Goal: Task Accomplishment & Management: Manage account settings

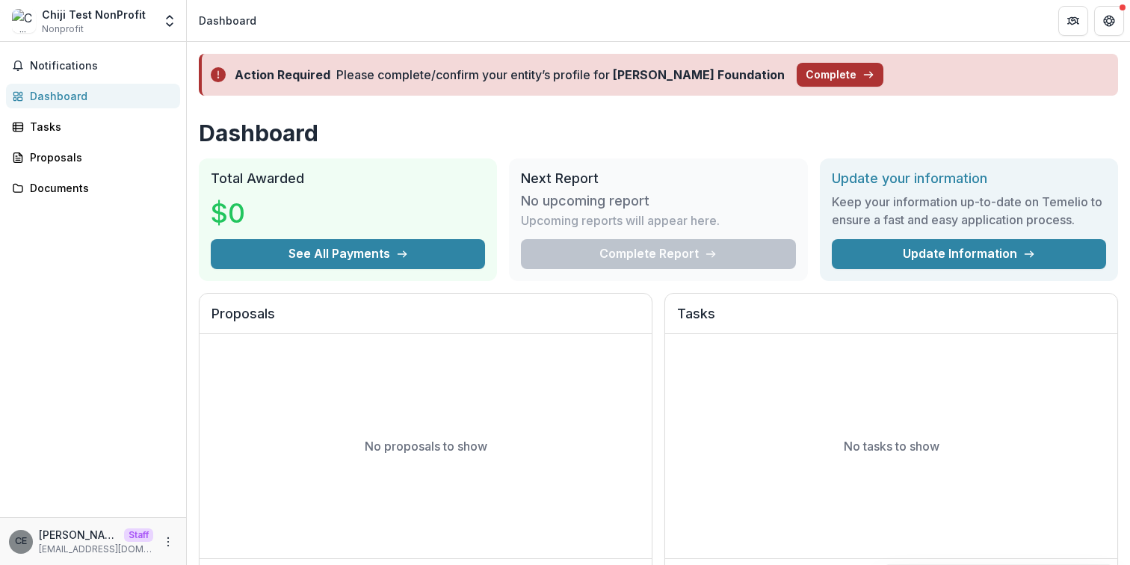
click at [797, 75] on button "Complete" at bounding box center [840, 75] width 87 height 24
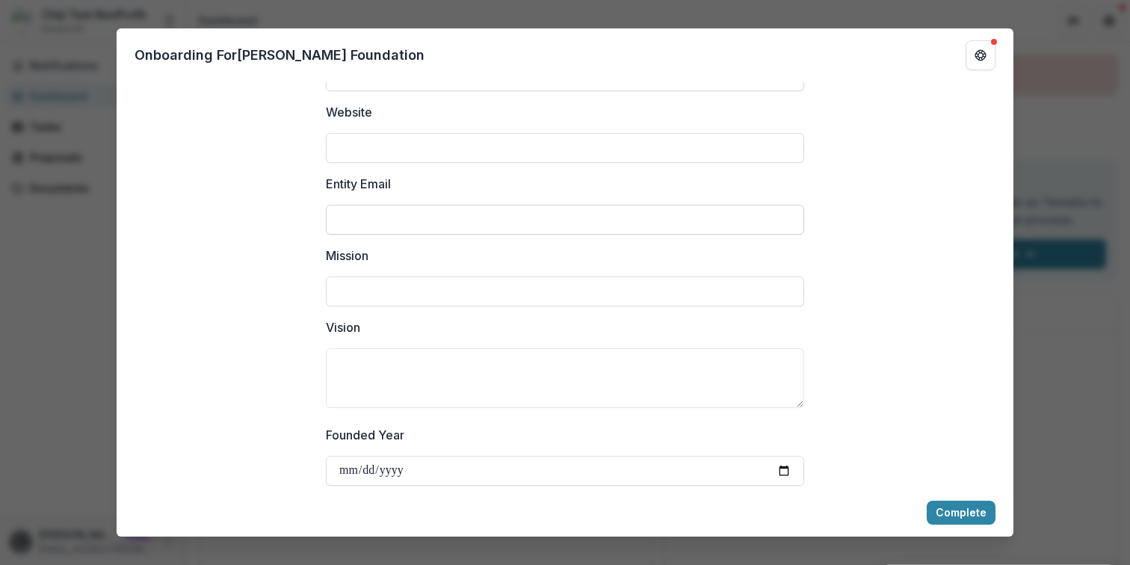
scroll to position [231, 0]
click at [392, 232] on input "Entity Email" at bounding box center [565, 217] width 478 height 30
paste input "**********"
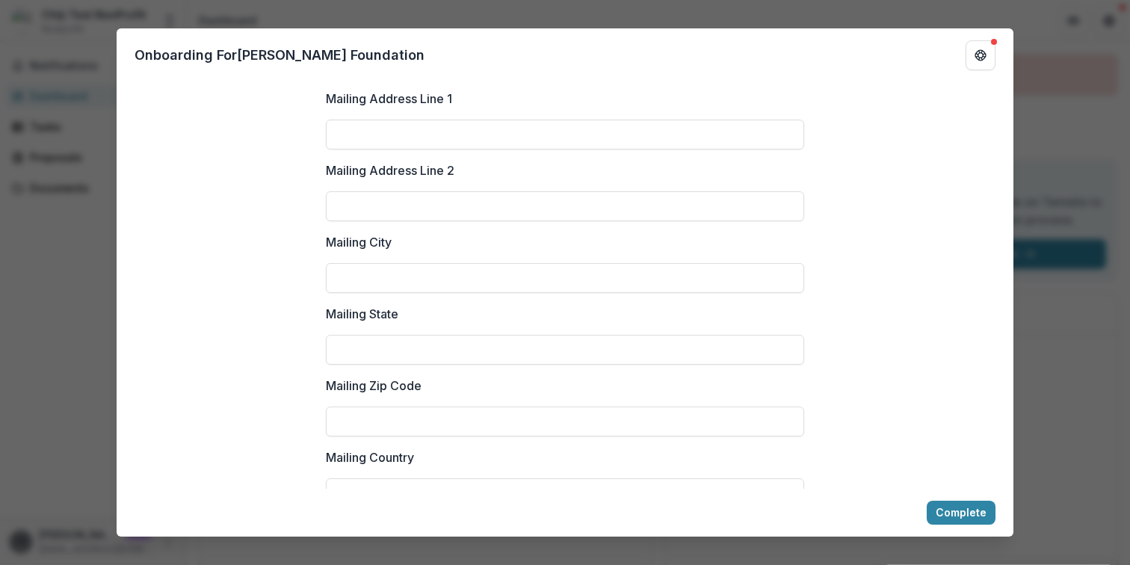
scroll to position [1530, 0]
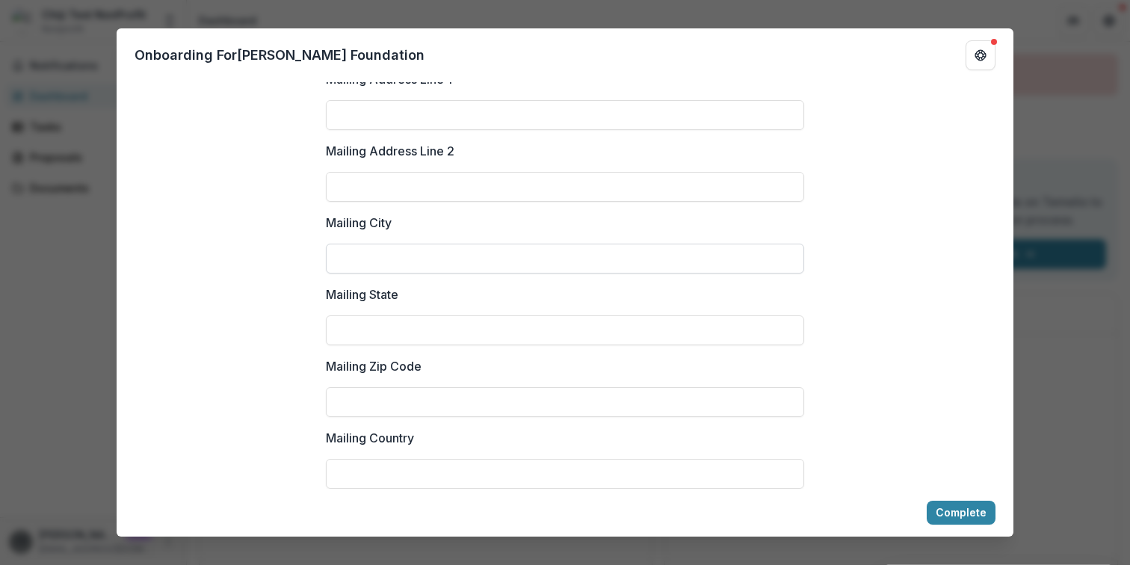
type input "**********"
click at [410, 274] on input "Mailing City" at bounding box center [565, 259] width 478 height 30
click at [396, 339] on input "Mailing State" at bounding box center [565, 330] width 478 height 30
type input "**"
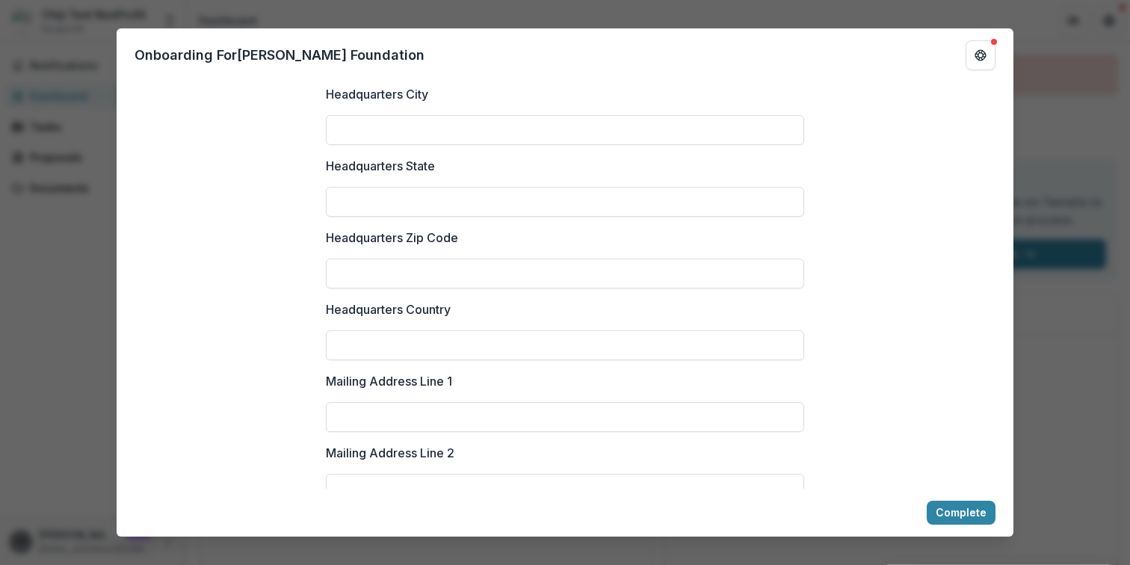
scroll to position [1212, 0]
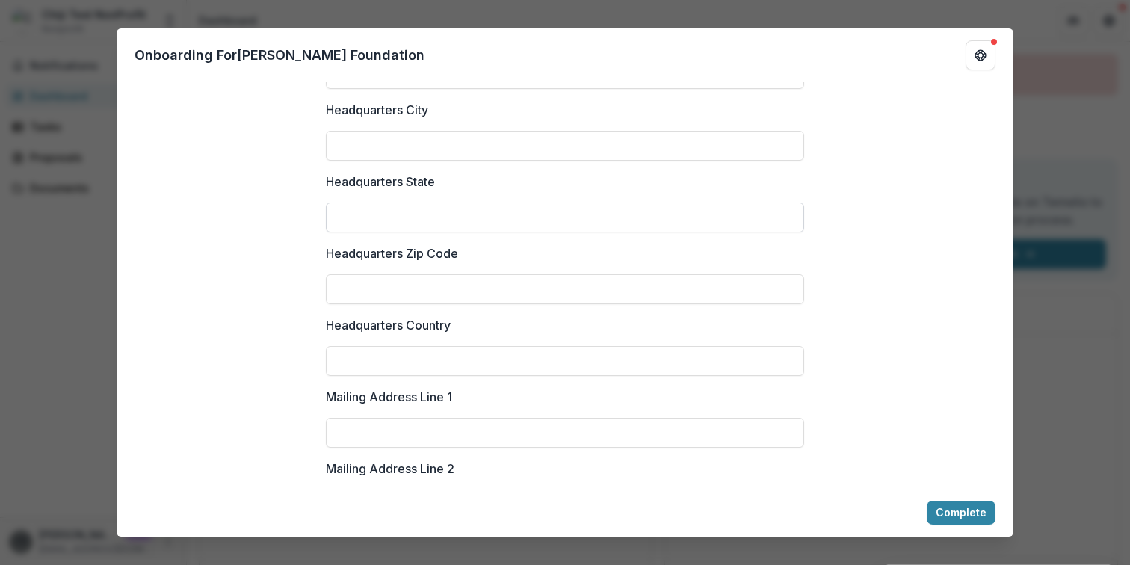
click at [353, 232] on input "Headquarters State" at bounding box center [565, 218] width 478 height 30
type input "**"
click at [268, 282] on div "**********" at bounding box center [565, 112] width 897 height 2441
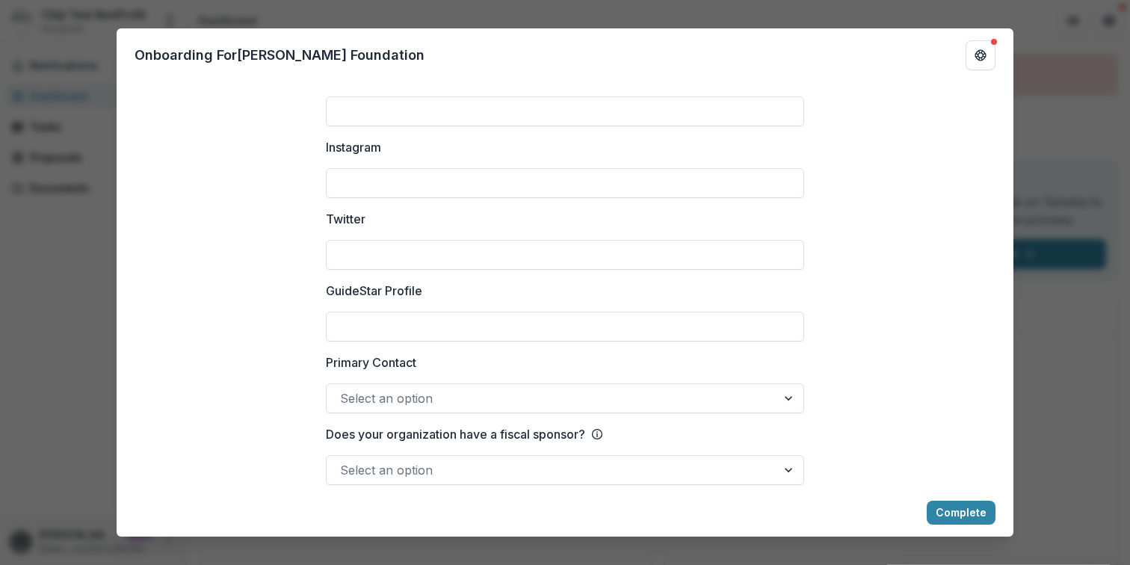
scroll to position [2081, 0]
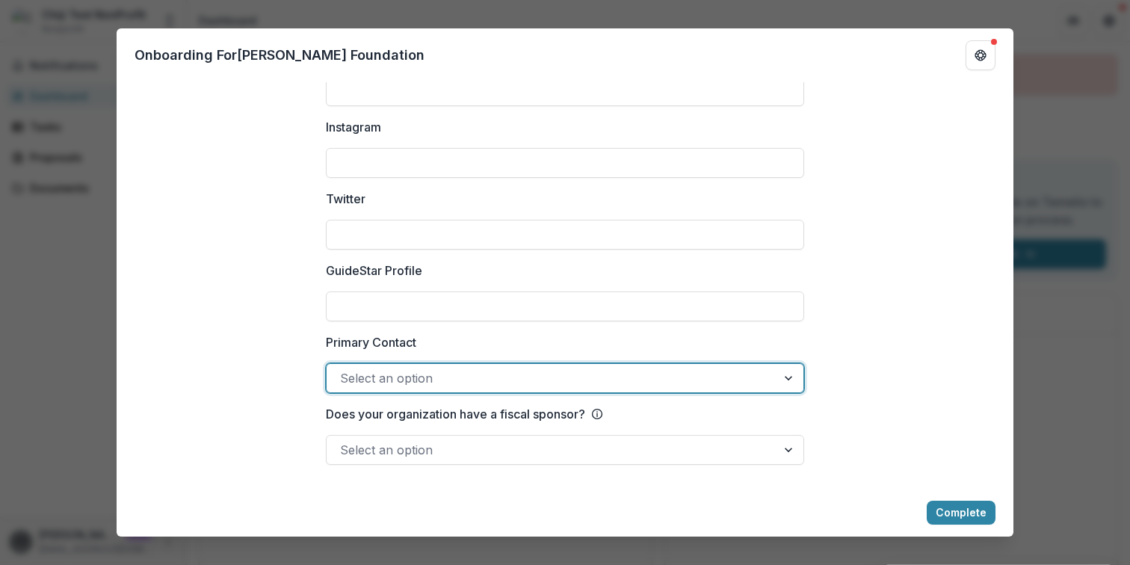
click at [386, 373] on div at bounding box center [551, 378] width 423 height 21
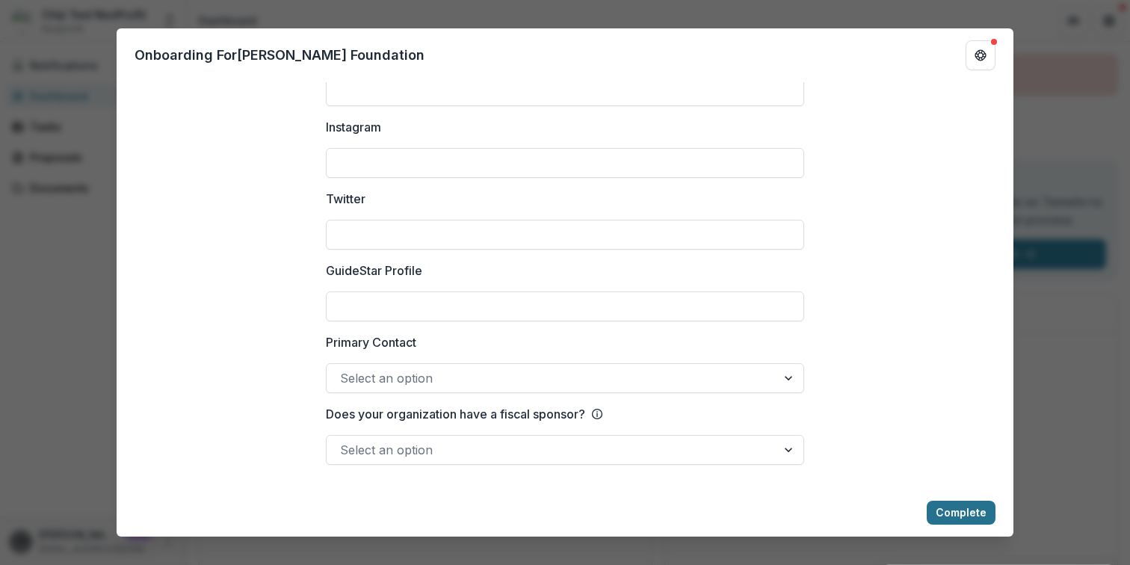
click at [981, 510] on button "Complete" at bounding box center [961, 513] width 69 height 24
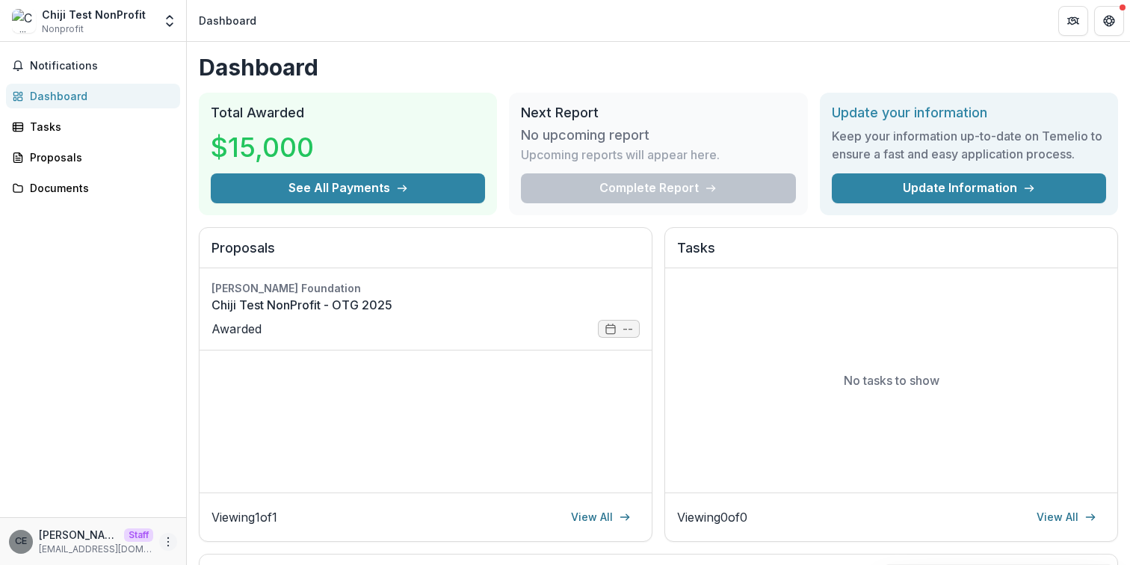
click at [166, 546] on icon "More" at bounding box center [168, 542] width 12 height 12
click at [150, 416] on div "Notifications Dashboard Tasks Proposals Documents" at bounding box center [93, 279] width 186 height 475
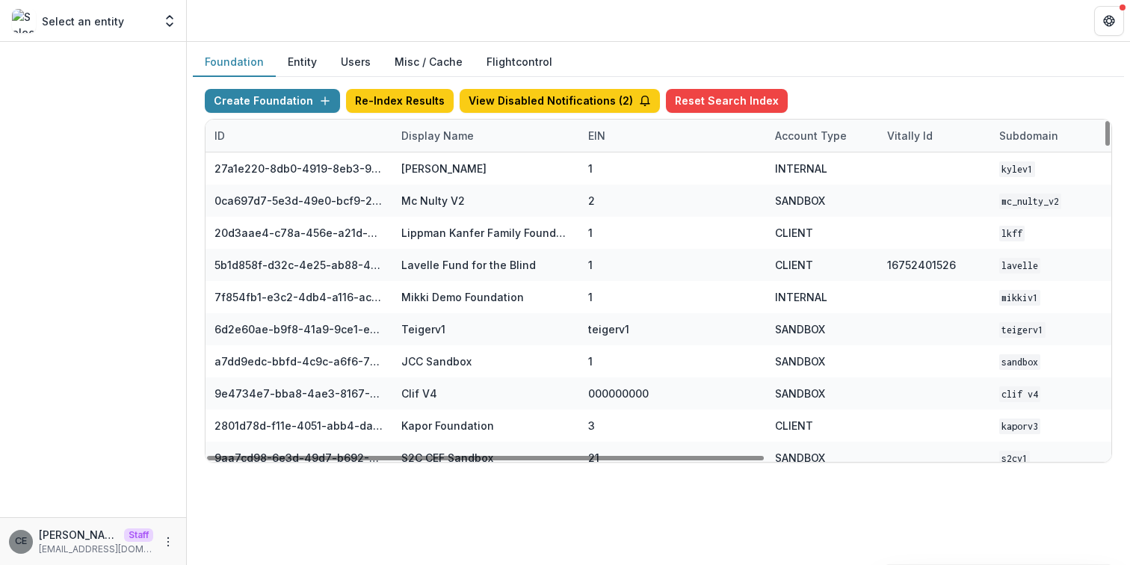
click at [437, 139] on div "Display Name" at bounding box center [437, 136] width 90 height 16
click at [436, 172] on input at bounding box center [484, 170] width 179 height 24
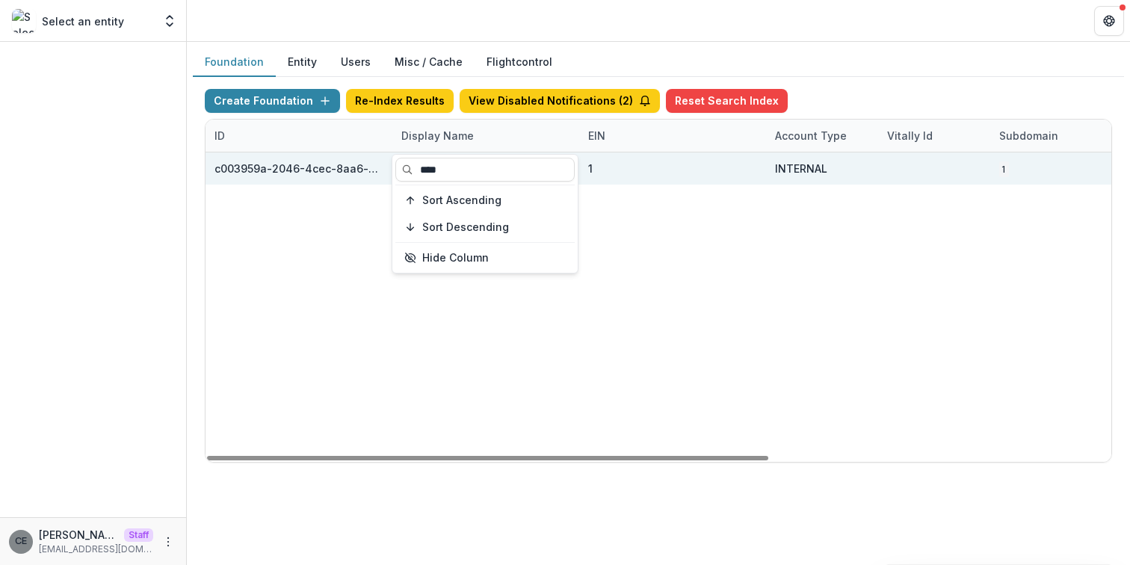
type input "****"
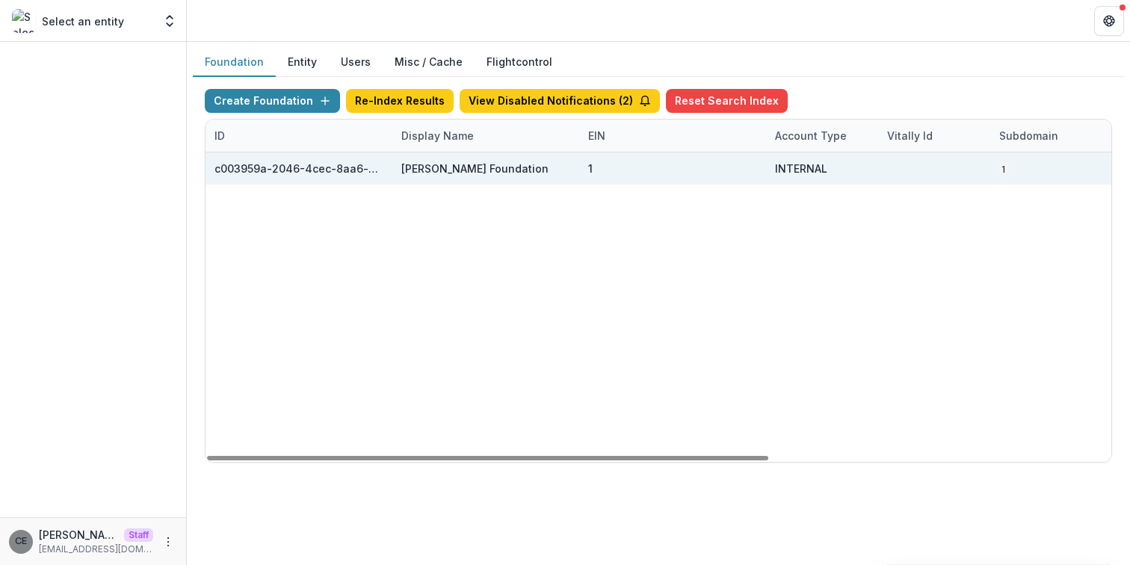
click at [365, 174] on div "c003959a-2046-4cec-8aa6-d21f453ec45b" at bounding box center [298, 169] width 169 height 16
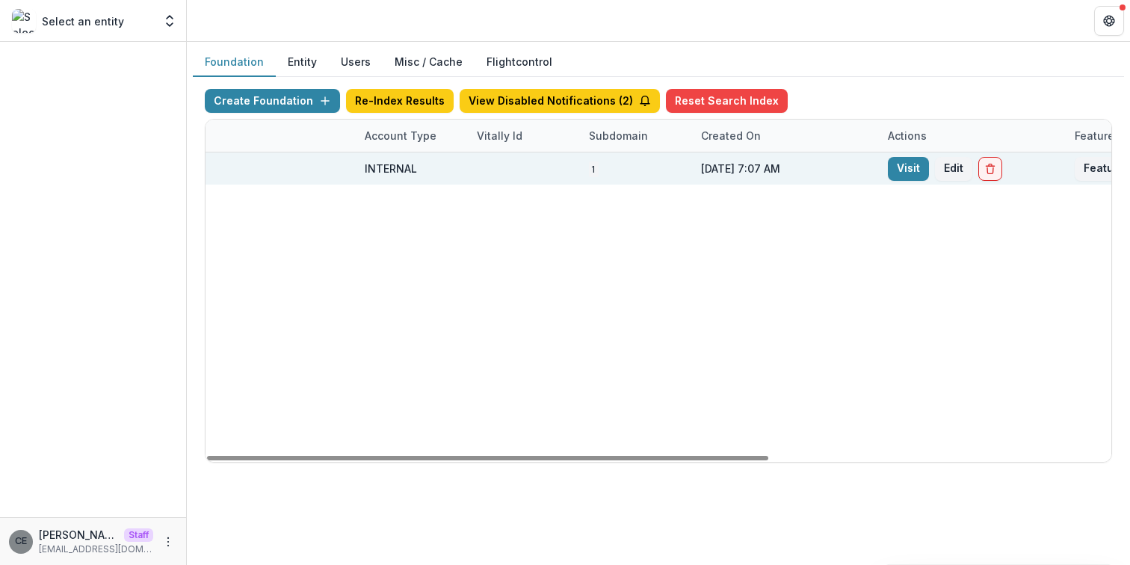
scroll to position [0, 552]
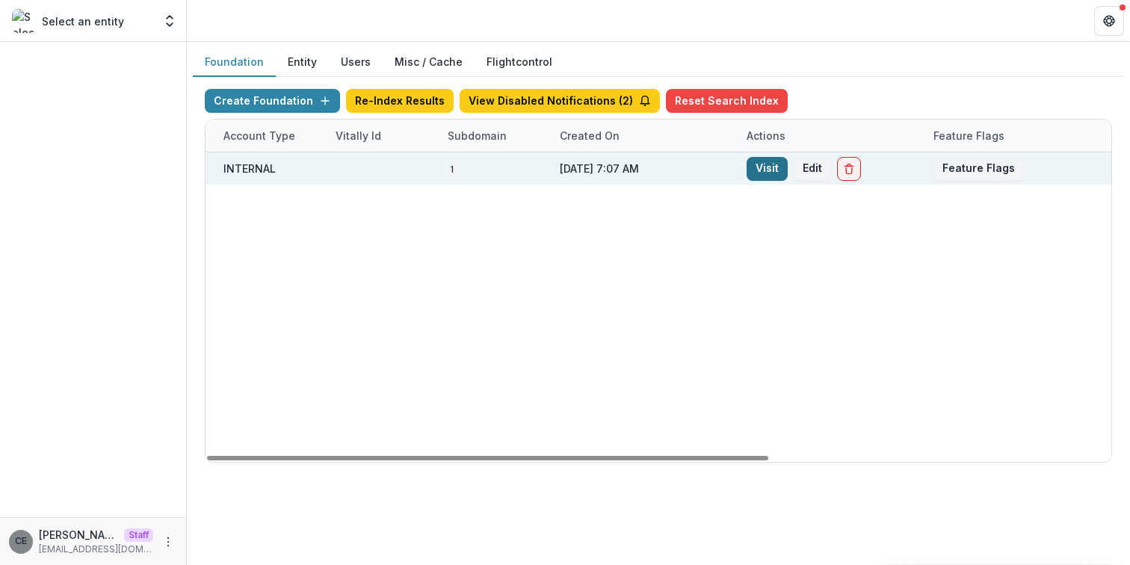
click at [771, 164] on link "Visit" at bounding box center [767, 169] width 41 height 24
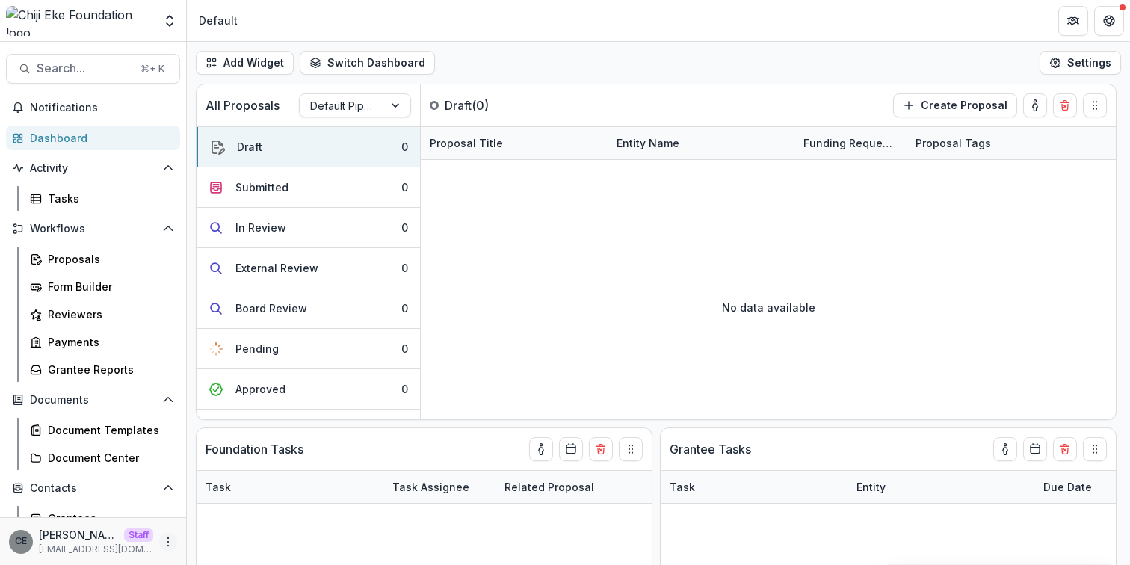
click at [167, 534] on button "More" at bounding box center [168, 542] width 18 height 18
click at [235, 507] on link "User Settings" at bounding box center [262, 510] width 160 height 25
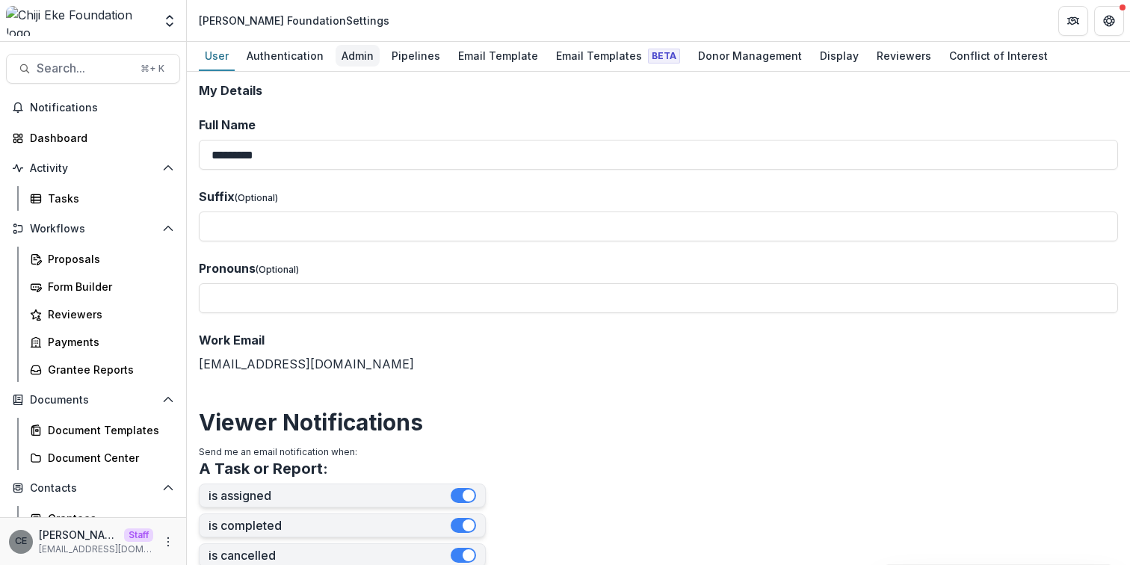
click at [359, 55] on div "Admin" at bounding box center [358, 56] width 44 height 22
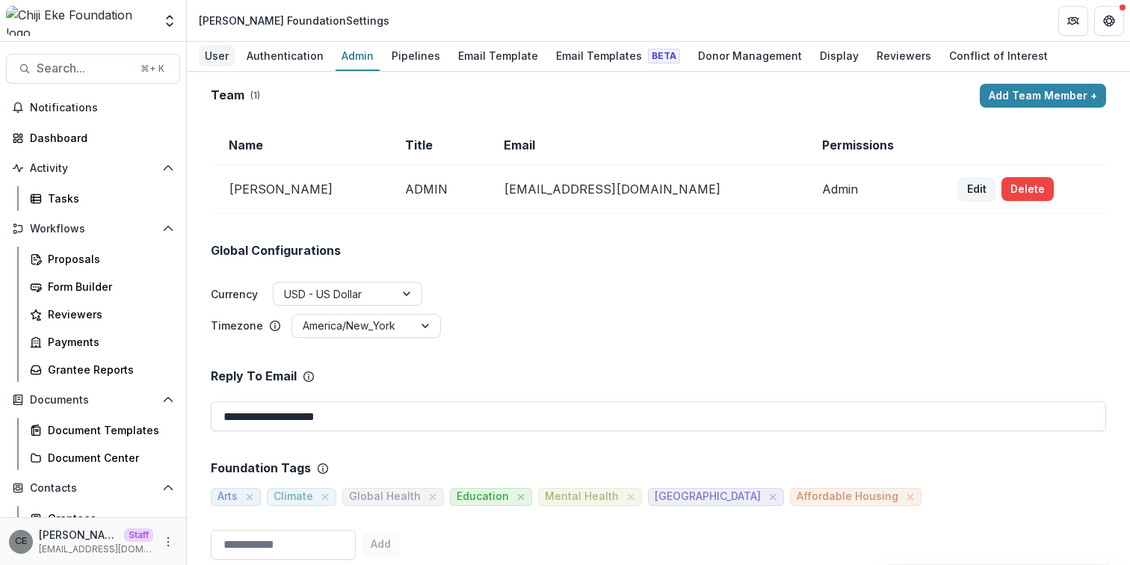
click at [223, 58] on div "User" at bounding box center [217, 56] width 36 height 22
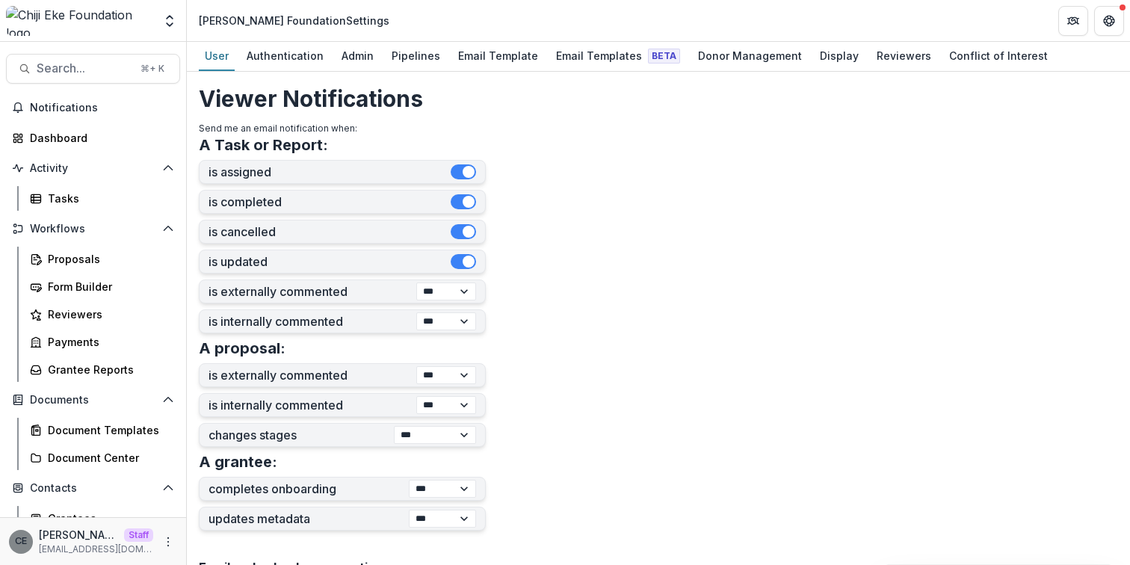
scroll to position [314, 0]
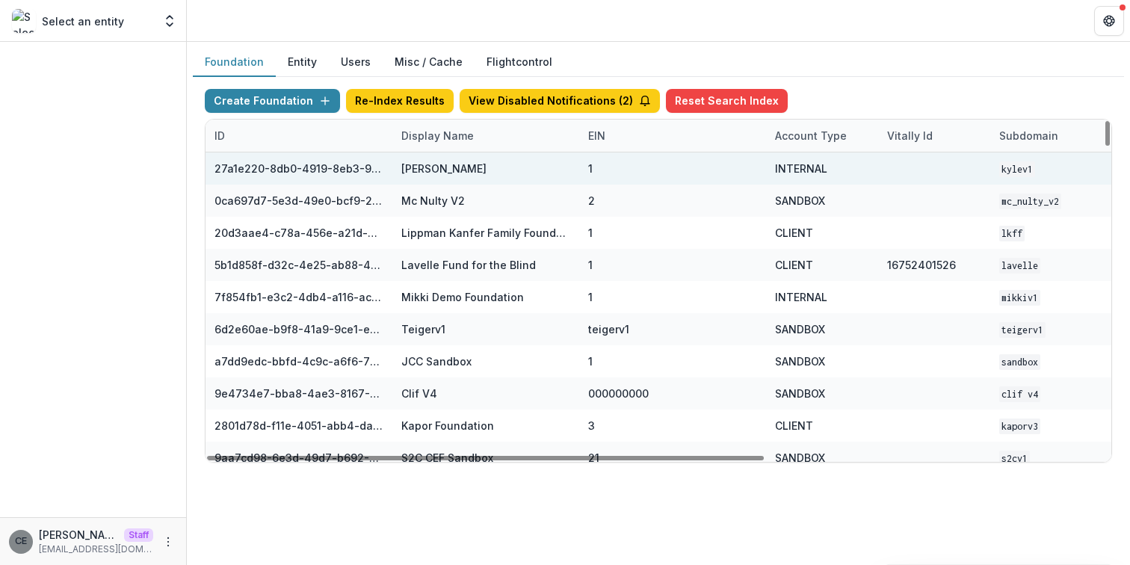
click at [442, 170] on div "Kyle Demo" at bounding box center [443, 169] width 85 height 16
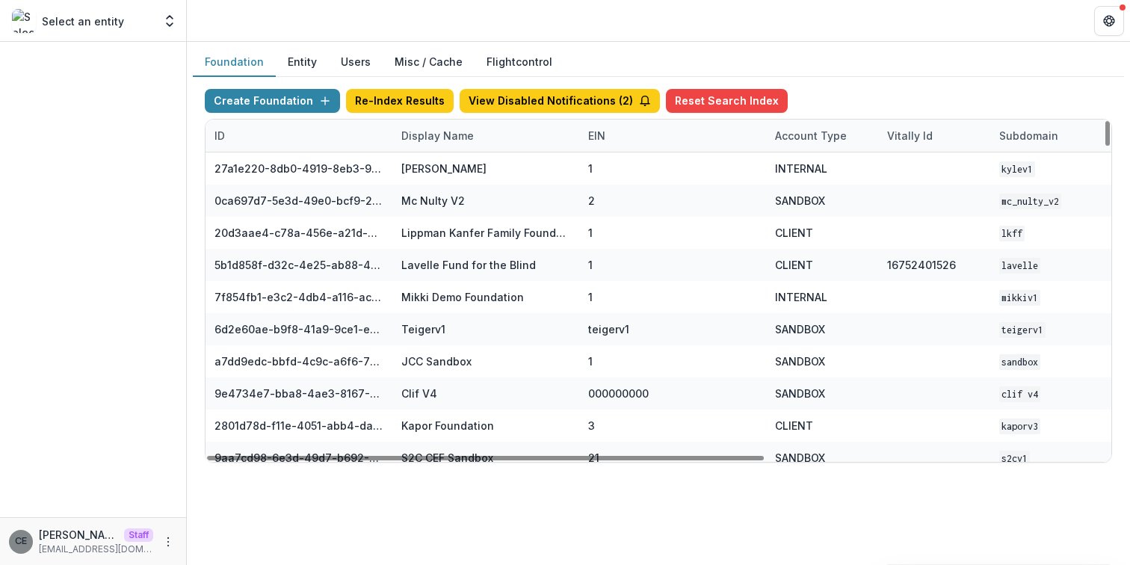
click at [441, 141] on div "Display Name" at bounding box center [437, 136] width 90 height 16
click at [445, 164] on input at bounding box center [484, 170] width 179 height 24
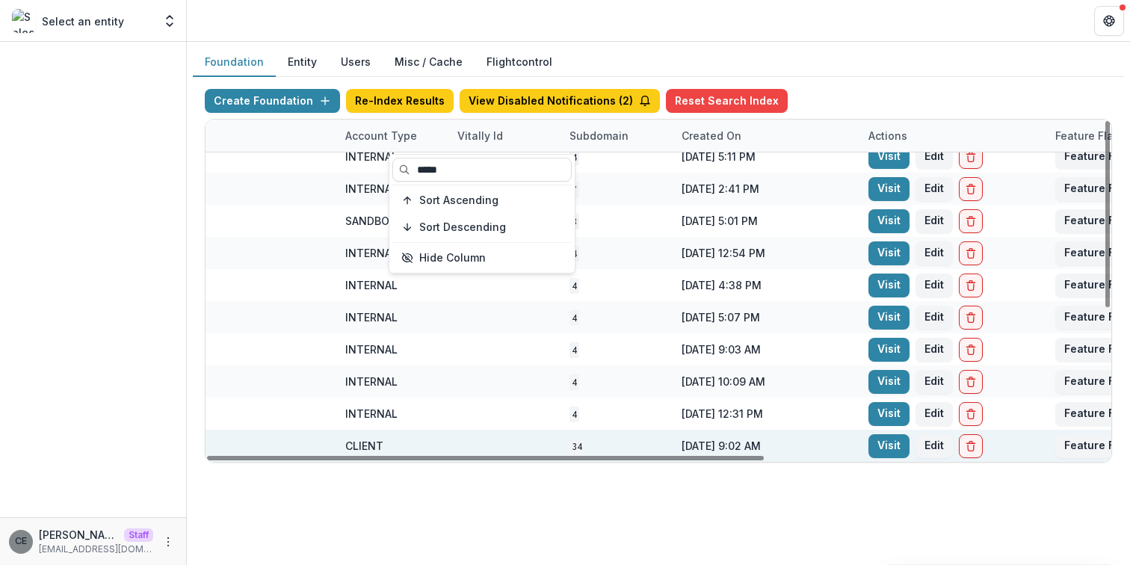
scroll to position [269, 552]
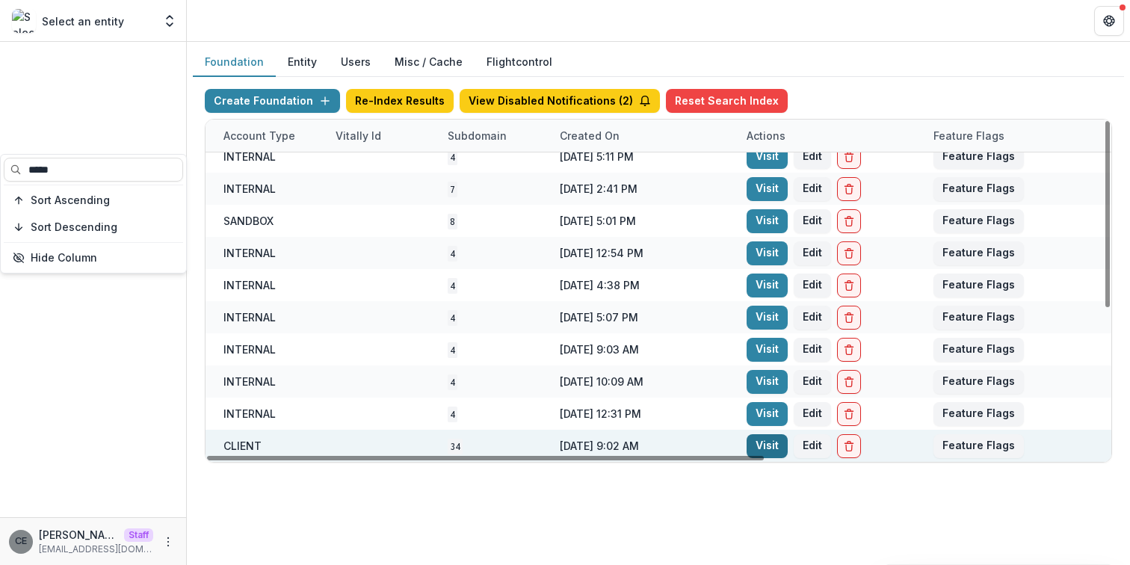
type input "*****"
click at [772, 448] on link "Visit" at bounding box center [767, 446] width 41 height 24
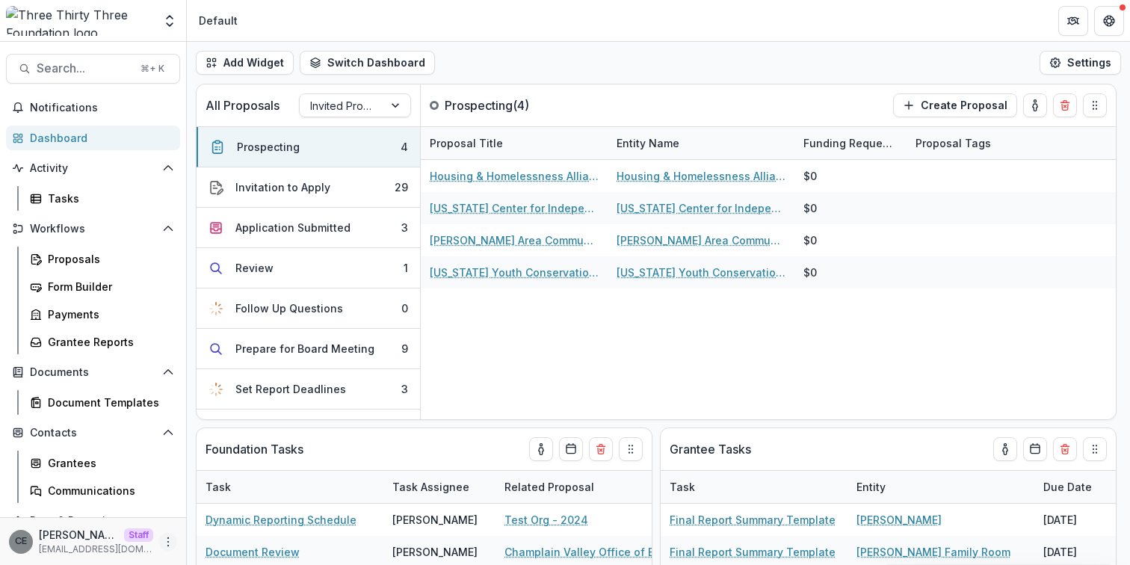
click at [162, 543] on icon "More" at bounding box center [168, 542] width 12 height 12
click at [213, 510] on link "User Settings" at bounding box center [262, 510] width 160 height 25
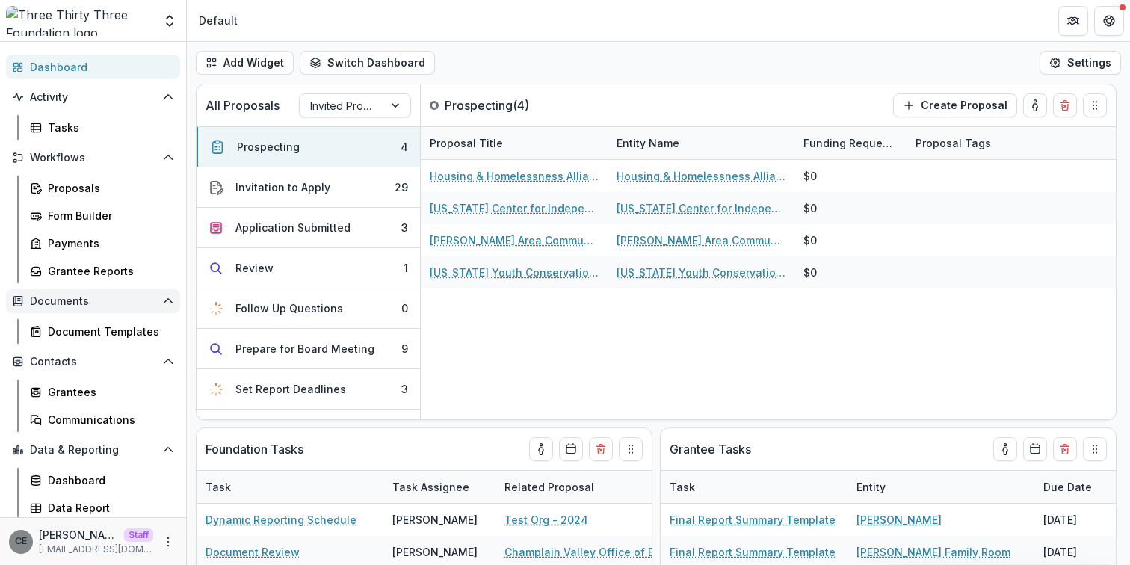
scroll to position [102, 0]
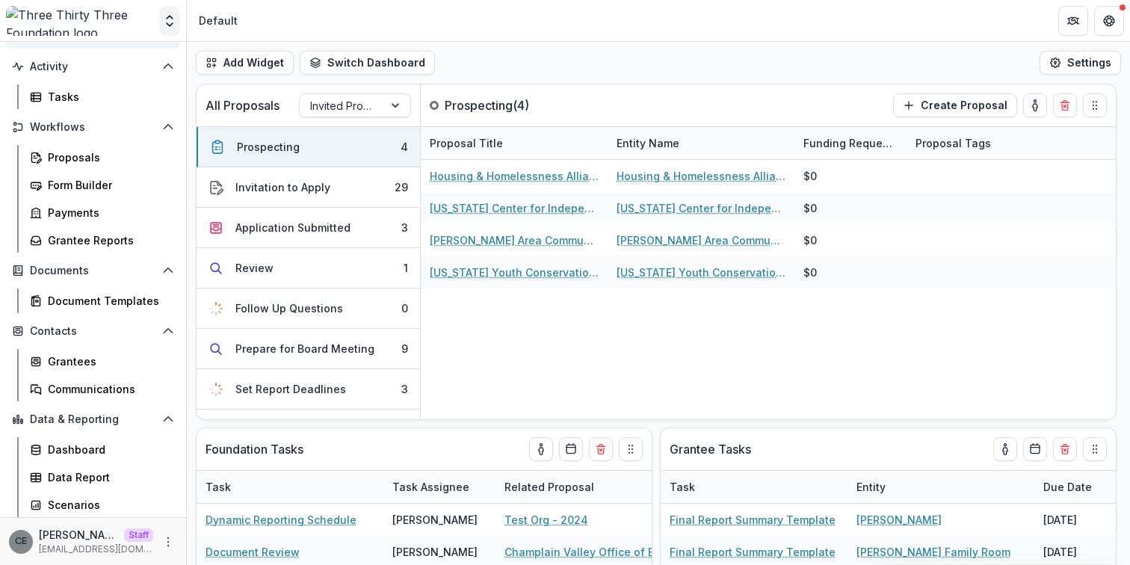
click at [172, 25] on icon "Open entity switcher" at bounding box center [169, 20] width 15 height 15
click at [140, 54] on link "Admin Settings" at bounding box center [93, 58] width 179 height 25
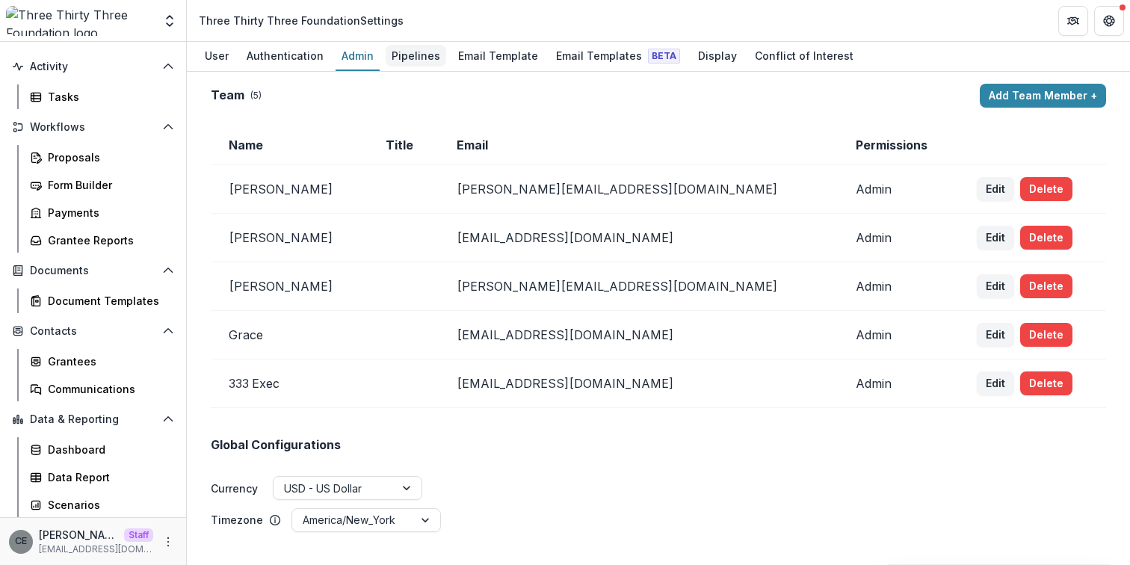
click at [411, 59] on div "Pipelines" at bounding box center [416, 56] width 61 height 22
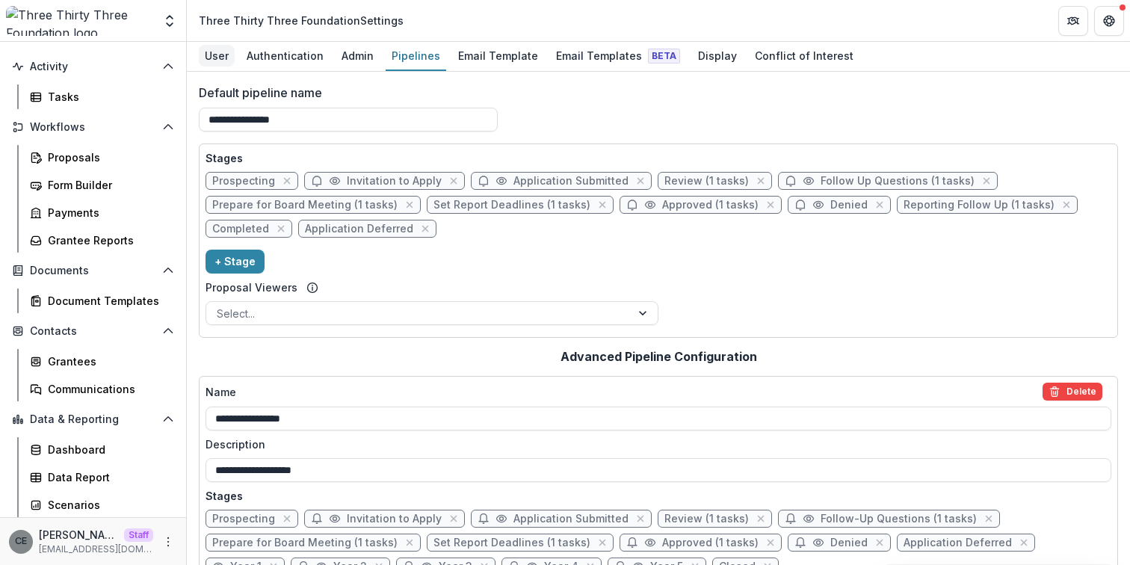
click at [222, 61] on div "User" at bounding box center [217, 56] width 36 height 22
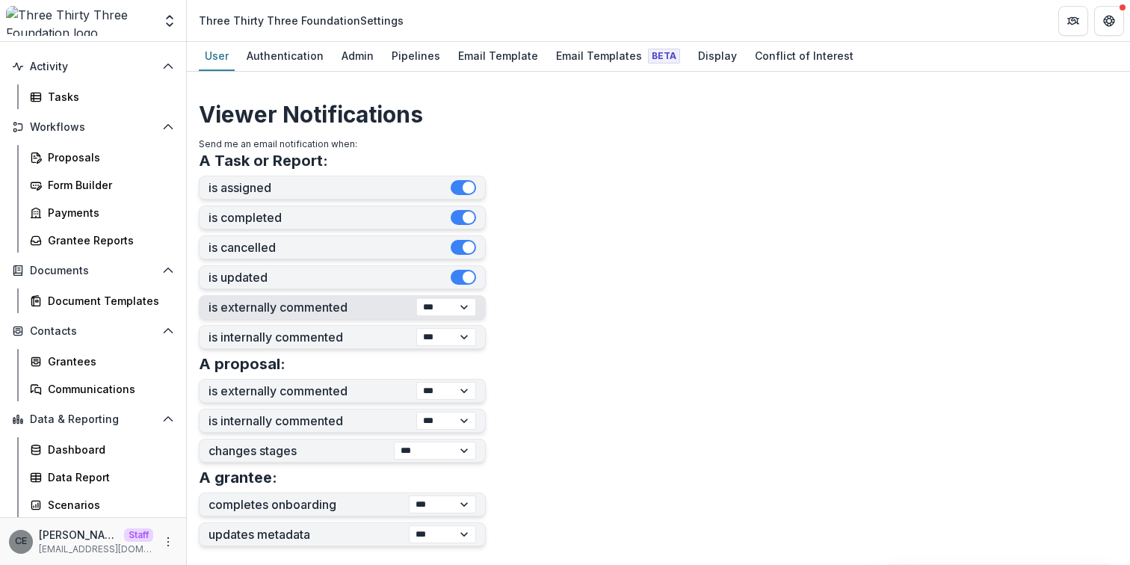
scroll to position [309, 0]
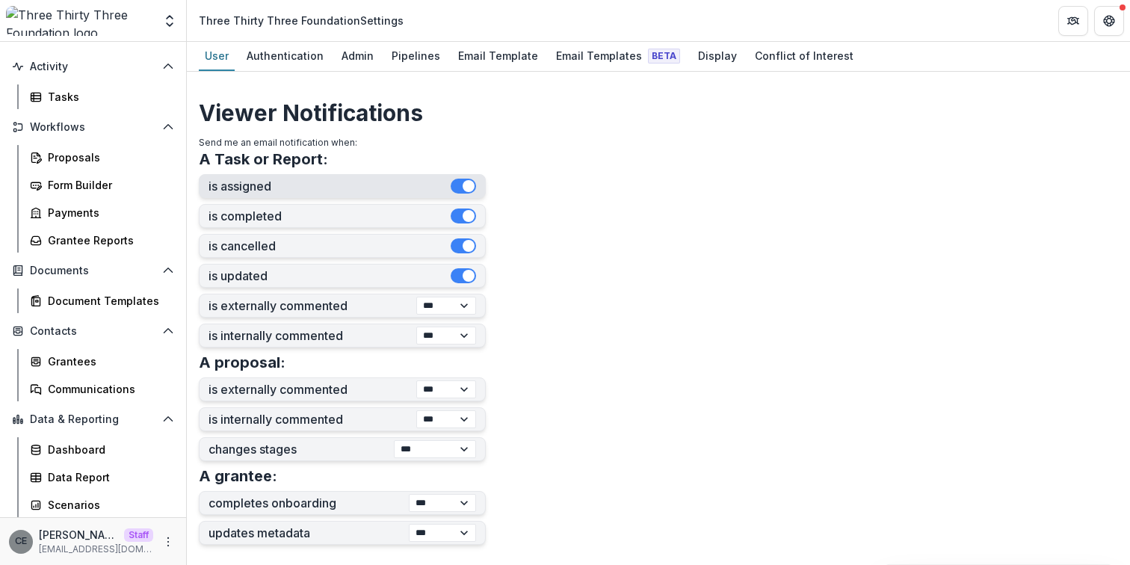
click at [471, 183] on span "button" at bounding box center [469, 186] width 12 height 12
click at [469, 214] on span "button" at bounding box center [469, 216] width 12 height 12
click at [457, 188] on span "button" at bounding box center [458, 186] width 12 height 12
click at [463, 214] on span "button" at bounding box center [458, 216] width 12 height 12
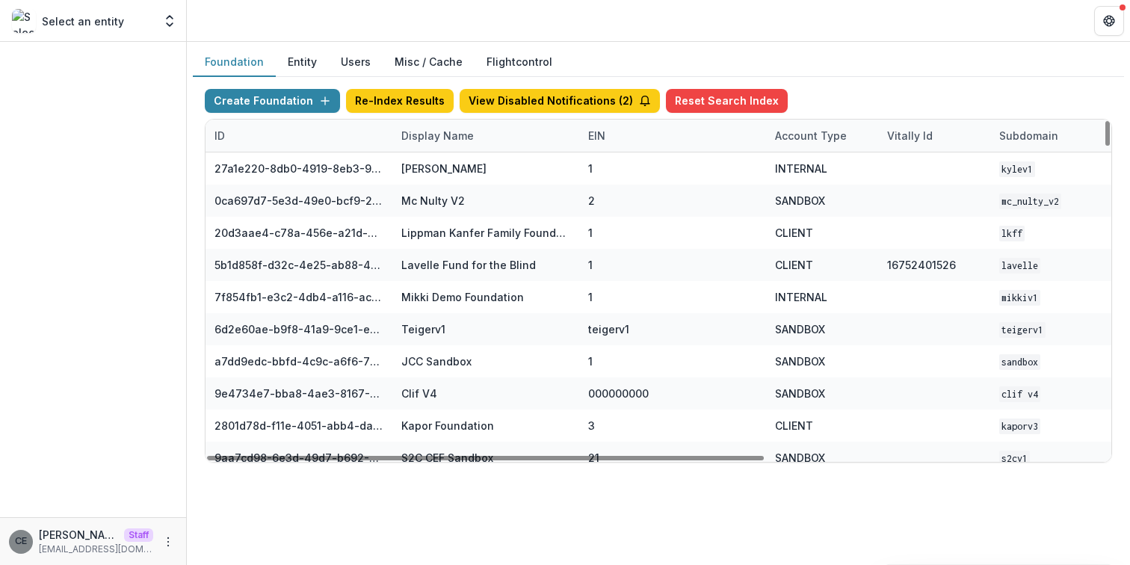
click at [446, 132] on div "Display Name" at bounding box center [437, 136] width 90 height 16
click at [434, 167] on input at bounding box center [484, 170] width 179 height 24
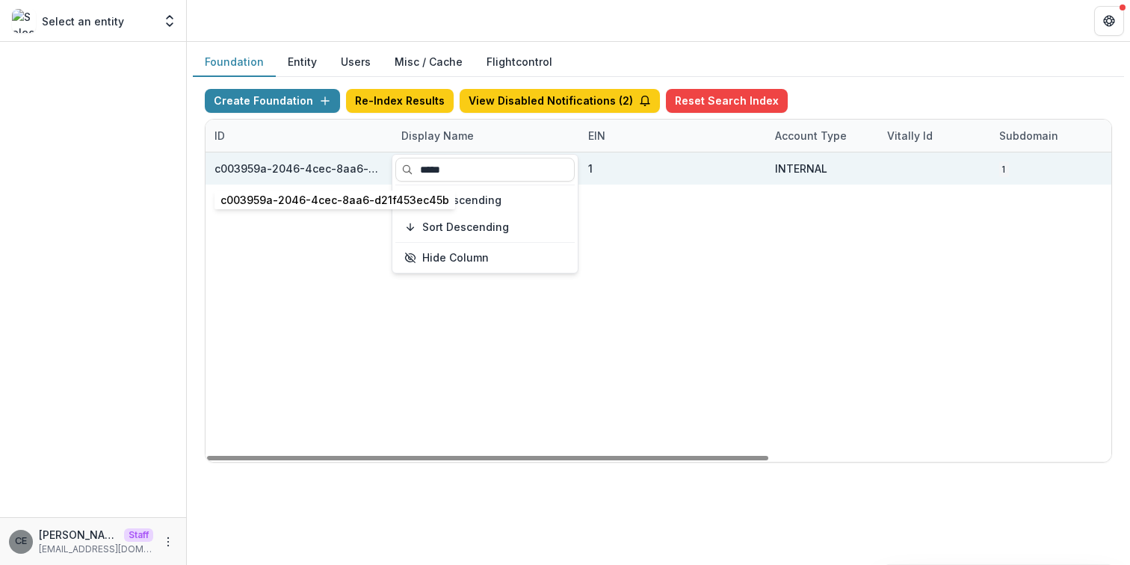
type input "*****"
click at [365, 172] on div "c003959a-2046-4cec-8aa6-d21f453ec45b" at bounding box center [298, 169] width 169 height 16
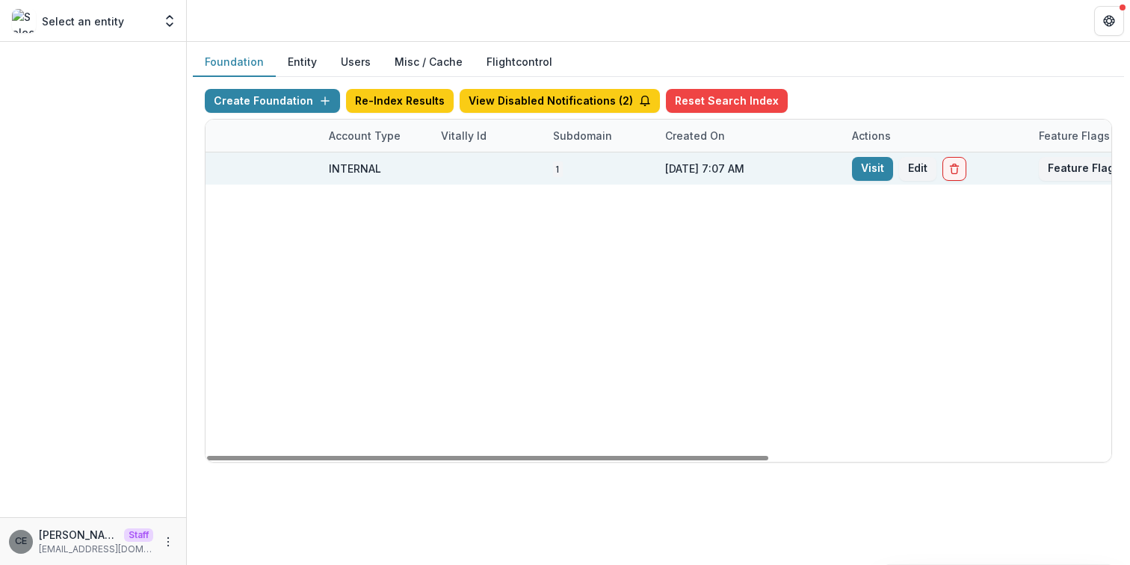
scroll to position [0, 552]
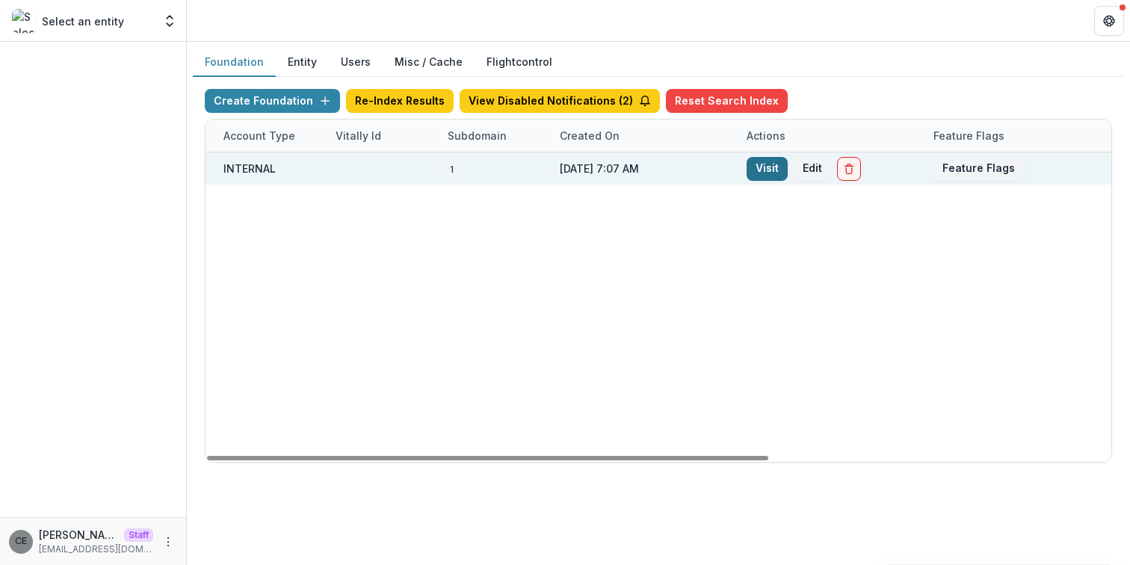
click at [770, 166] on link "Visit" at bounding box center [767, 169] width 41 height 24
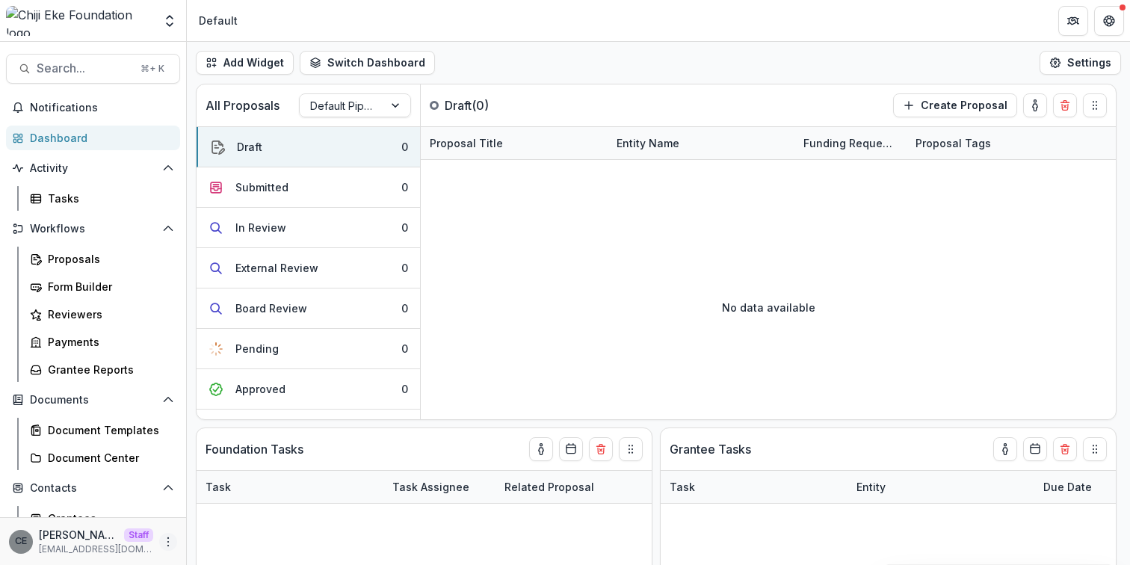
click at [162, 538] on icon "More" at bounding box center [168, 542] width 12 height 12
click at [220, 513] on link "User Settings" at bounding box center [262, 510] width 160 height 25
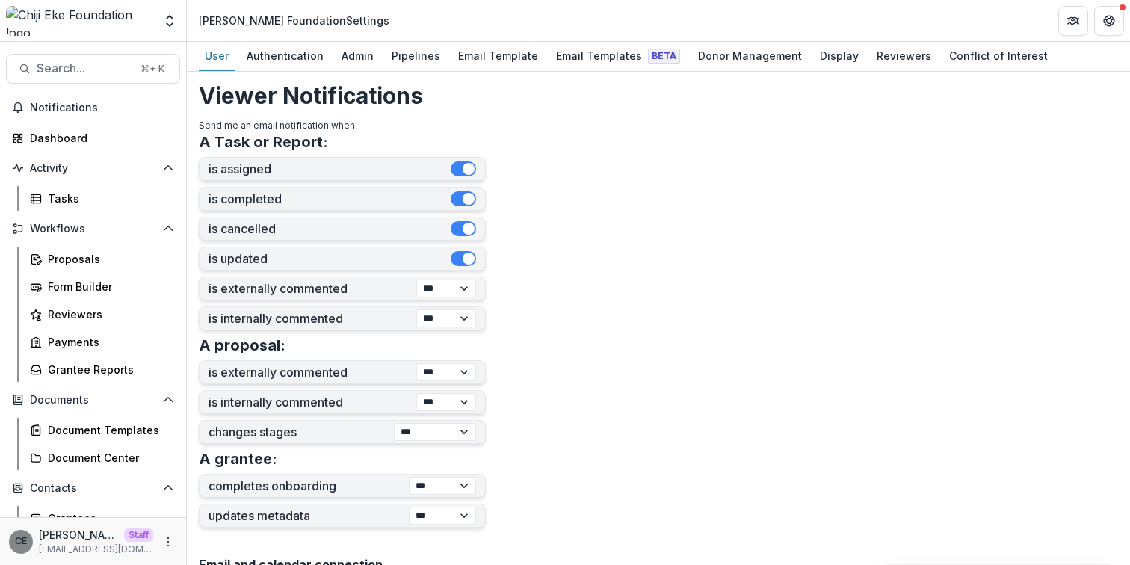
scroll to position [317, 0]
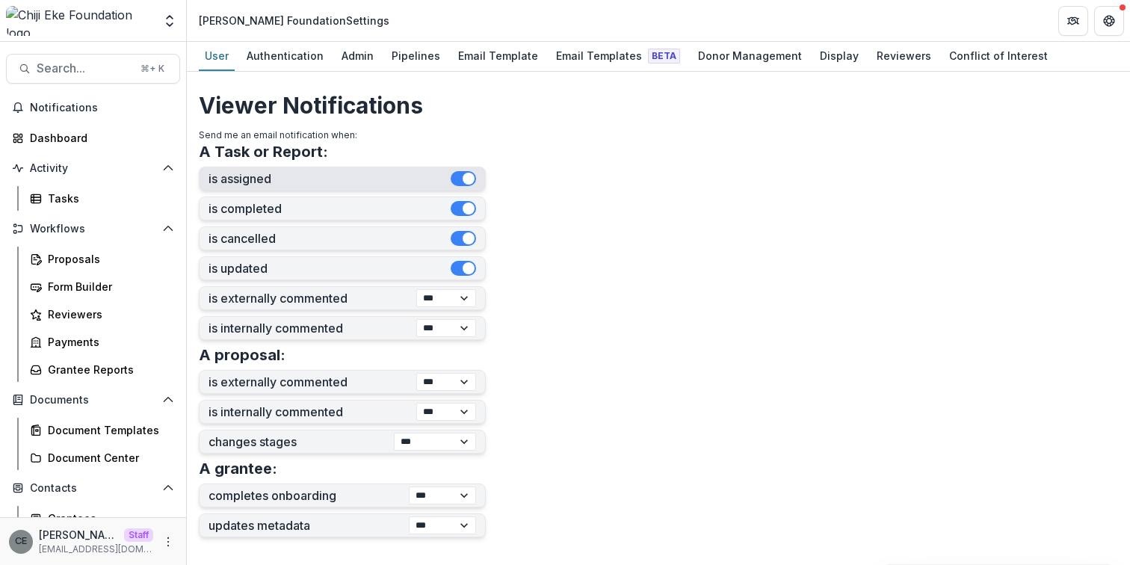
click at [469, 182] on span "button" at bounding box center [469, 179] width 12 height 12
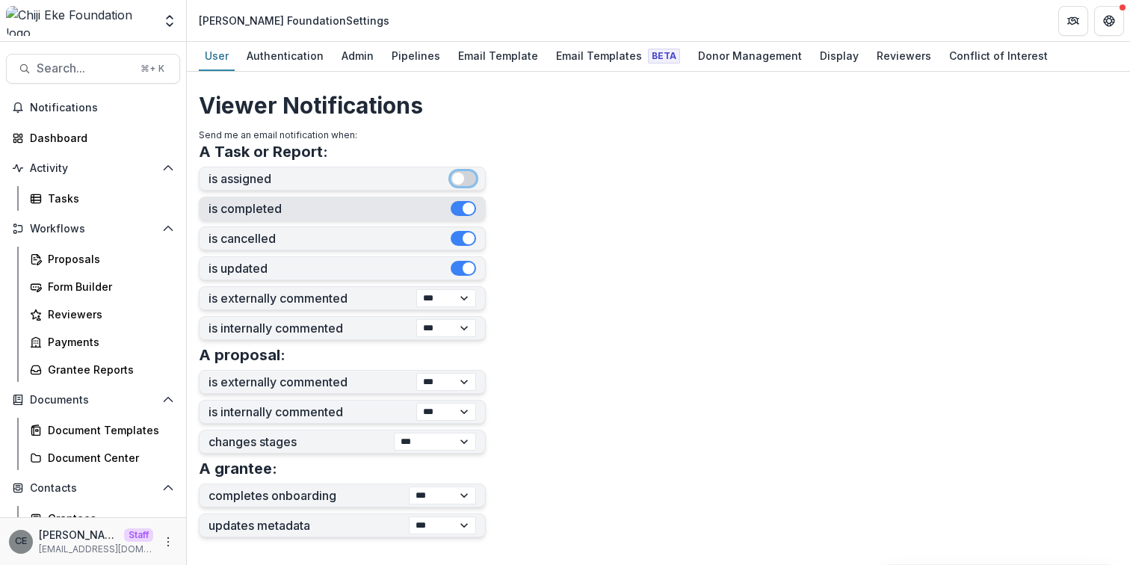
click at [467, 206] on span "button" at bounding box center [469, 209] width 12 height 12
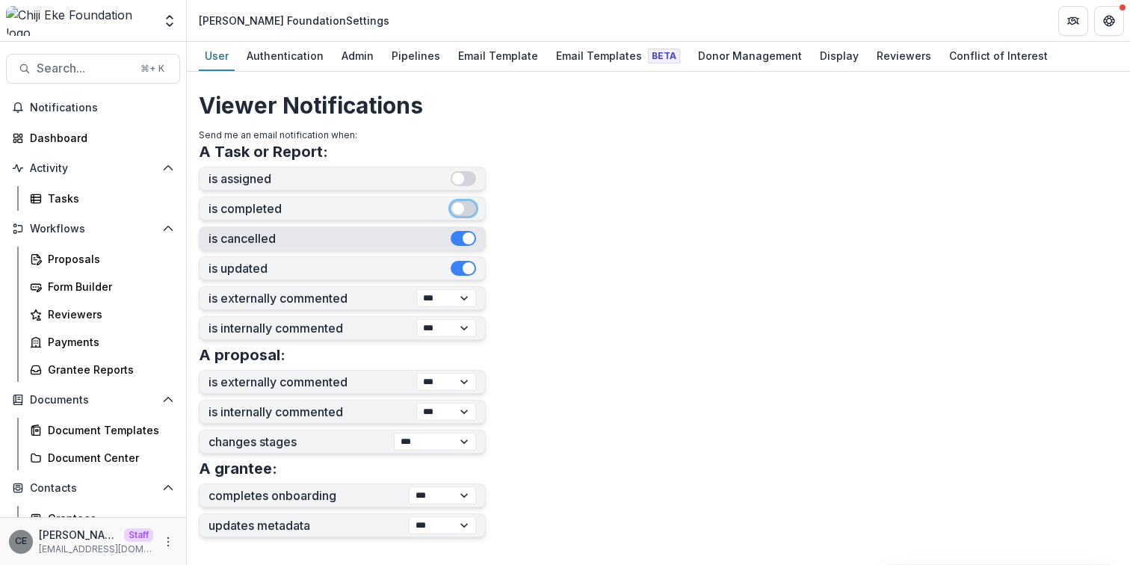
click at [466, 235] on span "button" at bounding box center [469, 238] width 12 height 12
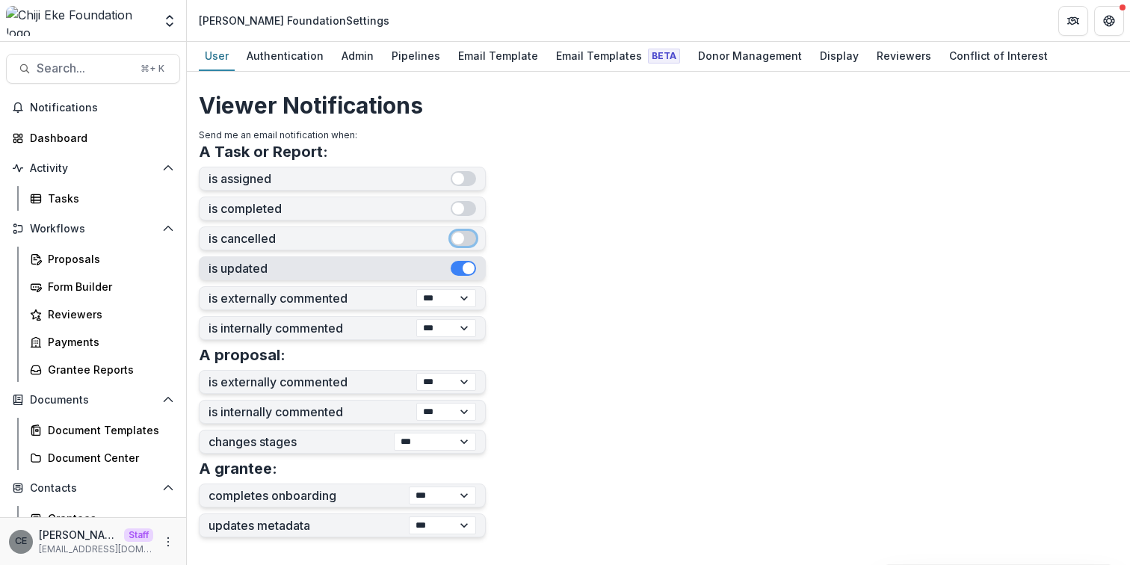
click at [469, 266] on span "button" at bounding box center [469, 268] width 12 height 12
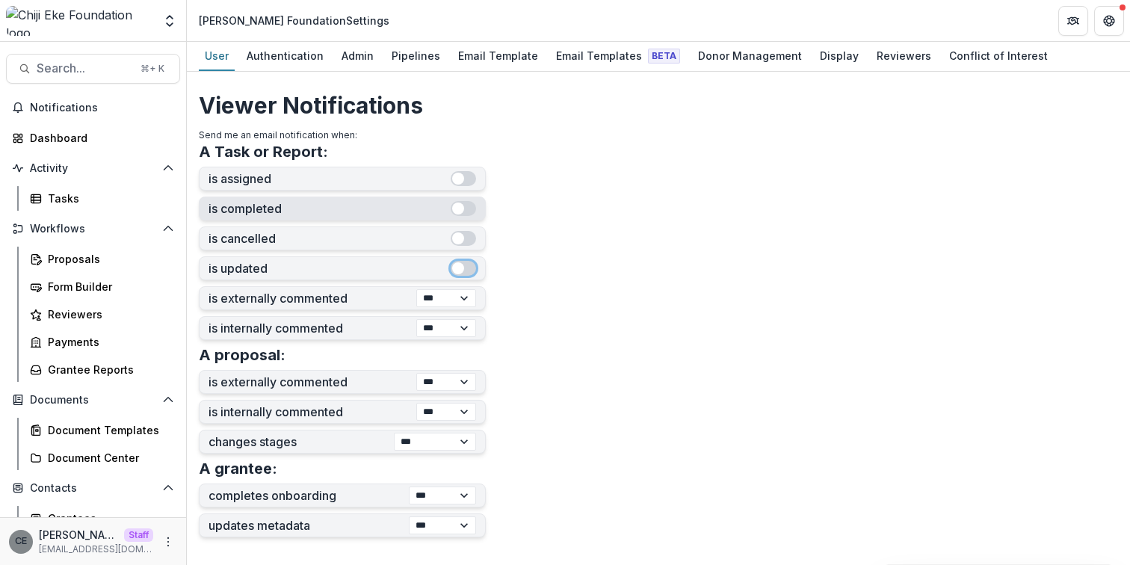
scroll to position [0, 0]
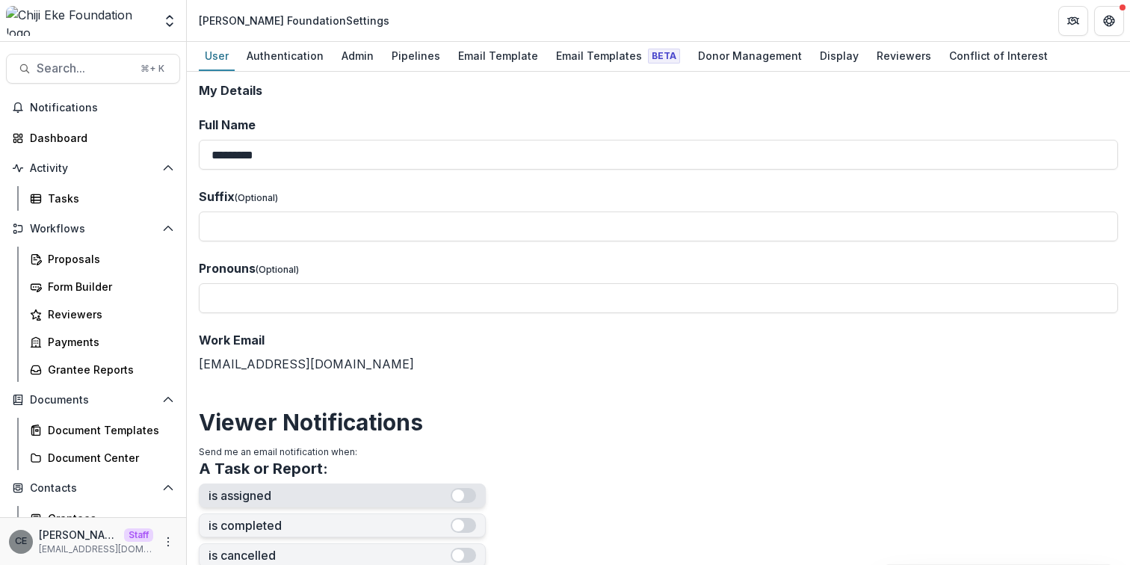
click at [460, 494] on span "button" at bounding box center [458, 495] width 12 height 12
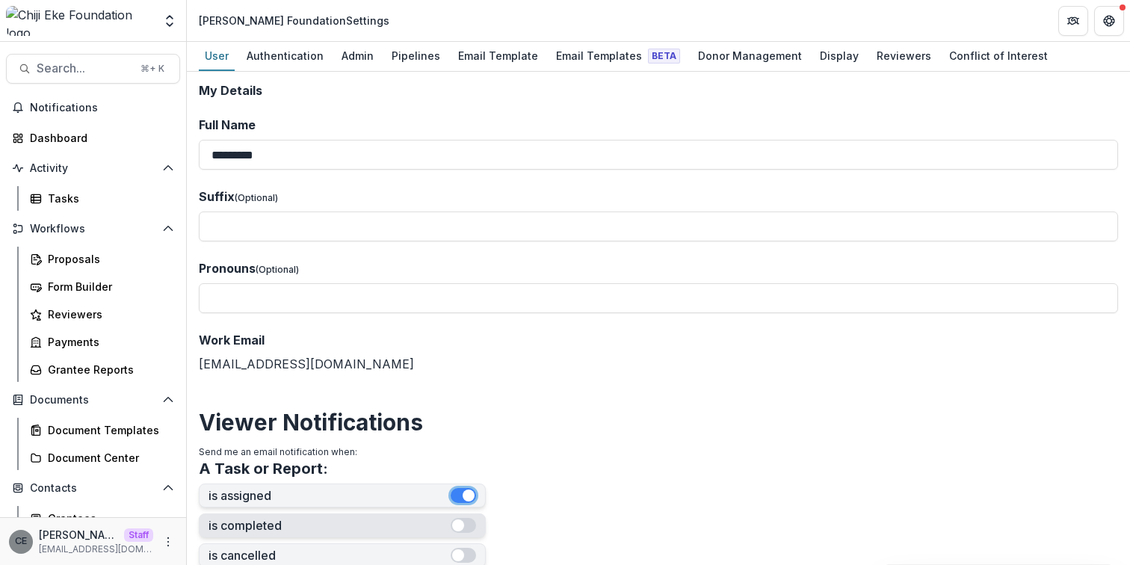
click at [462, 525] on span "button" at bounding box center [458, 525] width 12 height 12
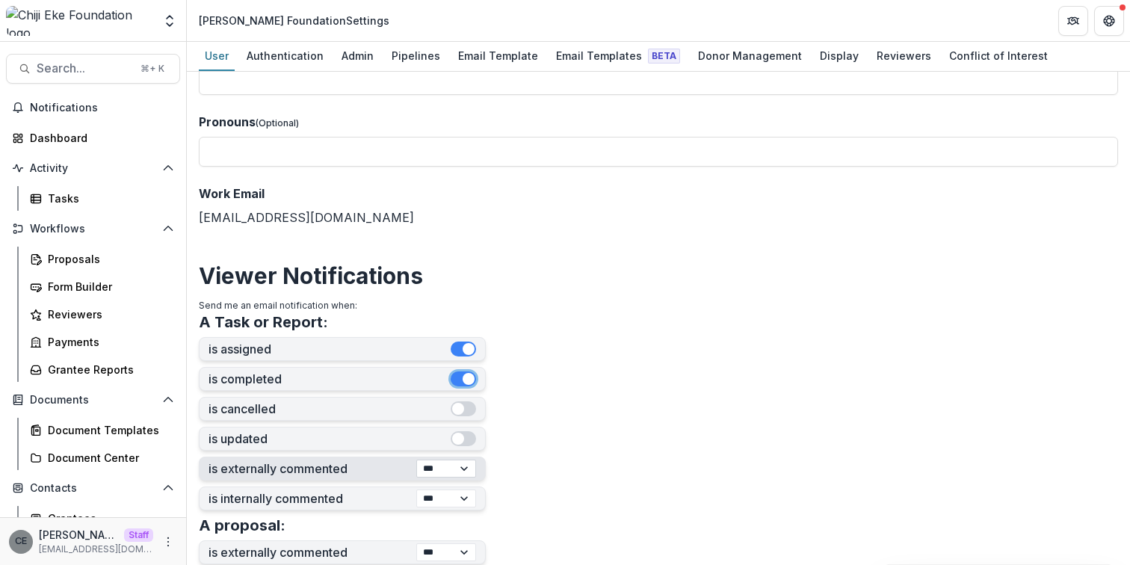
scroll to position [151, 0]
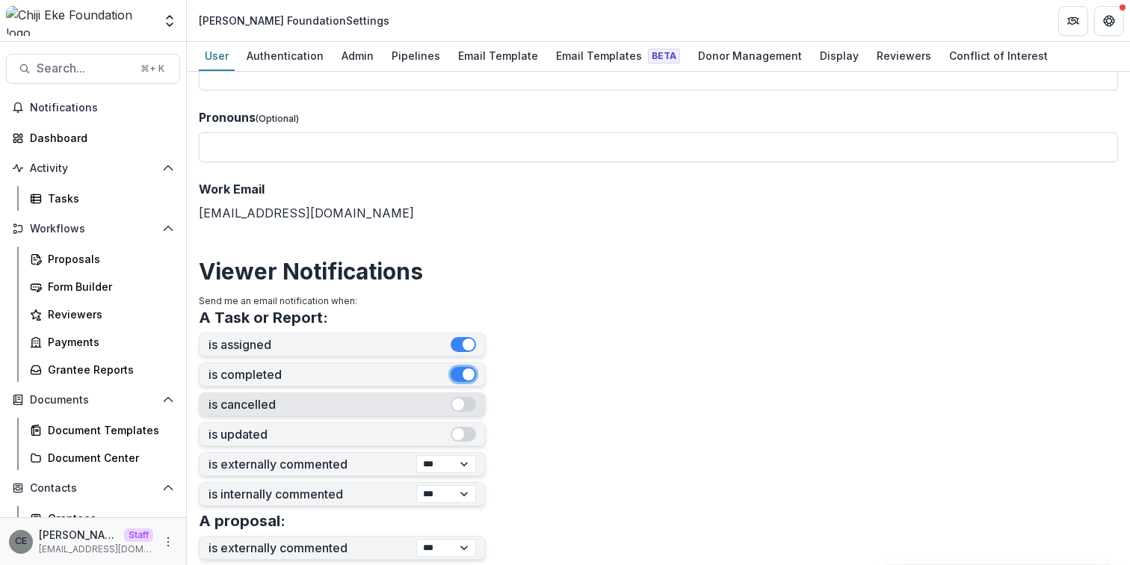
click at [462, 409] on span "button" at bounding box center [463, 404] width 25 height 15
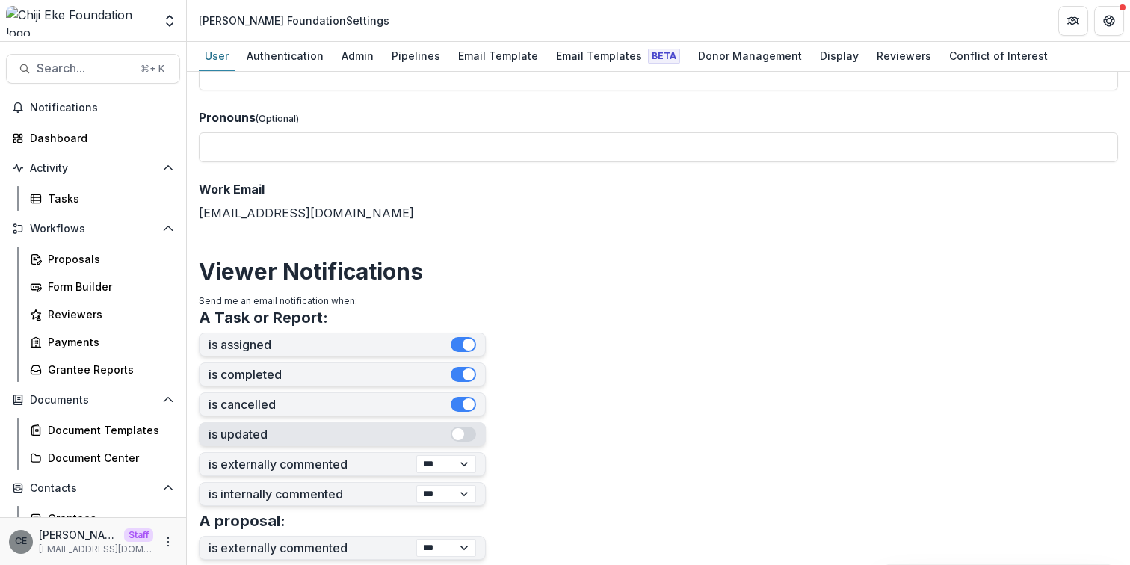
click at [463, 427] on span "button" at bounding box center [463, 434] width 25 height 15
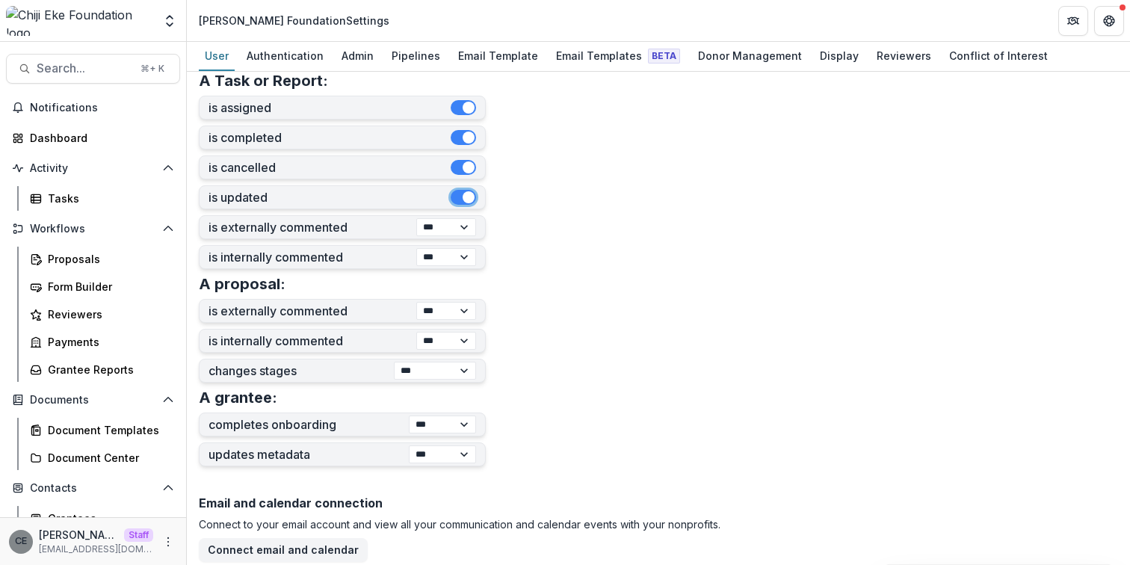
scroll to position [395, 0]
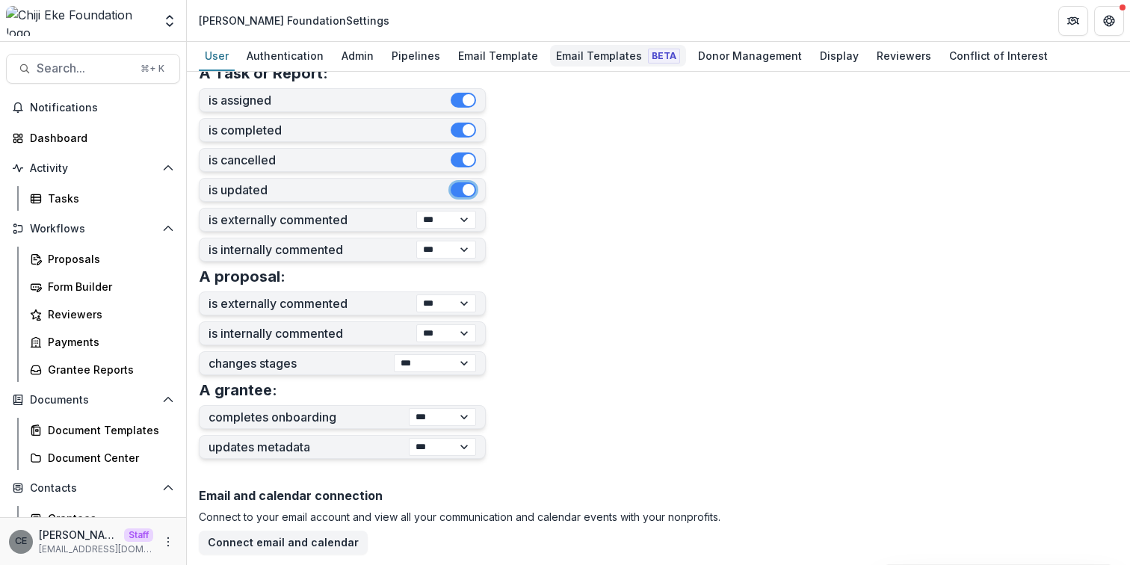
click at [561, 58] on div "Email Templates Beta" at bounding box center [618, 56] width 136 height 22
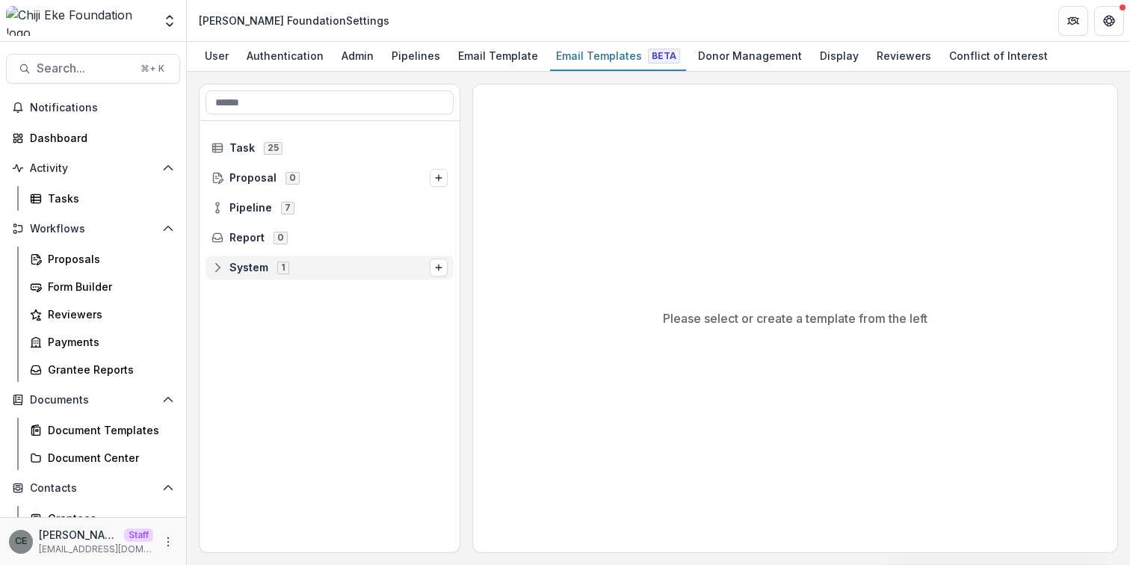
click at [220, 265] on icon at bounding box center [218, 267] width 10 height 9
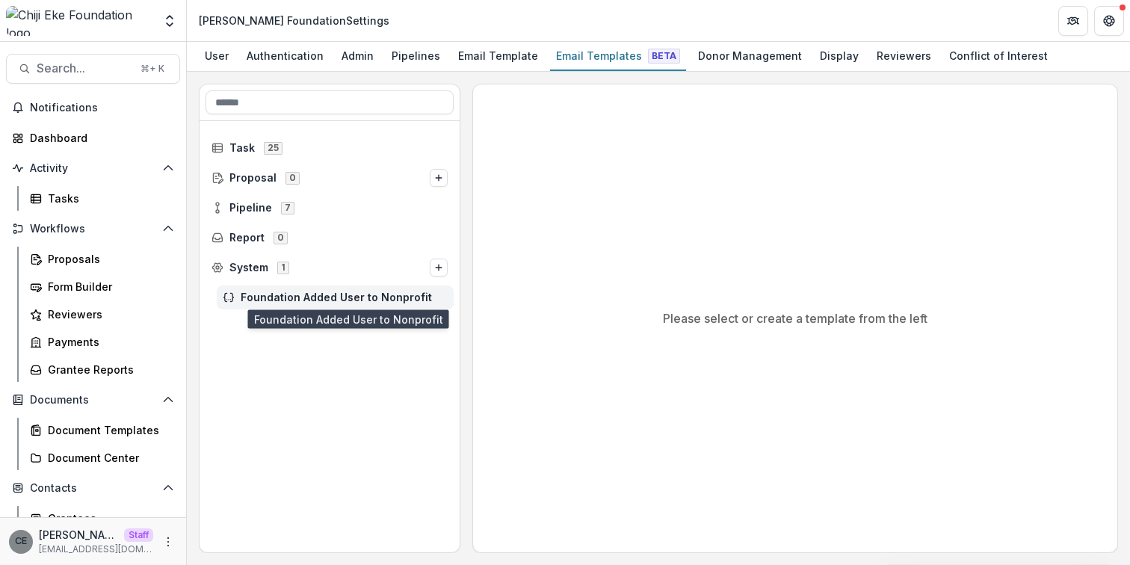
click at [277, 298] on span "Foundation Added User to Nonprofit" at bounding box center [344, 297] width 207 height 13
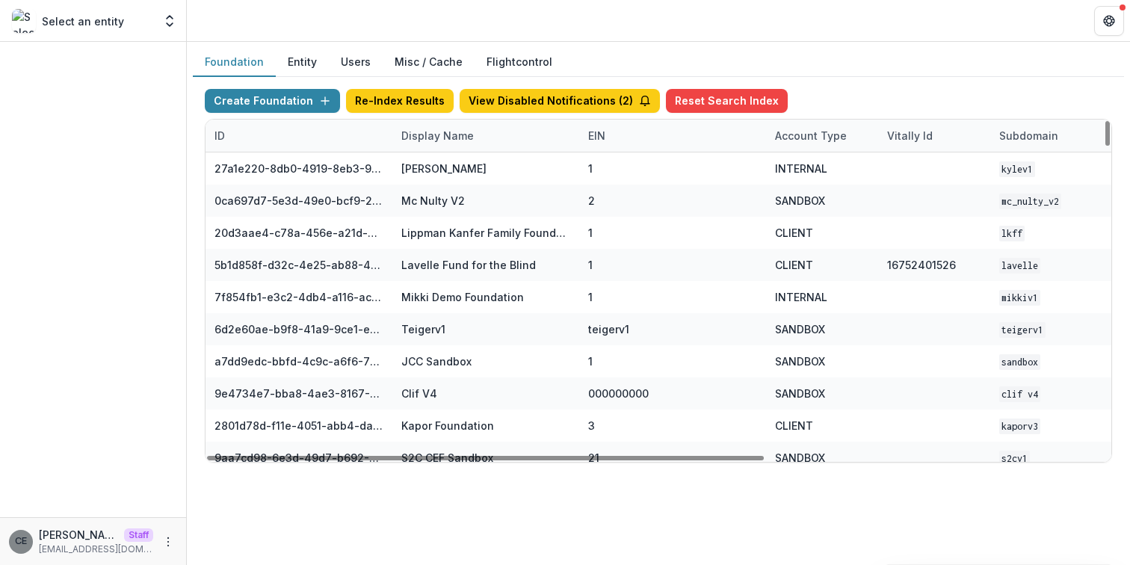
click at [434, 138] on div "Display Name" at bounding box center [437, 136] width 90 height 16
click at [430, 170] on input at bounding box center [484, 170] width 179 height 24
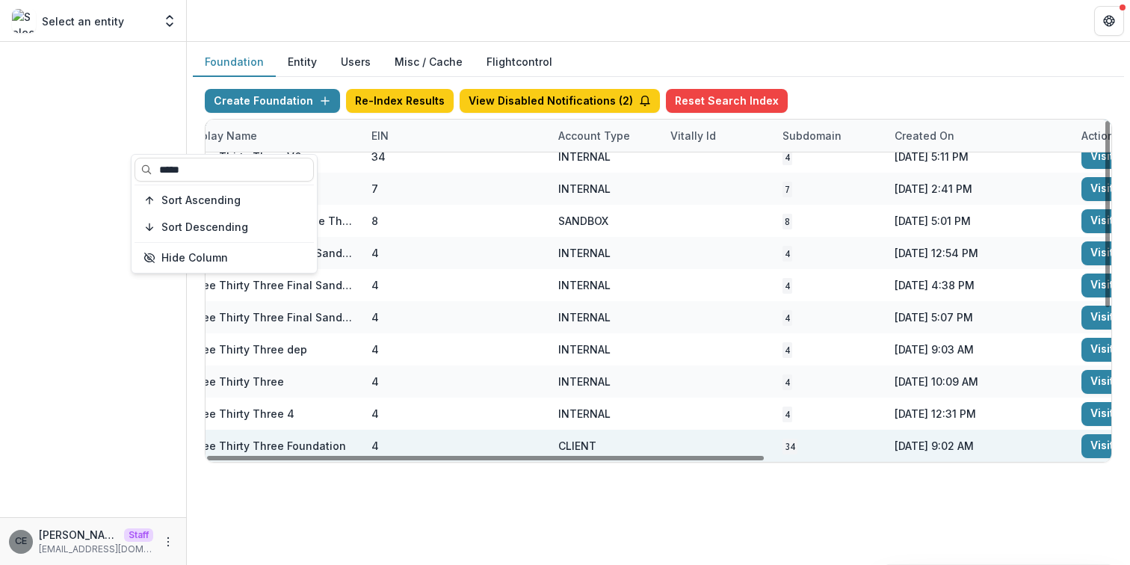
scroll to position [269, 424]
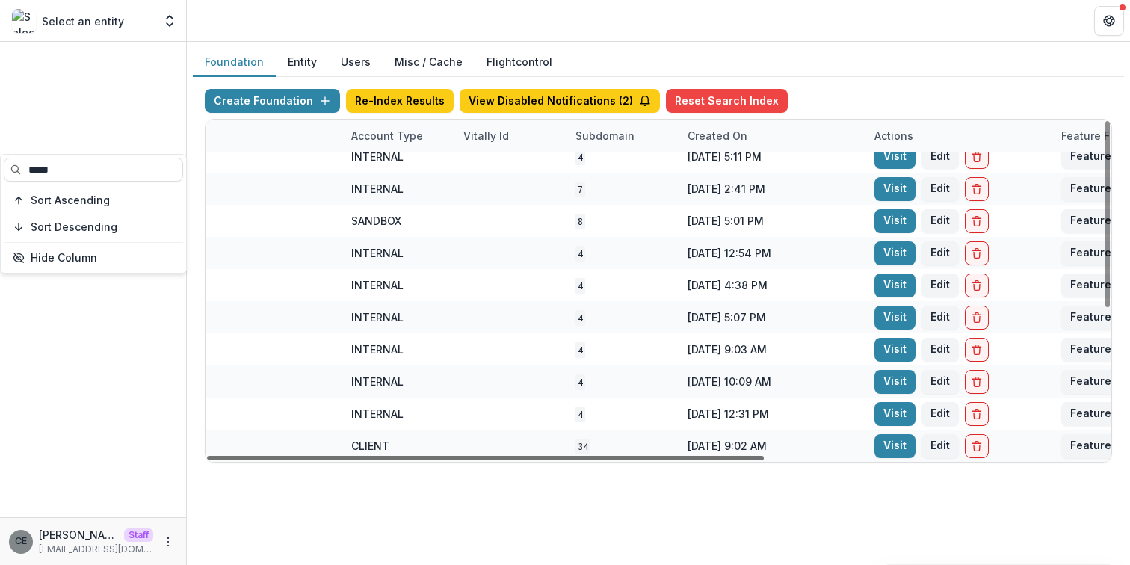
type input "*****"
click at [764, 456] on div at bounding box center [485, 458] width 557 height 4
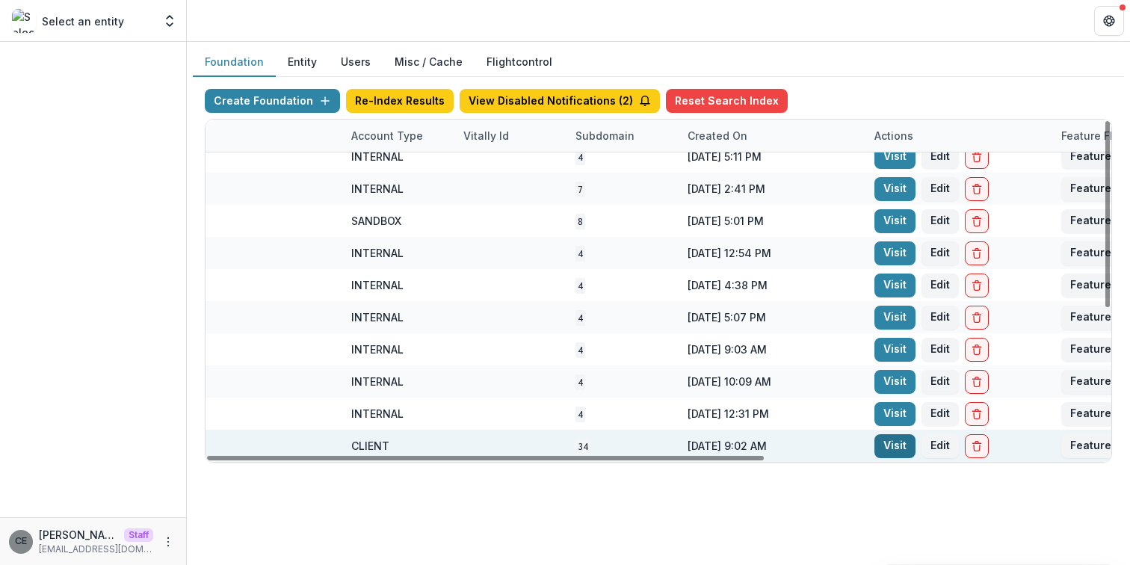
click at [891, 445] on link "Visit" at bounding box center [894, 446] width 41 height 24
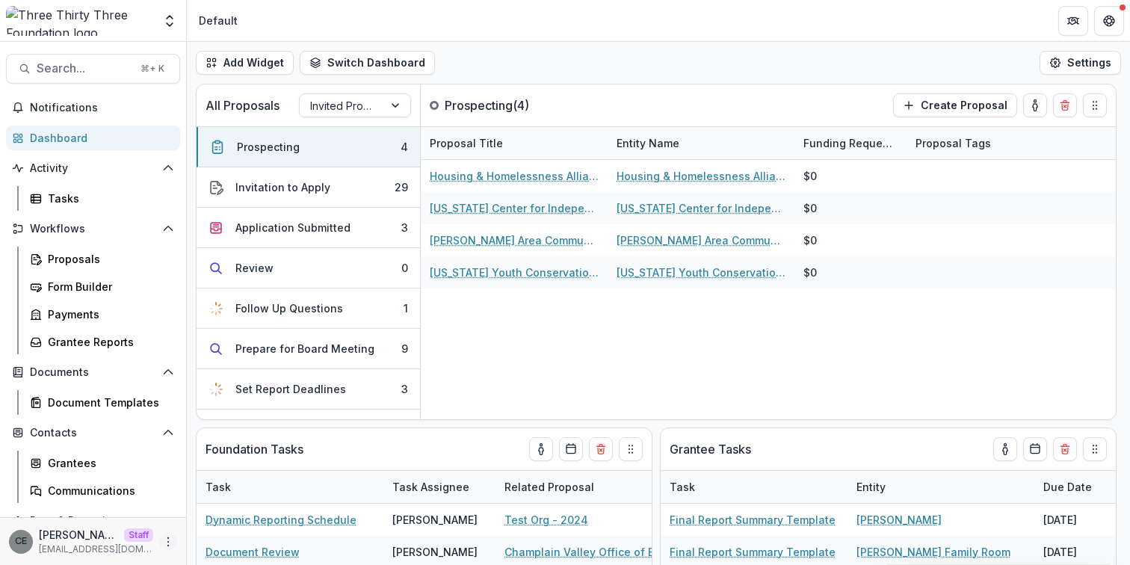
click at [164, 542] on icon "More" at bounding box center [168, 542] width 12 height 12
click at [221, 512] on link "User Settings" at bounding box center [262, 510] width 160 height 25
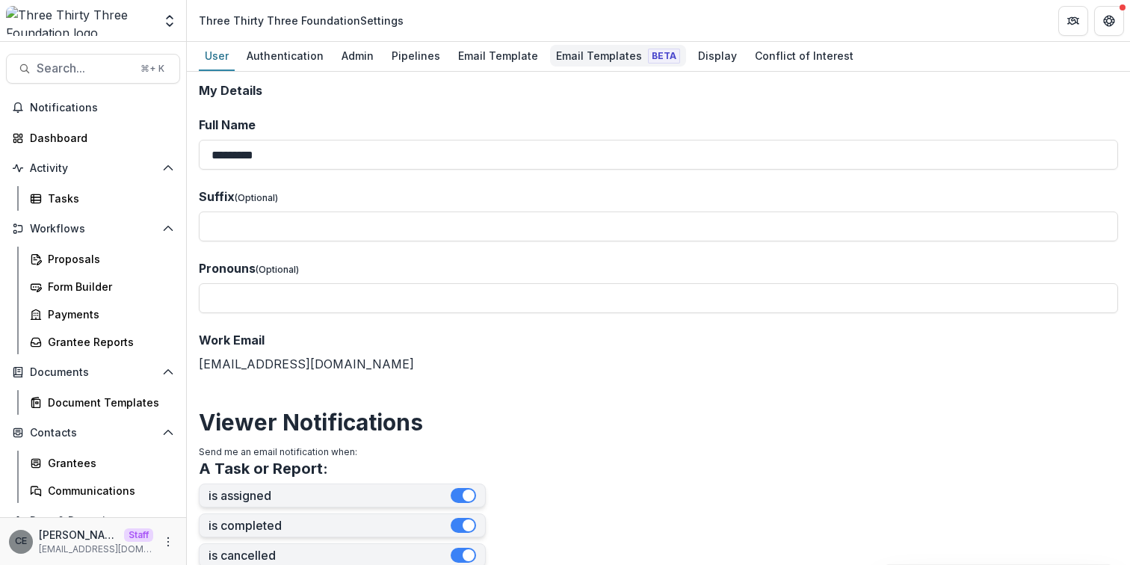
click at [578, 60] on div "Email Templates Beta" at bounding box center [618, 56] width 136 height 22
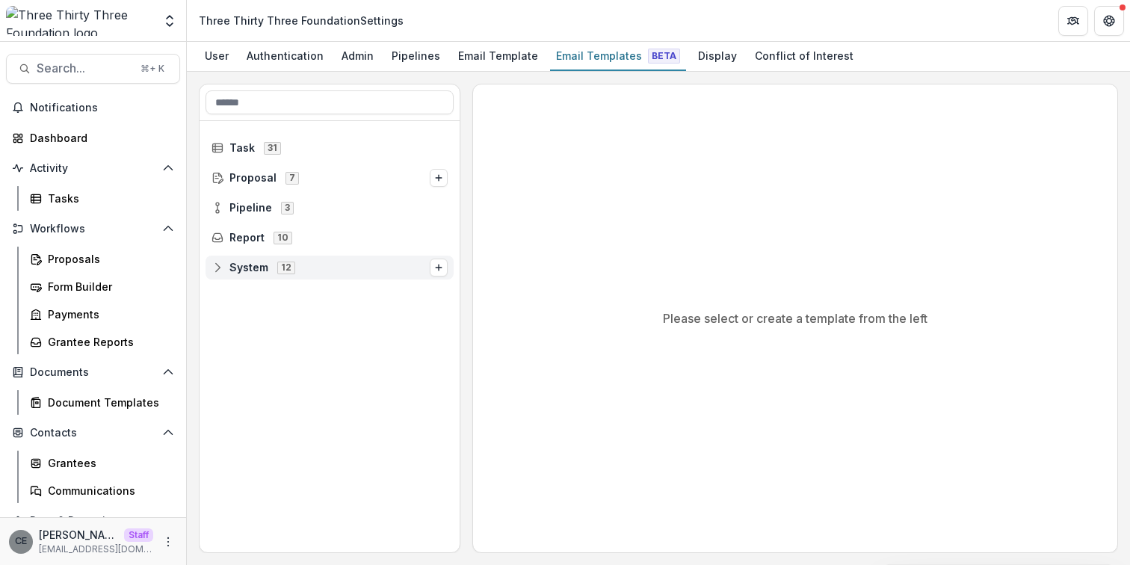
click at [220, 268] on icon at bounding box center [217, 268] width 12 height 12
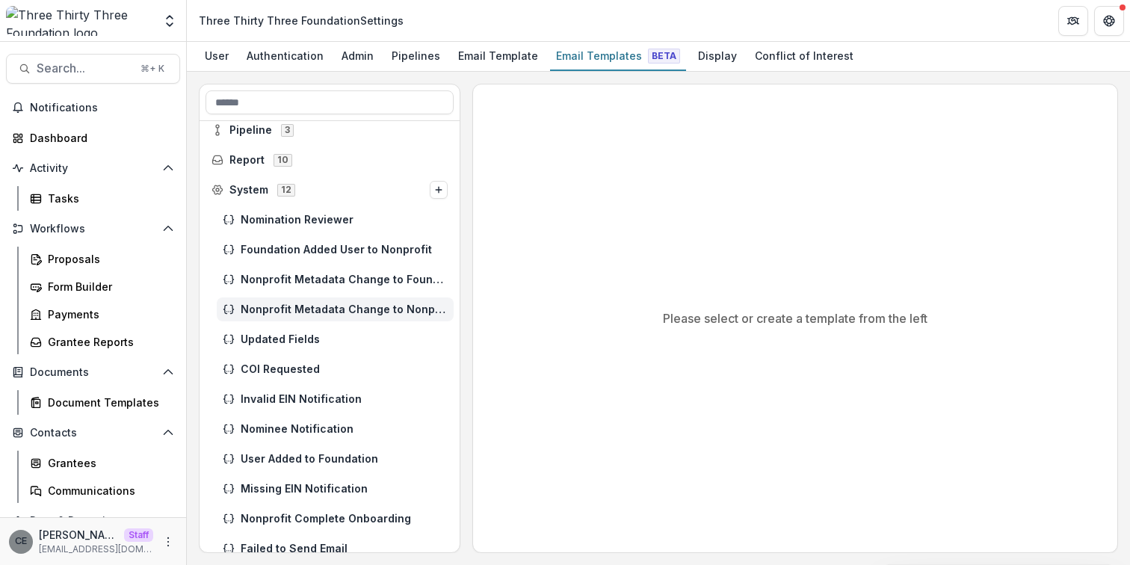
scroll to position [89, 0]
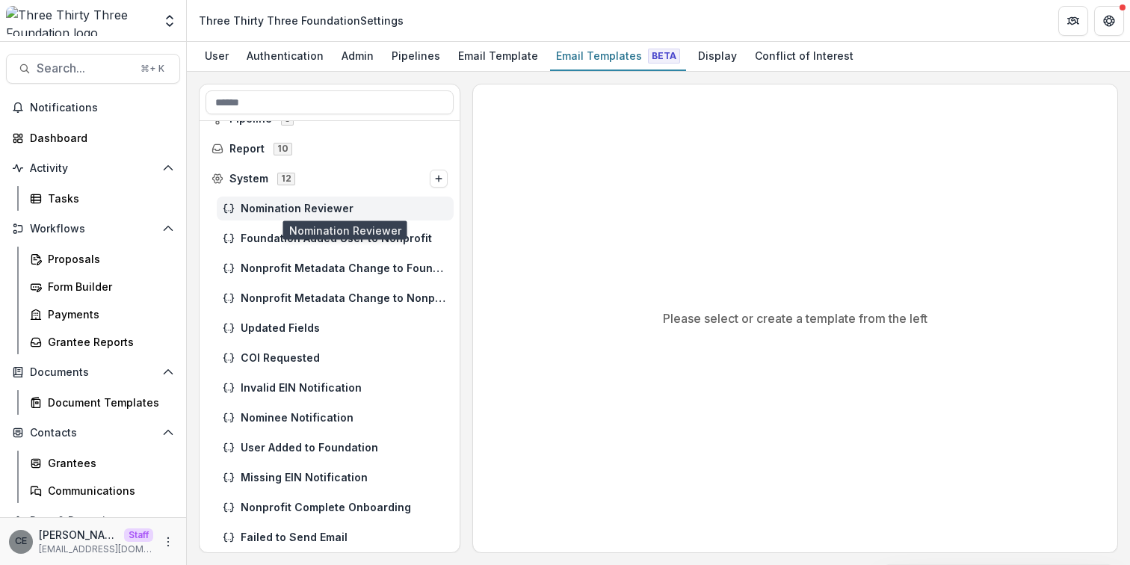
click at [273, 207] on span "Nomination Reviewer" at bounding box center [344, 209] width 207 height 13
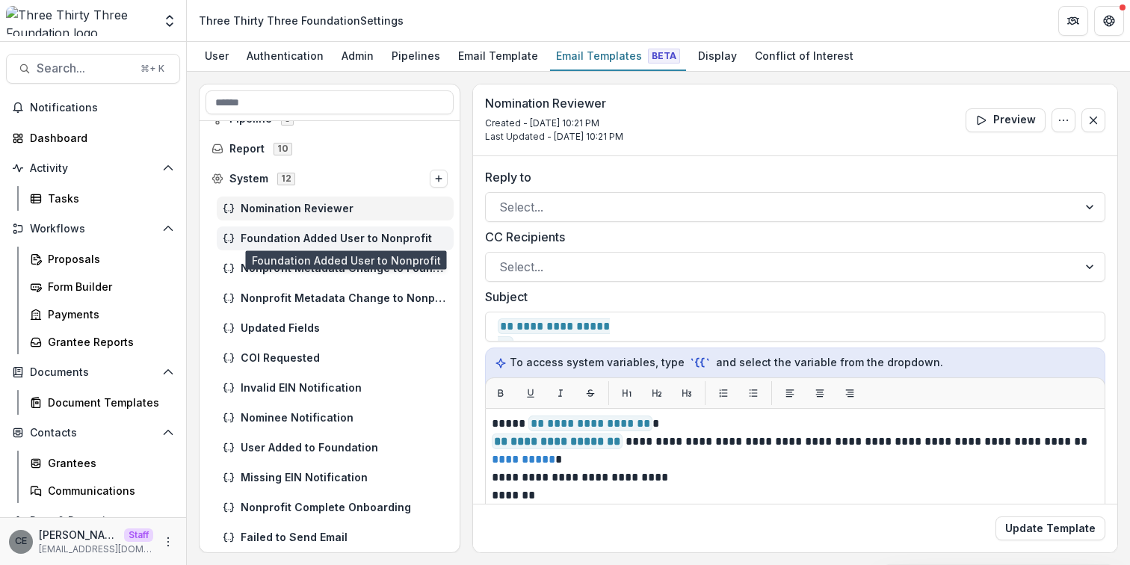
click at [270, 241] on span "Foundation Added User to Nonprofit" at bounding box center [344, 238] width 207 height 13
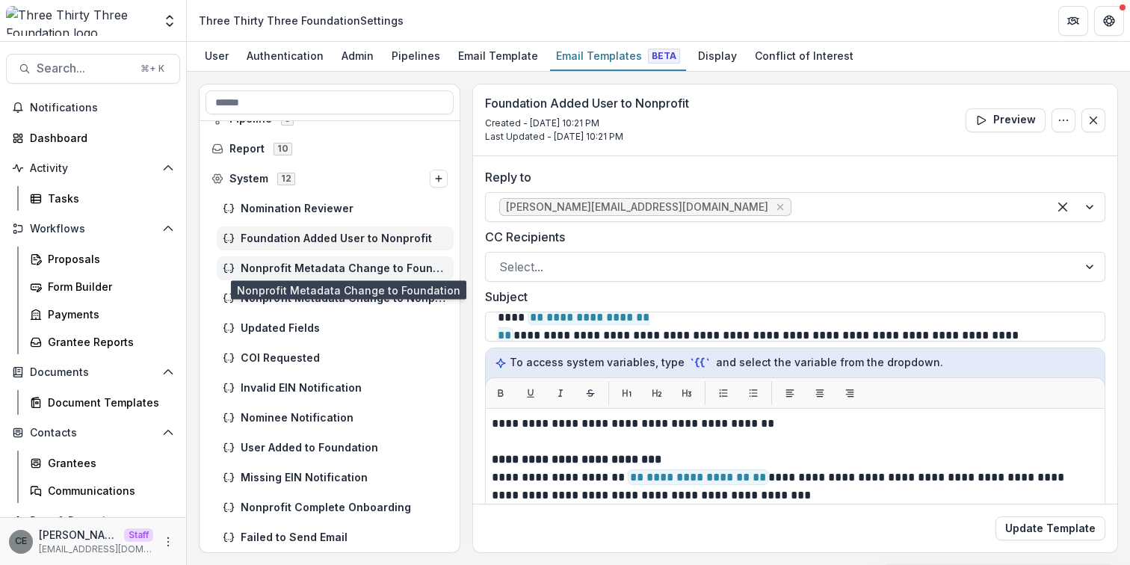
click at [268, 264] on span "Nonprofit Metadata Change to Foundation" at bounding box center [344, 268] width 207 height 13
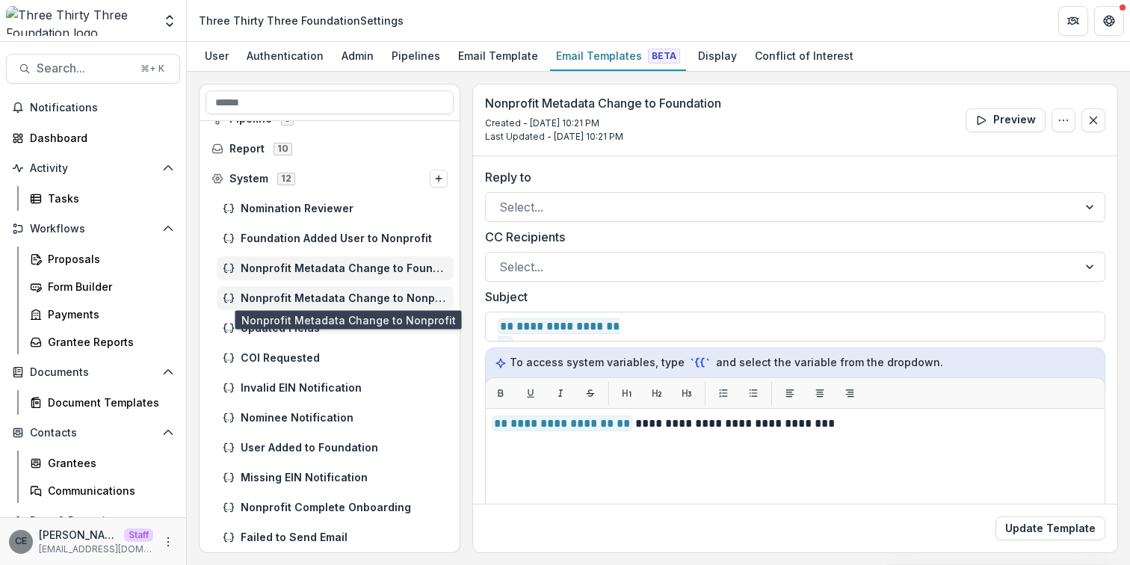
click at [268, 298] on span "Nonprofit Metadata Change to Nonprofit" at bounding box center [344, 298] width 207 height 13
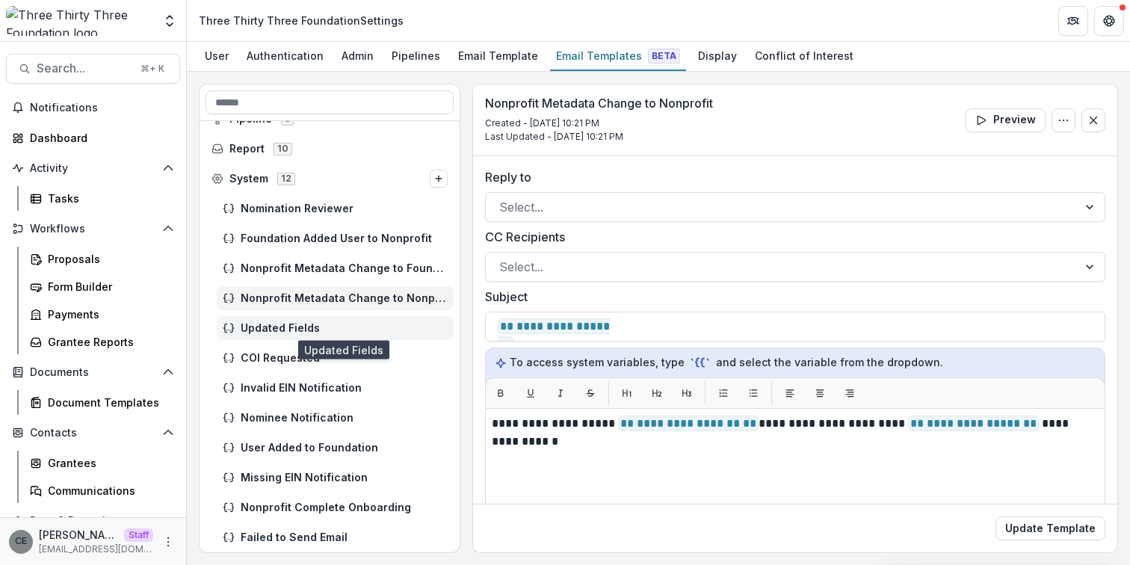
click at [266, 332] on span "Updated Fields" at bounding box center [344, 328] width 207 height 13
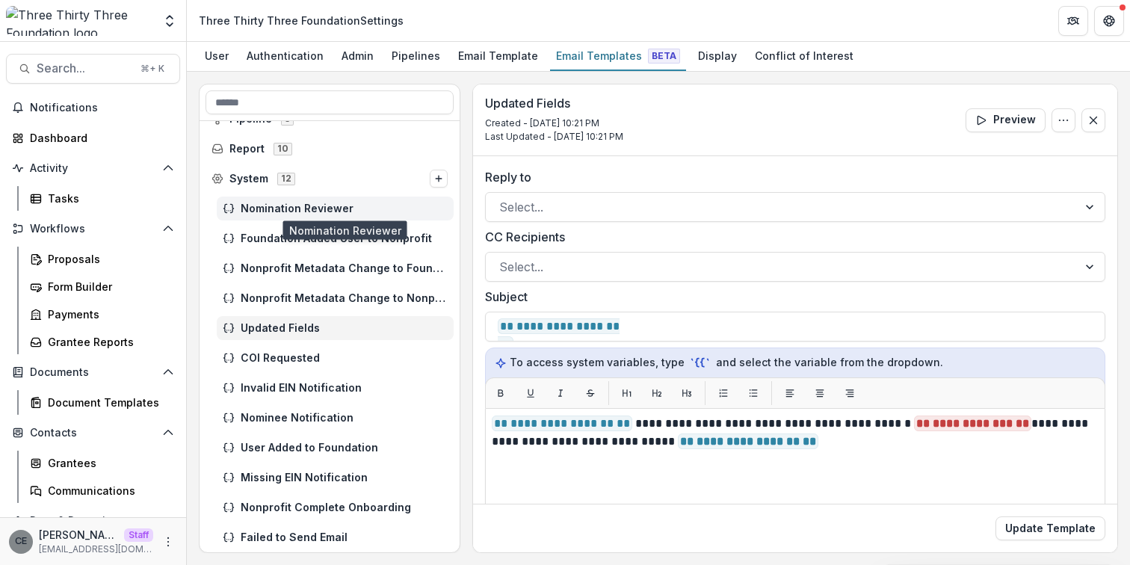
click at [289, 208] on span "Nomination Reviewer" at bounding box center [344, 209] width 207 height 13
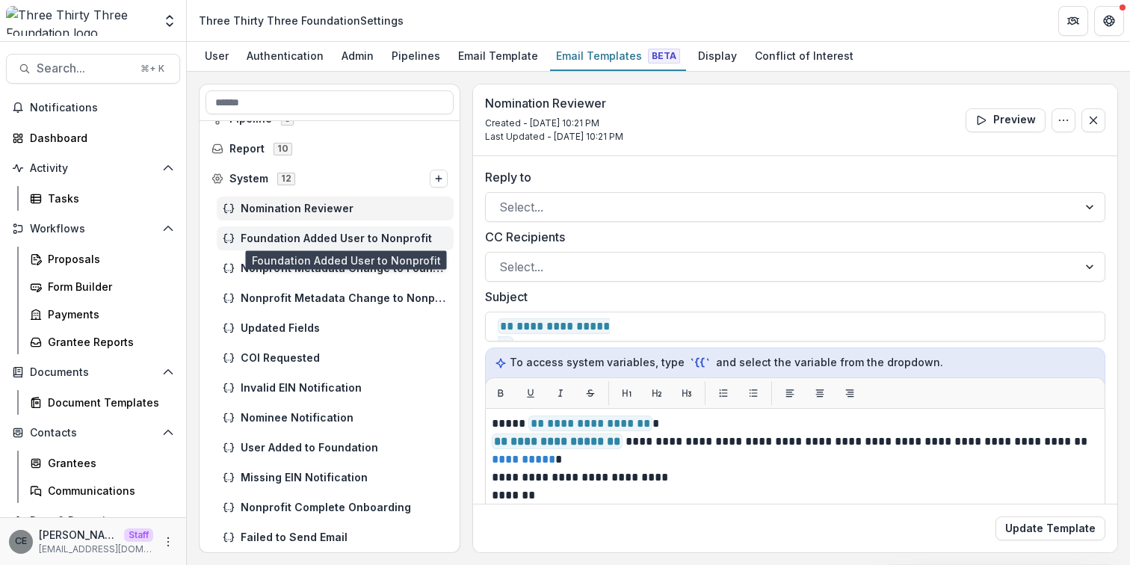
click at [277, 238] on span "Foundation Added User to Nonprofit" at bounding box center [344, 238] width 207 height 13
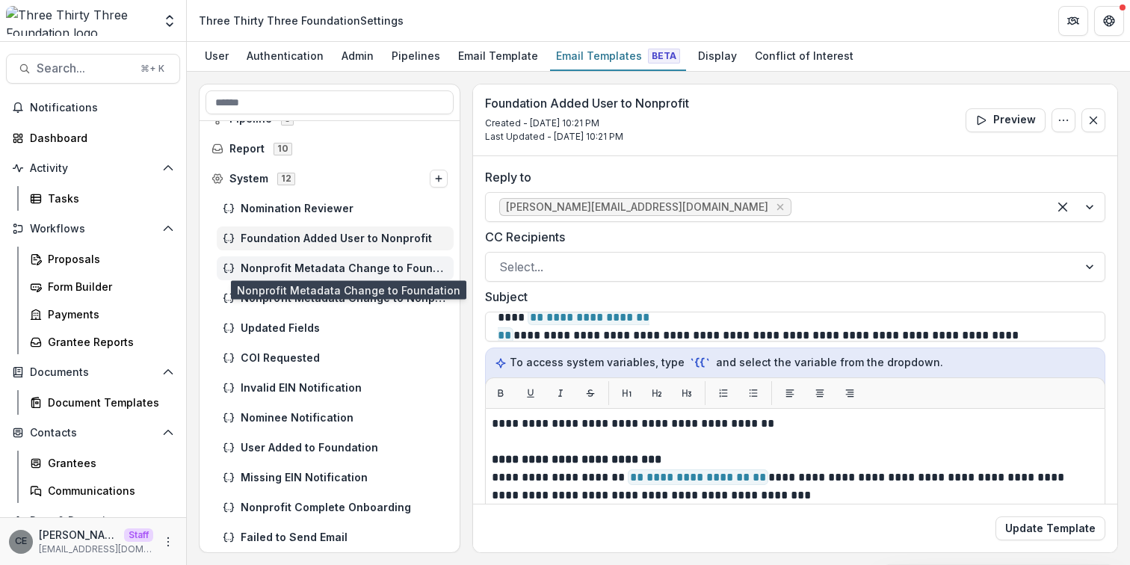
click at [273, 262] on span "Nonprofit Metadata Change to Foundation" at bounding box center [344, 268] width 207 height 13
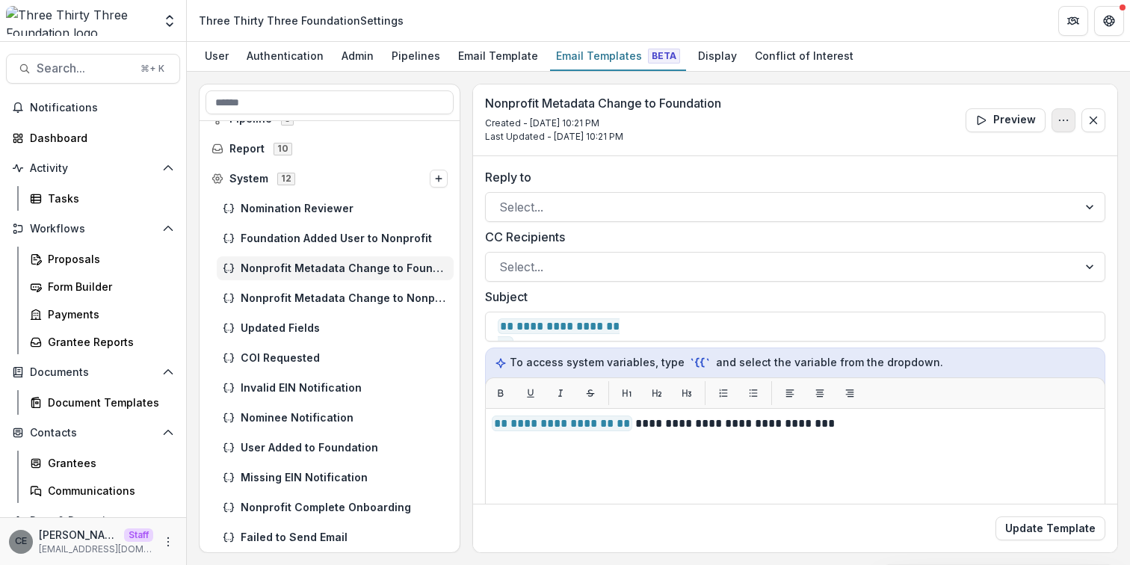
click at [1063, 115] on icon "Options" at bounding box center [1063, 120] width 12 height 12
click at [844, 118] on div "Nonprofit Metadata Change to Foundation Created - Jul 10, 2025 @ 10:21 PM Last …" at bounding box center [795, 120] width 644 height 72
click at [297, 413] on span "Nominee Notification" at bounding box center [344, 418] width 207 height 13
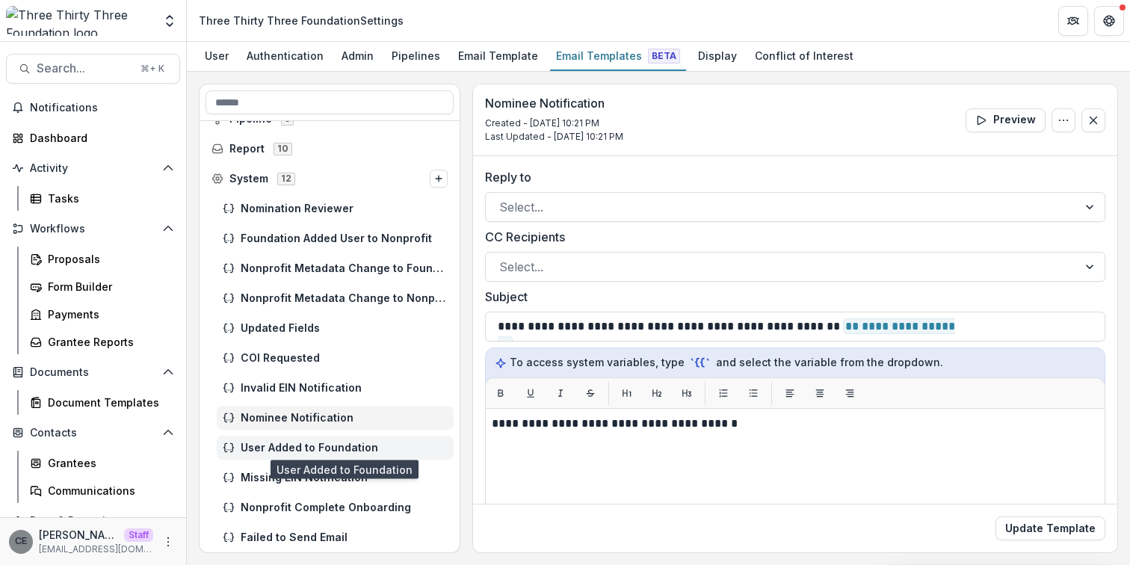
click at [292, 442] on span "User Added to Foundation" at bounding box center [344, 448] width 207 height 13
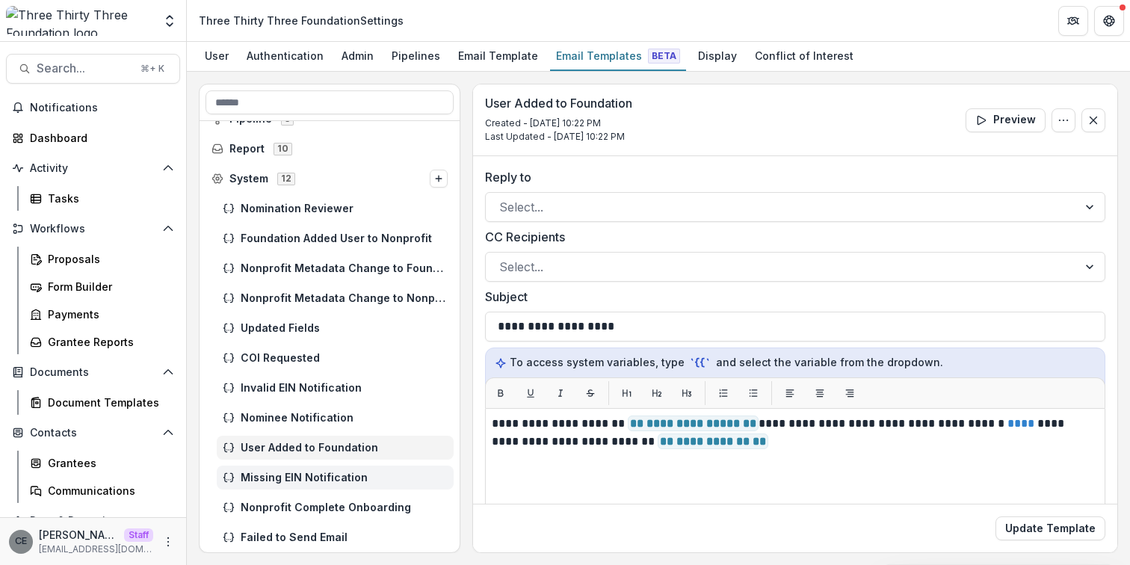
click at [283, 468] on div "Missing EIN Notification" at bounding box center [335, 478] width 237 height 24
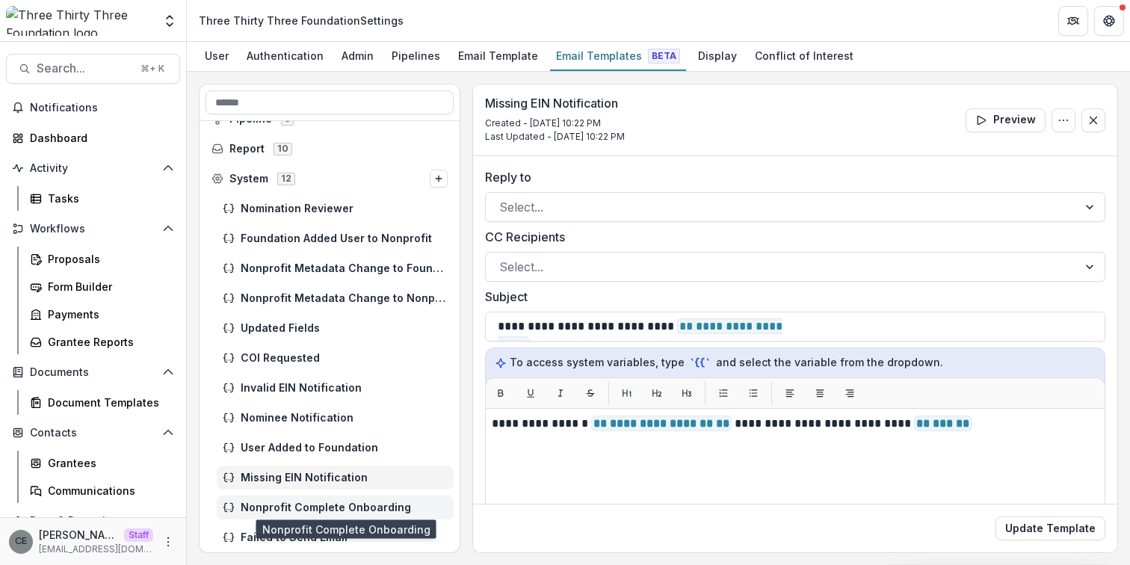
click at [279, 505] on span "Nonprofit Complete Onboarding" at bounding box center [344, 507] width 207 height 13
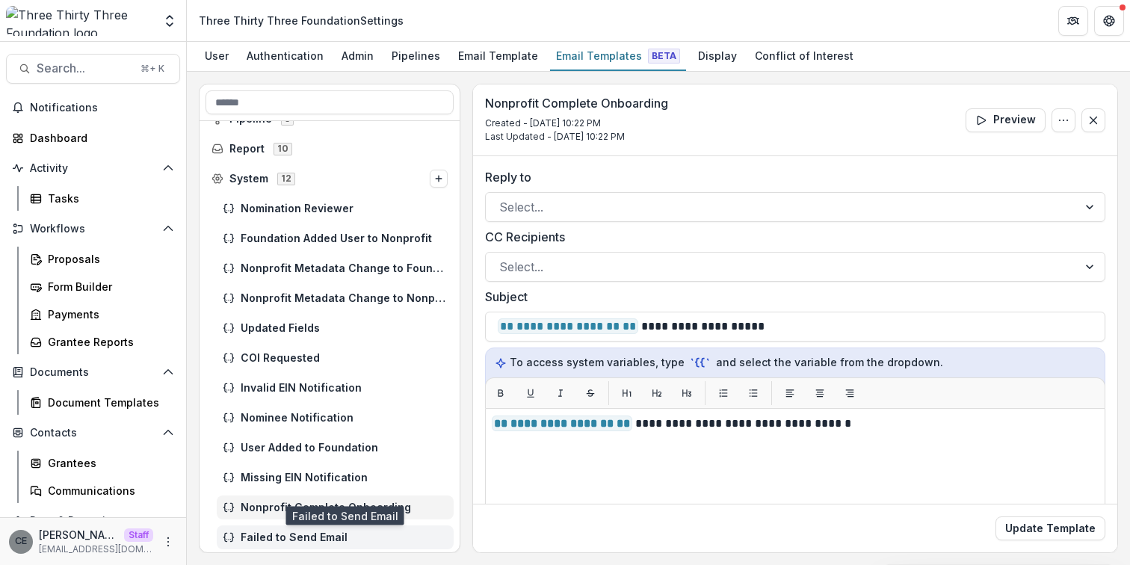
click at [274, 531] on span "Failed to Send Email" at bounding box center [344, 537] width 207 height 13
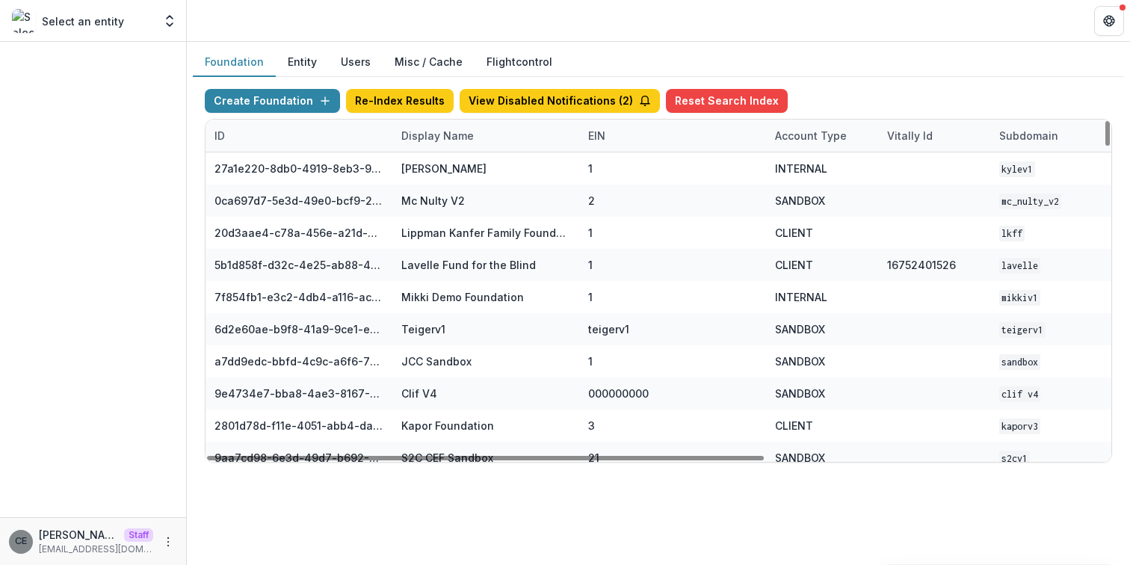
click at [442, 134] on div "Display Name" at bounding box center [437, 136] width 90 height 16
click at [432, 180] on input at bounding box center [484, 170] width 179 height 24
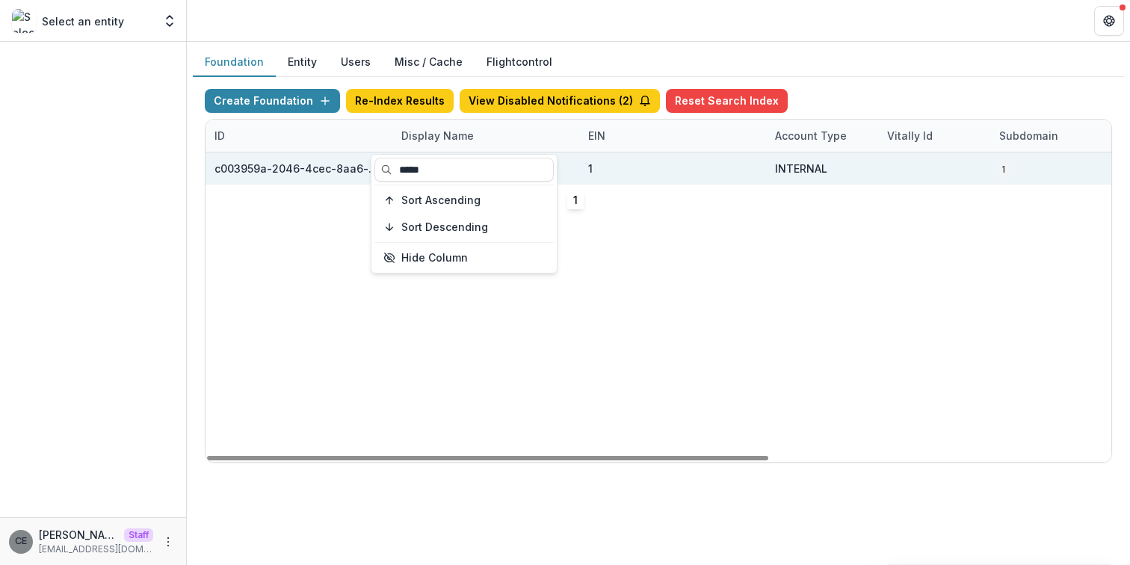
scroll to position [0, 552]
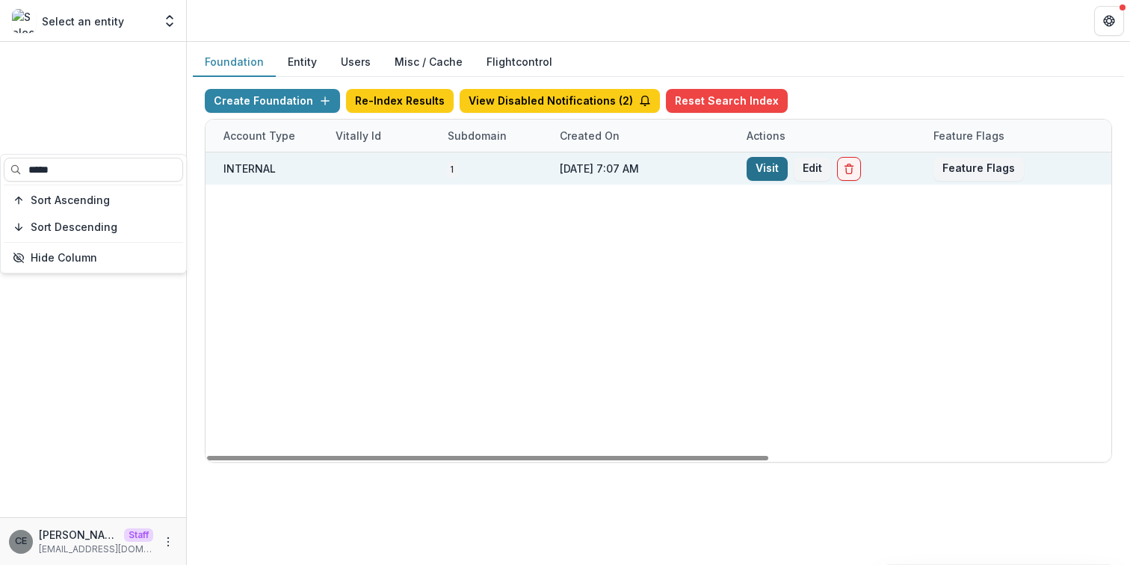
type input "*****"
click at [782, 167] on link "Visit" at bounding box center [767, 169] width 41 height 24
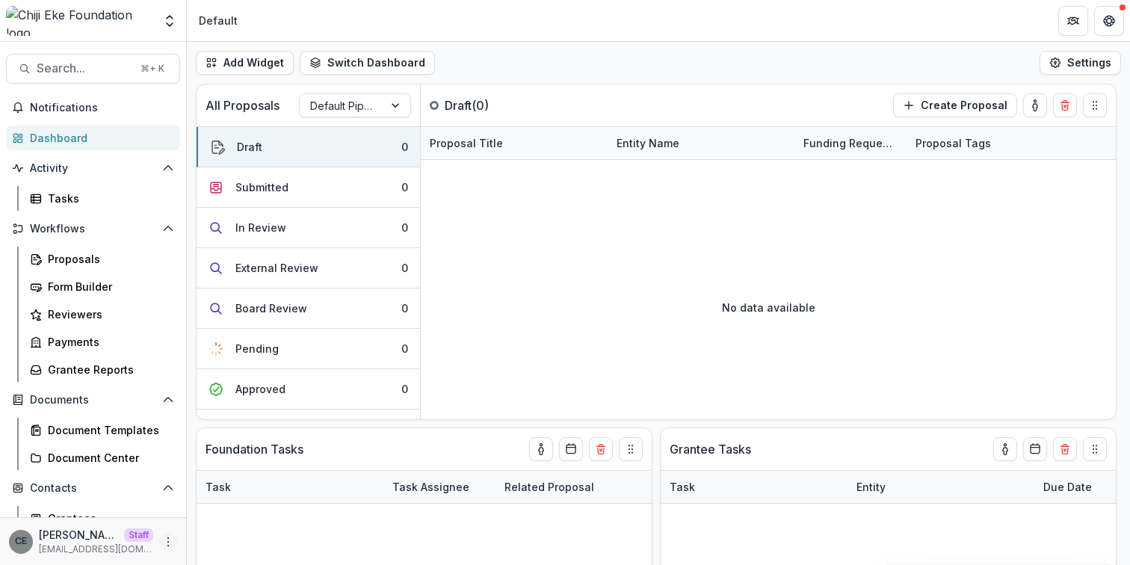
click at [168, 541] on circle "More" at bounding box center [168, 541] width 1 height 1
click at [226, 507] on link "User Settings" at bounding box center [262, 510] width 160 height 25
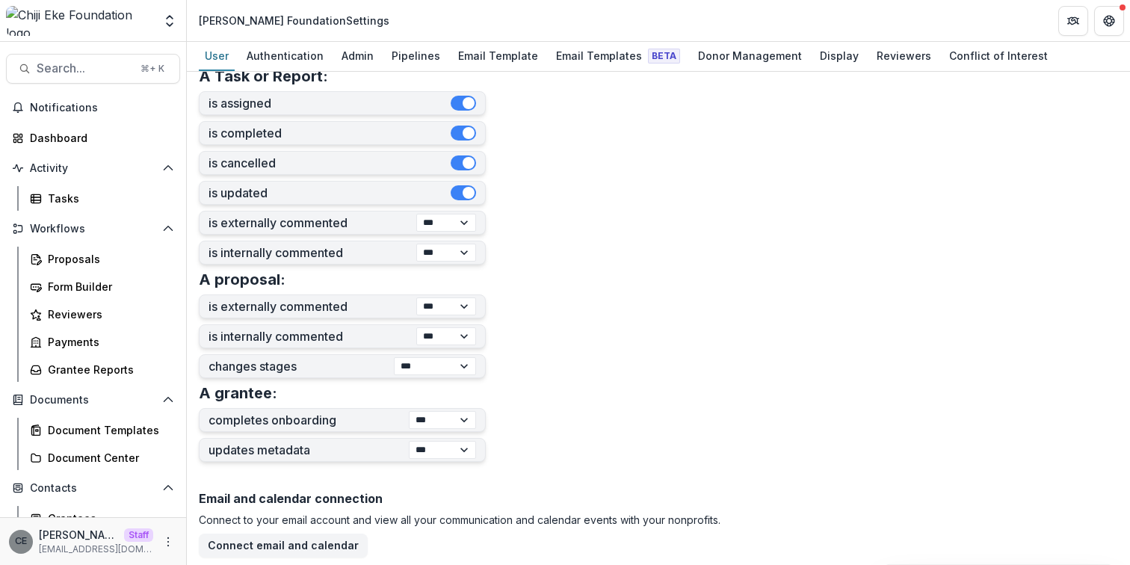
scroll to position [400, 0]
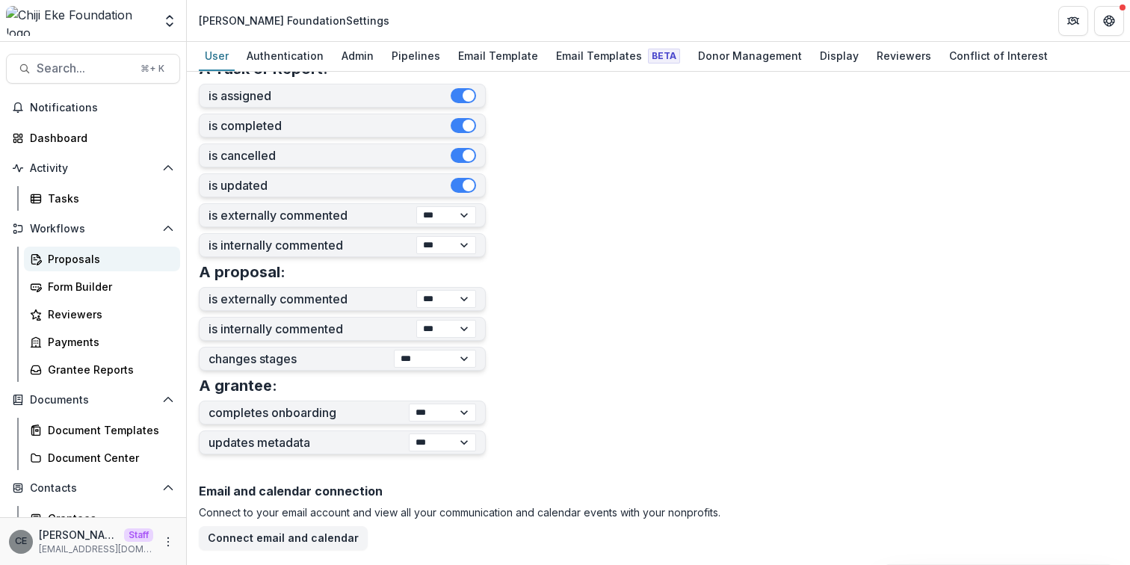
click at [78, 259] on div "Proposals" at bounding box center [108, 259] width 120 height 16
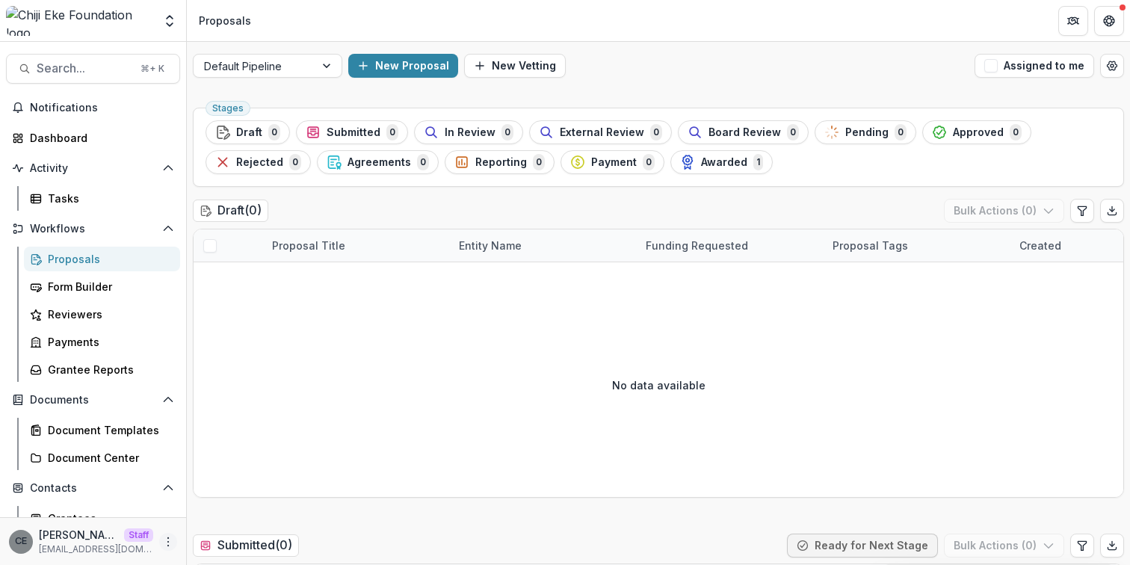
click at [166, 540] on icon "More" at bounding box center [168, 542] width 12 height 12
click at [220, 501] on link "User Settings" at bounding box center [262, 510] width 160 height 25
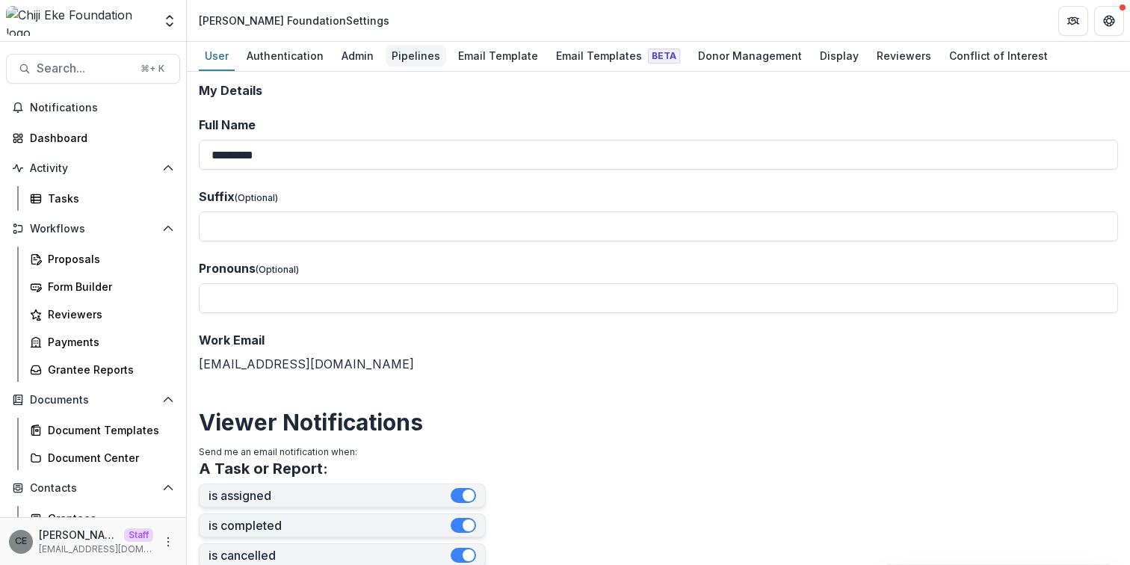
click at [416, 60] on div "Pipelines" at bounding box center [416, 56] width 61 height 22
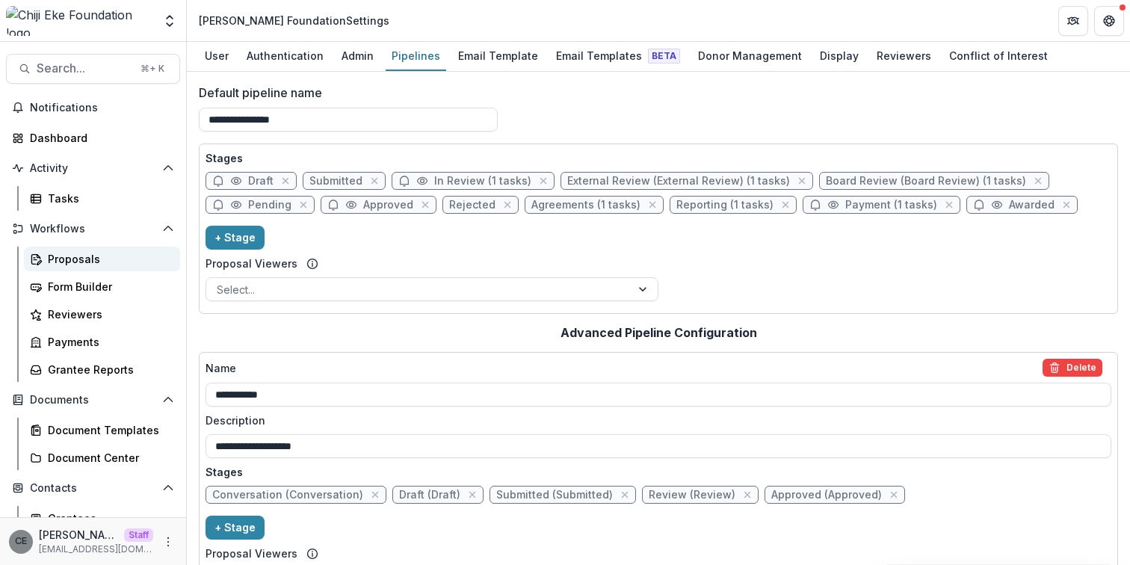
click at [75, 256] on div "Proposals" at bounding box center [108, 259] width 120 height 16
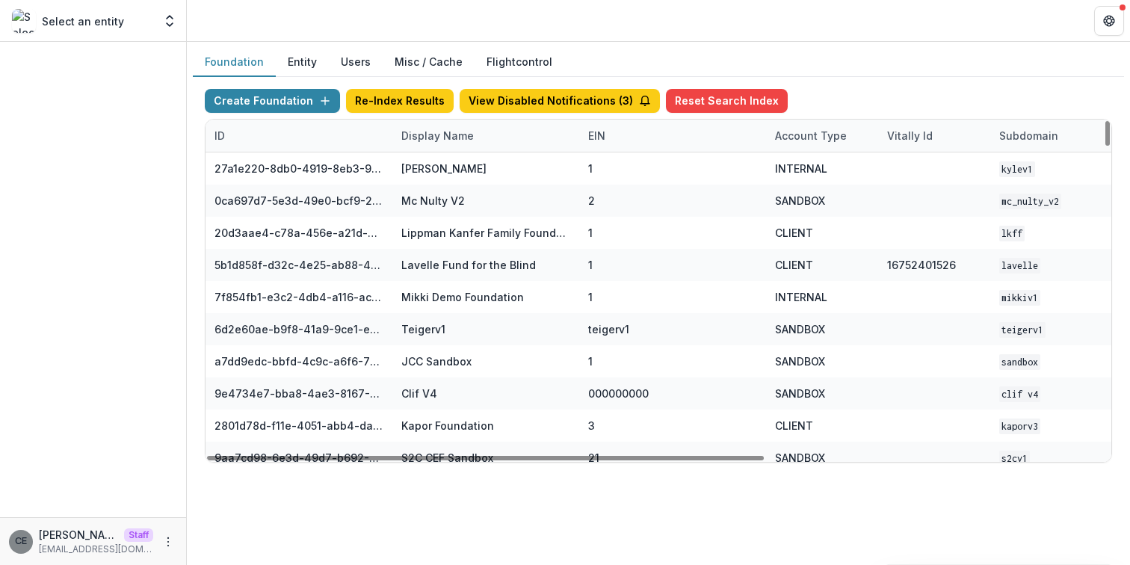
click at [445, 138] on div "Display Name" at bounding box center [437, 136] width 90 height 16
click at [430, 171] on input at bounding box center [484, 170] width 179 height 24
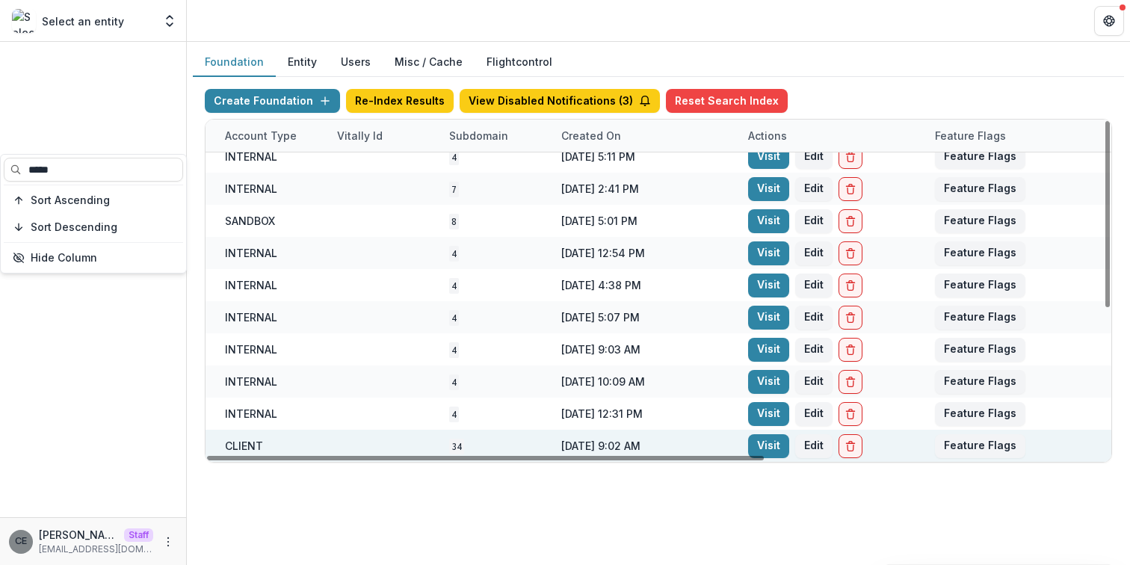
scroll to position [269, 552]
type input "*****"
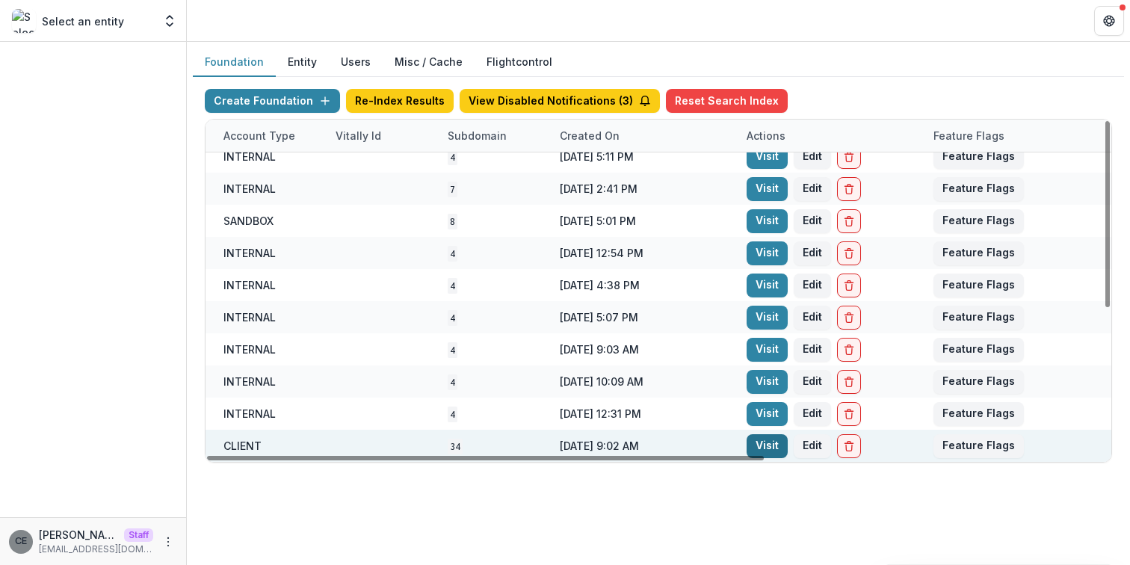
click at [776, 442] on link "Visit" at bounding box center [767, 446] width 41 height 24
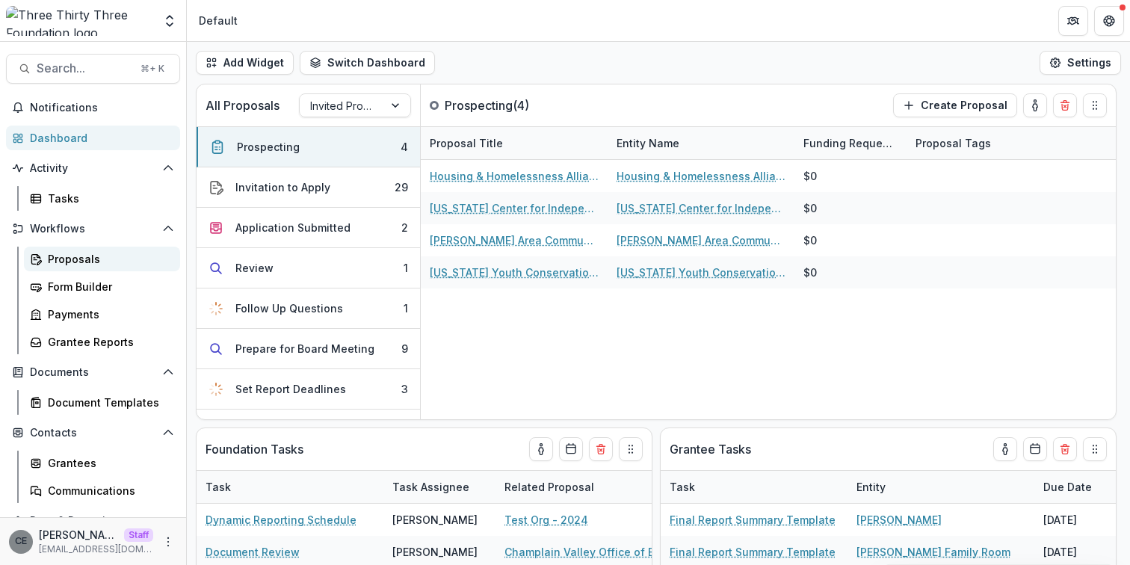
click at [96, 263] on div "Proposals" at bounding box center [108, 259] width 120 height 16
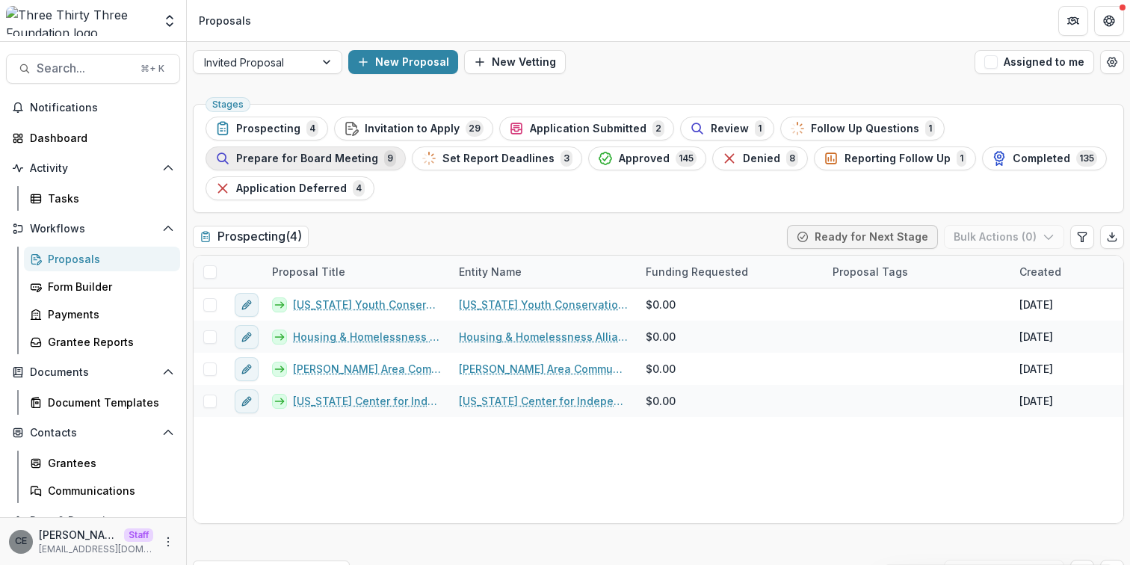
click at [306, 159] on span "Prepare for Board Meeting" at bounding box center [307, 158] width 142 height 13
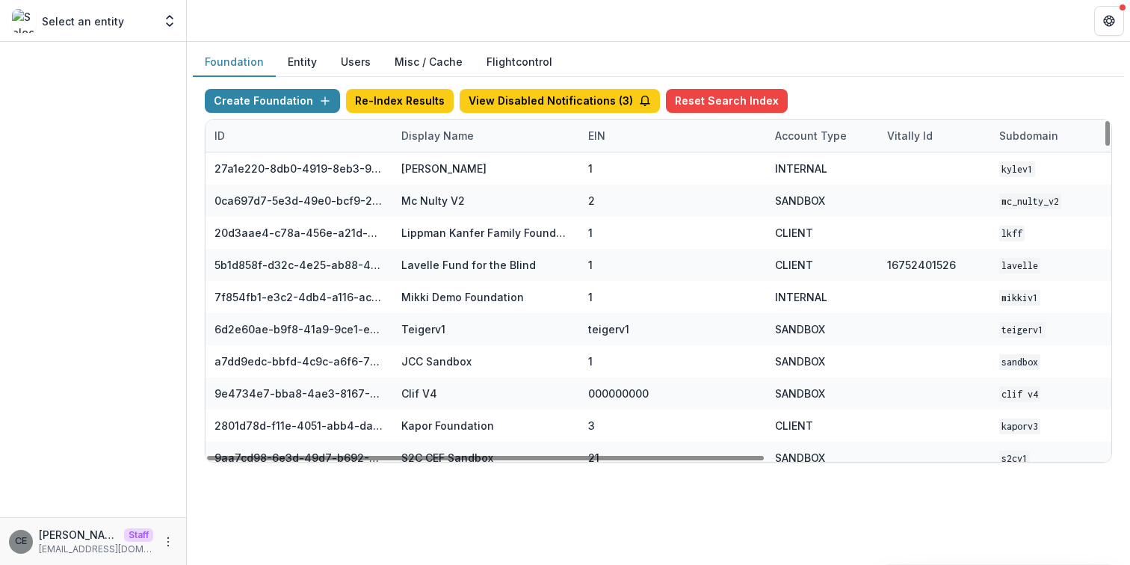
click at [437, 143] on div "Display Name" at bounding box center [485, 136] width 187 height 32
click at [430, 161] on input at bounding box center [484, 170] width 179 height 24
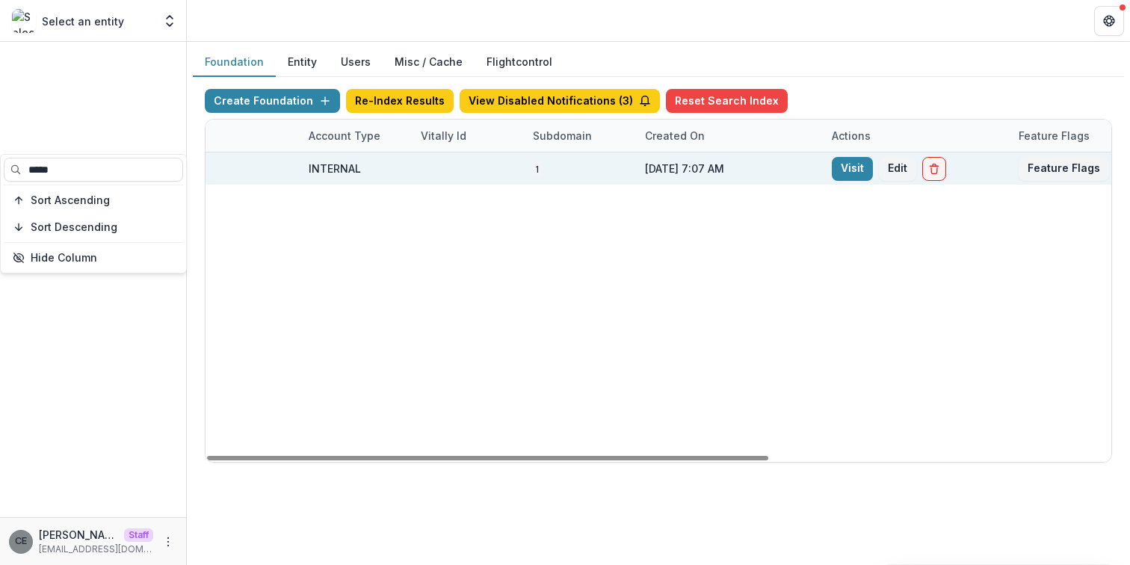
scroll to position [0, 552]
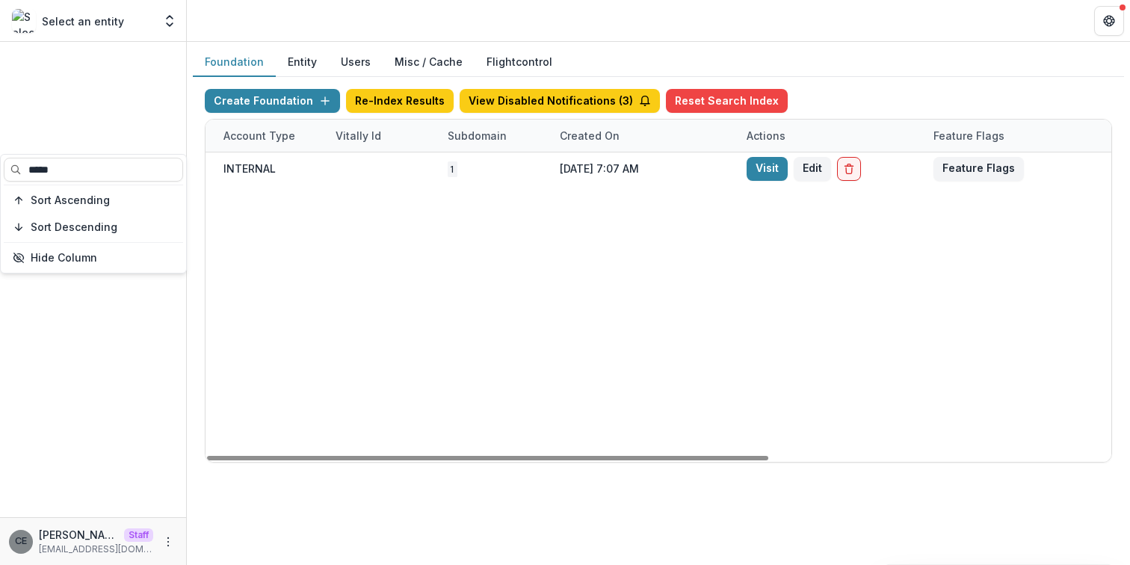
type input "*****"
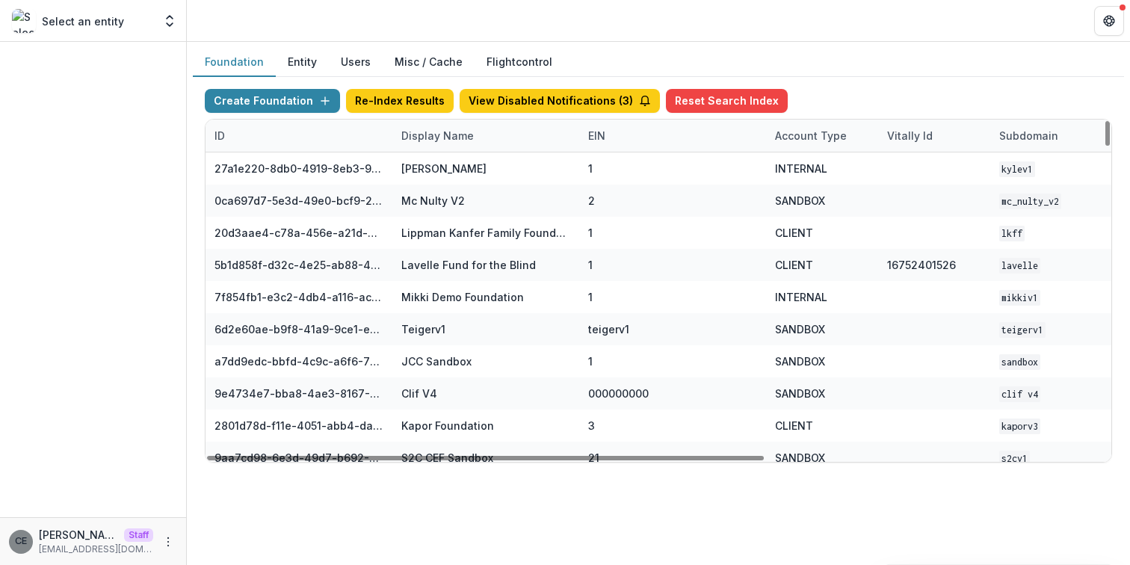
click at [444, 138] on div "Display Name" at bounding box center [437, 136] width 90 height 16
click at [443, 168] on input at bounding box center [484, 170] width 179 height 24
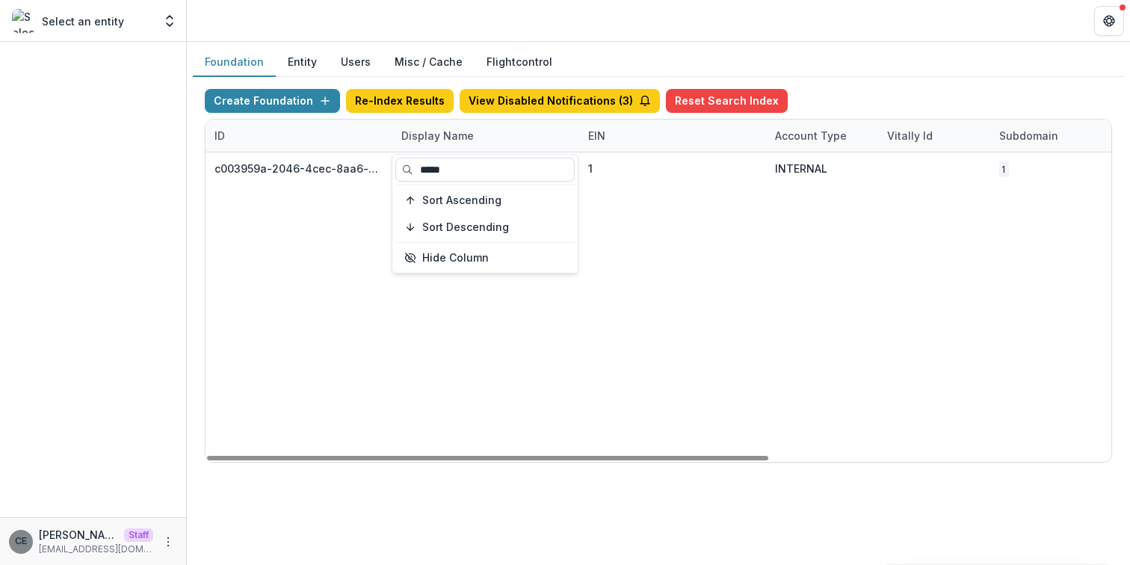
type input "*****"
click at [511, 139] on div "Display Name" at bounding box center [485, 136] width 187 height 32
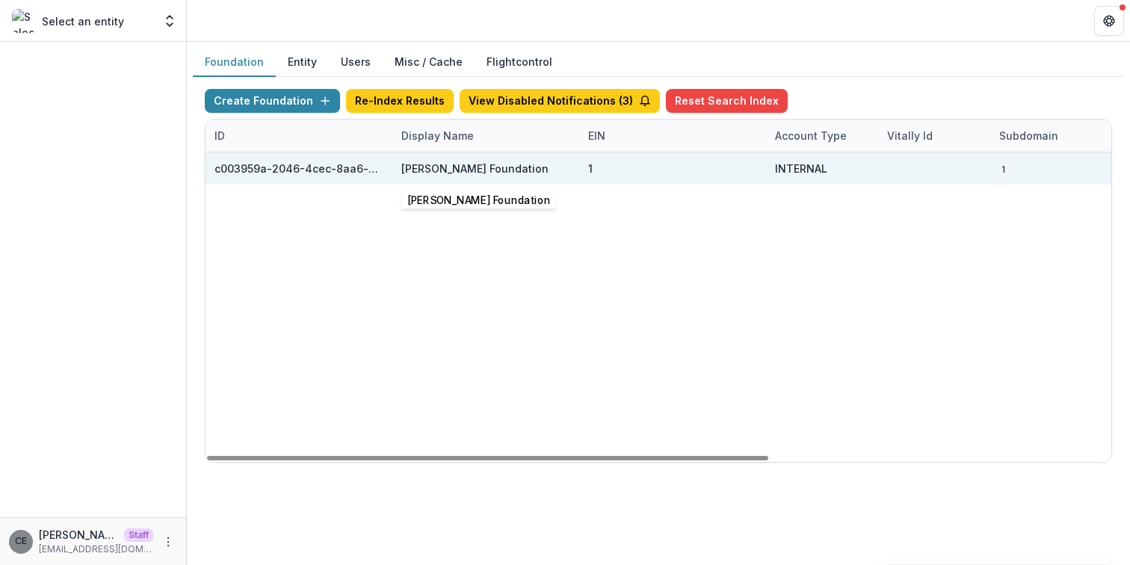
click at [483, 169] on div "[PERSON_NAME] Foundation" at bounding box center [474, 169] width 147 height 16
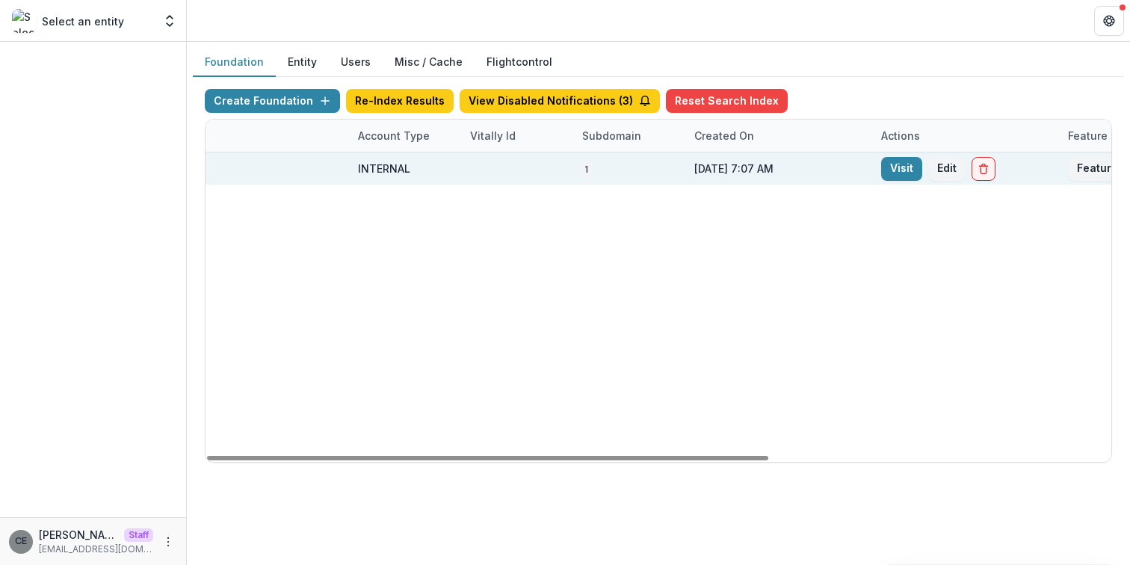
scroll to position [0, 552]
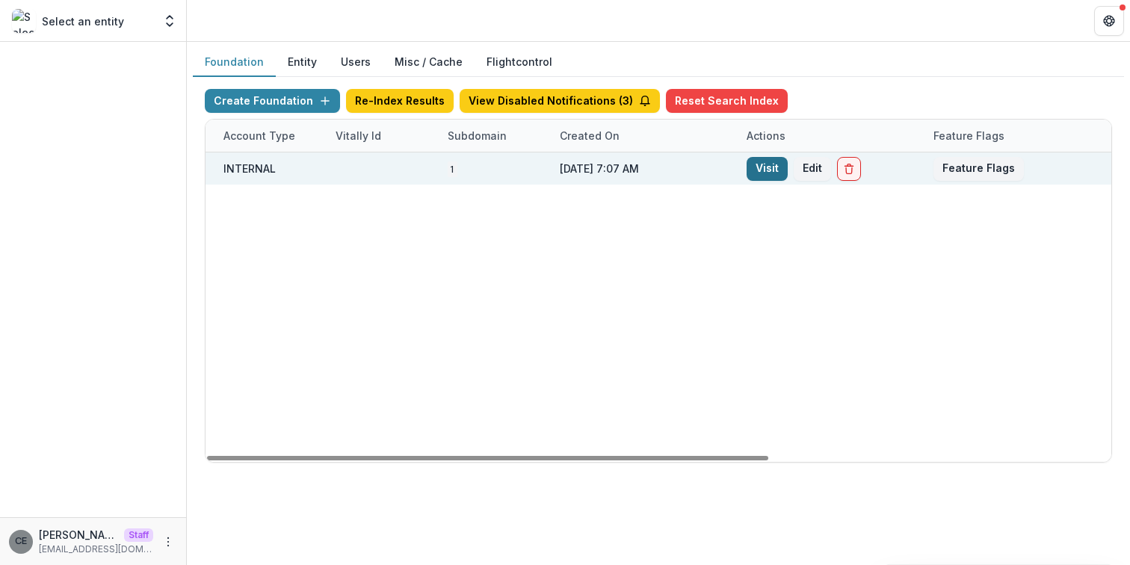
click at [769, 172] on link "Visit" at bounding box center [767, 169] width 41 height 24
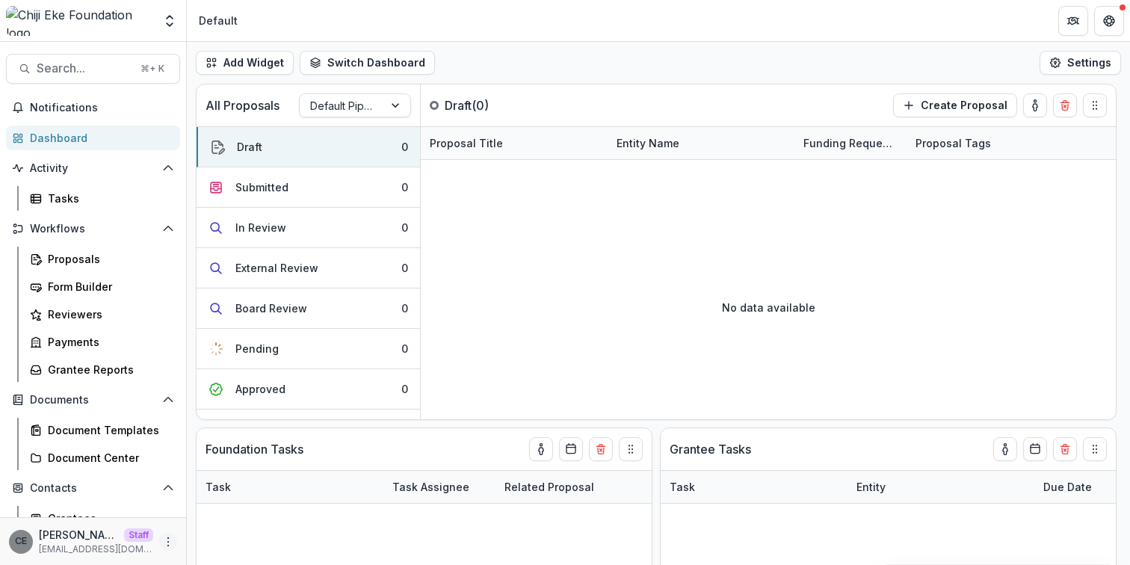
click at [164, 540] on icon "More" at bounding box center [168, 542] width 12 height 12
click at [211, 505] on link "User Settings" at bounding box center [262, 510] width 160 height 25
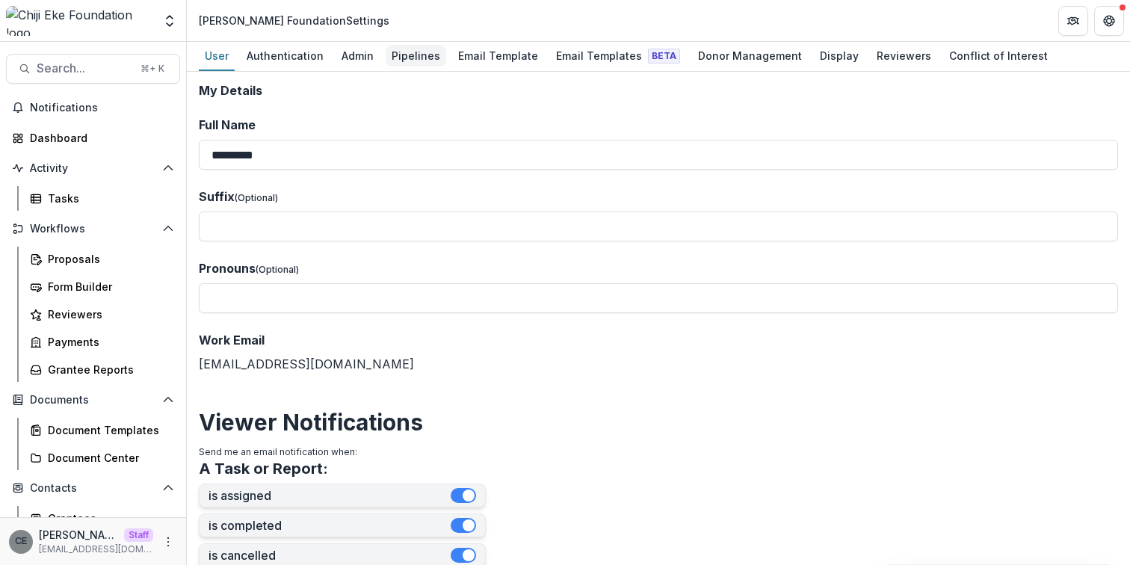
click at [423, 49] on div "Pipelines" at bounding box center [416, 56] width 61 height 22
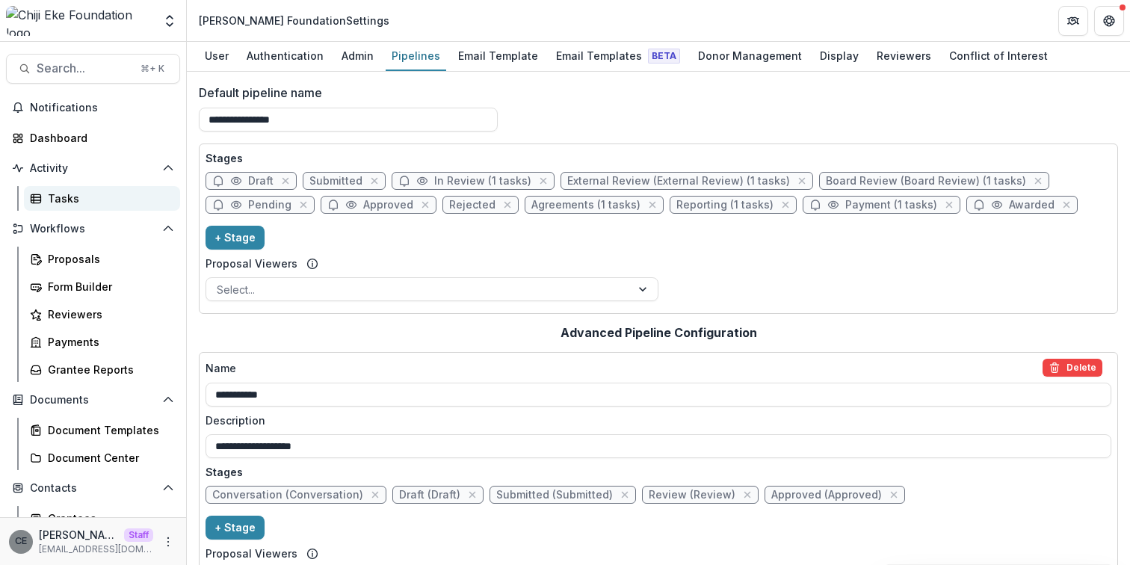
click at [64, 199] on div "Tasks" at bounding box center [108, 199] width 120 height 16
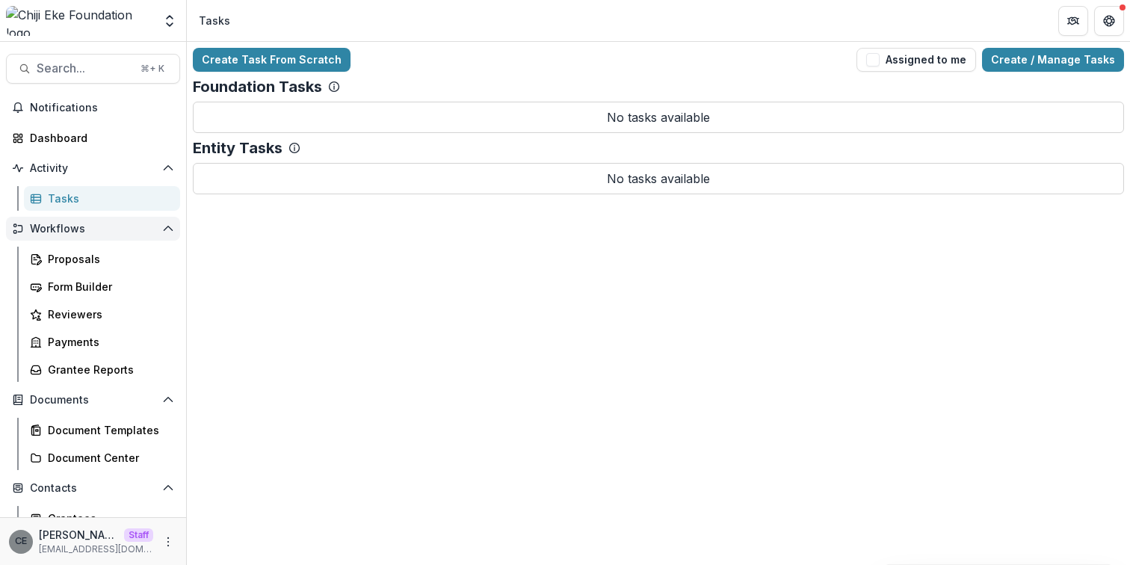
click at [65, 228] on span "Workflows" at bounding box center [93, 229] width 126 height 13
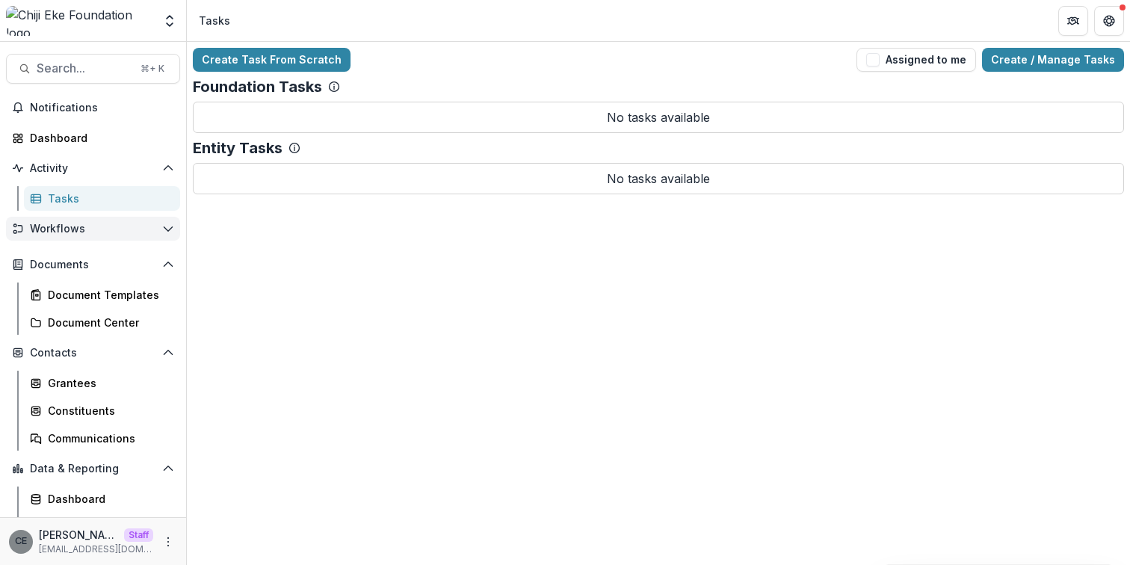
click at [67, 232] on span "Workflows" at bounding box center [93, 229] width 126 height 13
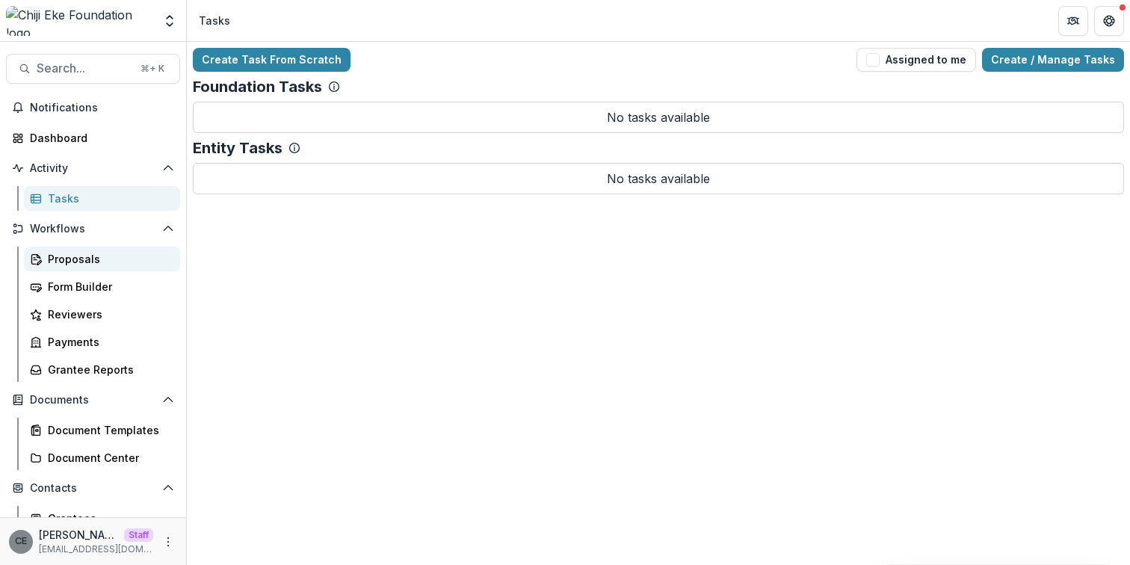
click at [63, 263] on div "Proposals" at bounding box center [108, 259] width 120 height 16
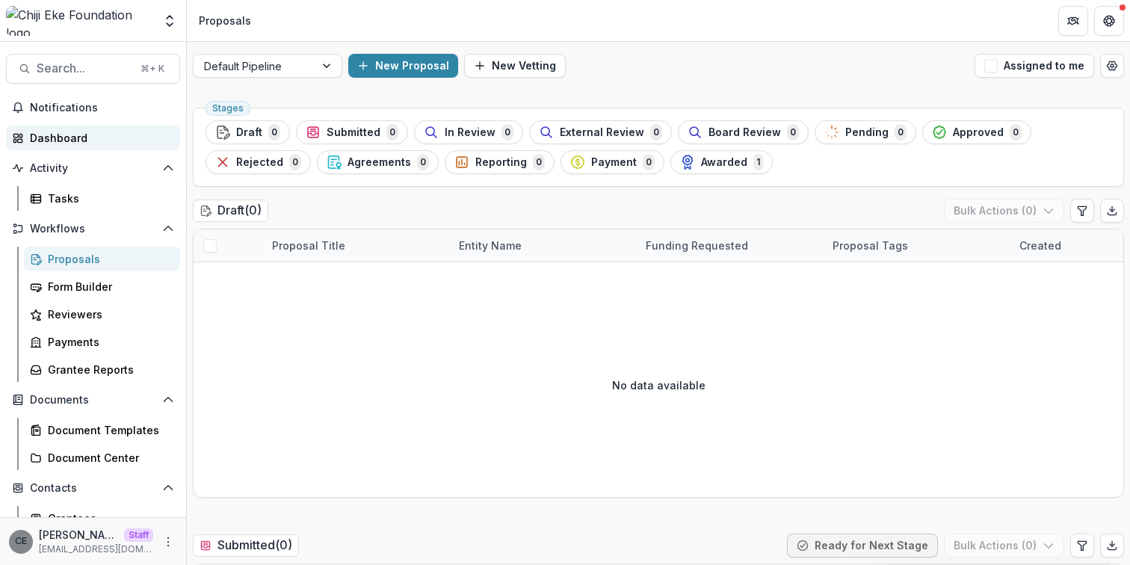
click at [75, 138] on div "Dashboard" at bounding box center [99, 138] width 138 height 16
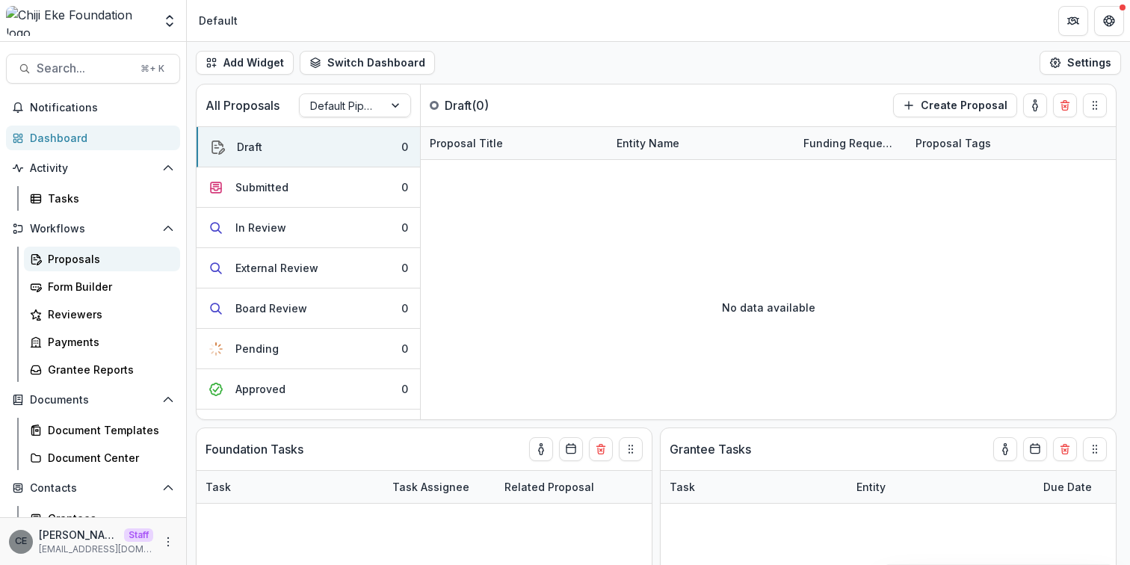
click at [67, 257] on div "Proposals" at bounding box center [108, 259] width 120 height 16
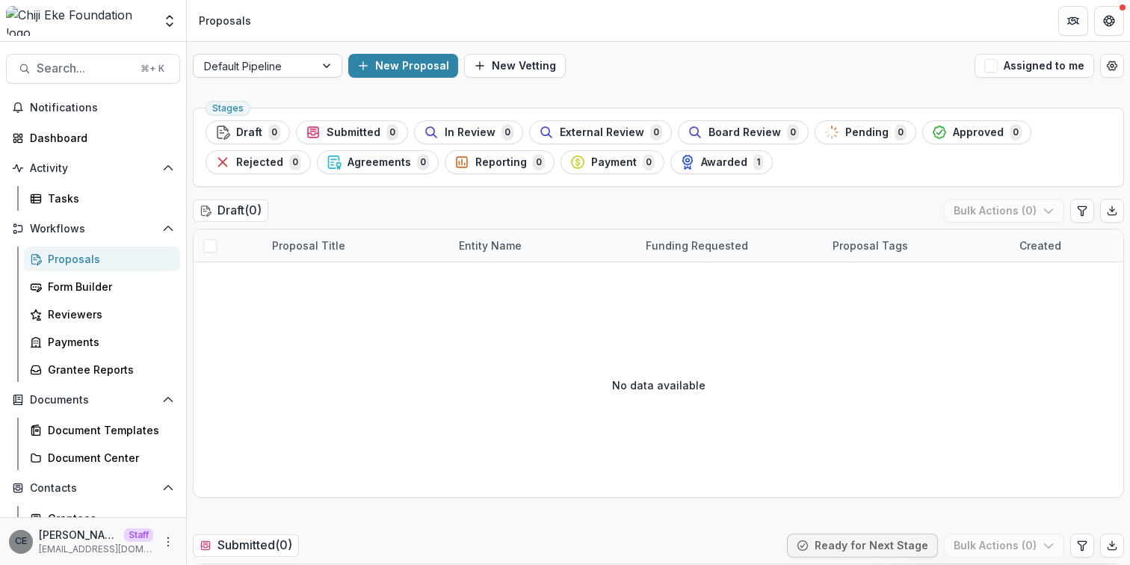
click at [309, 70] on div "Default Pipeline" at bounding box center [254, 66] width 121 height 22
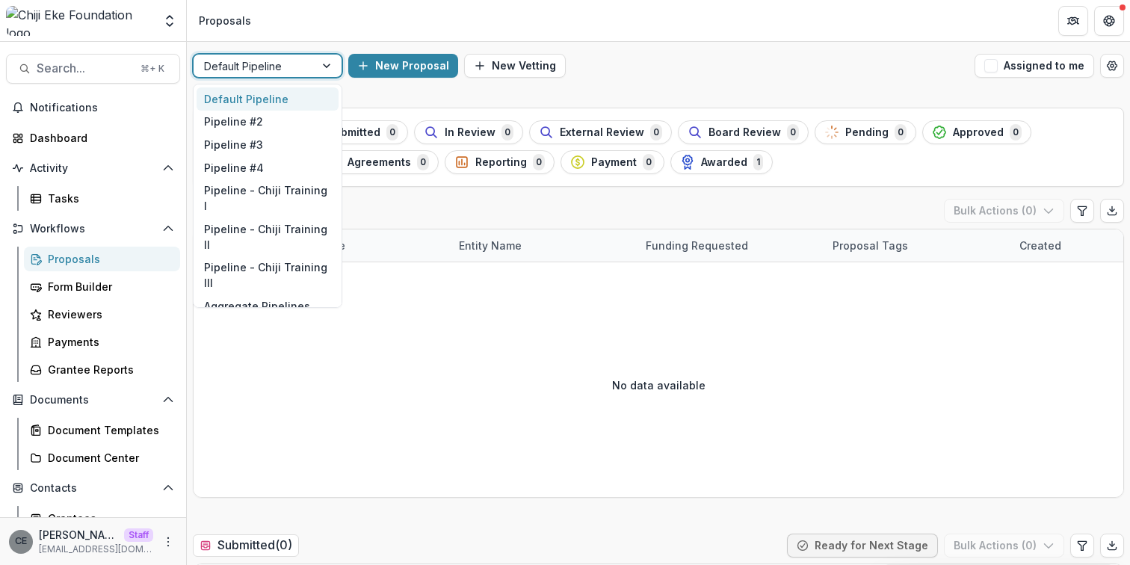
click at [330, 37] on header "Proposals" at bounding box center [658, 20] width 943 height 41
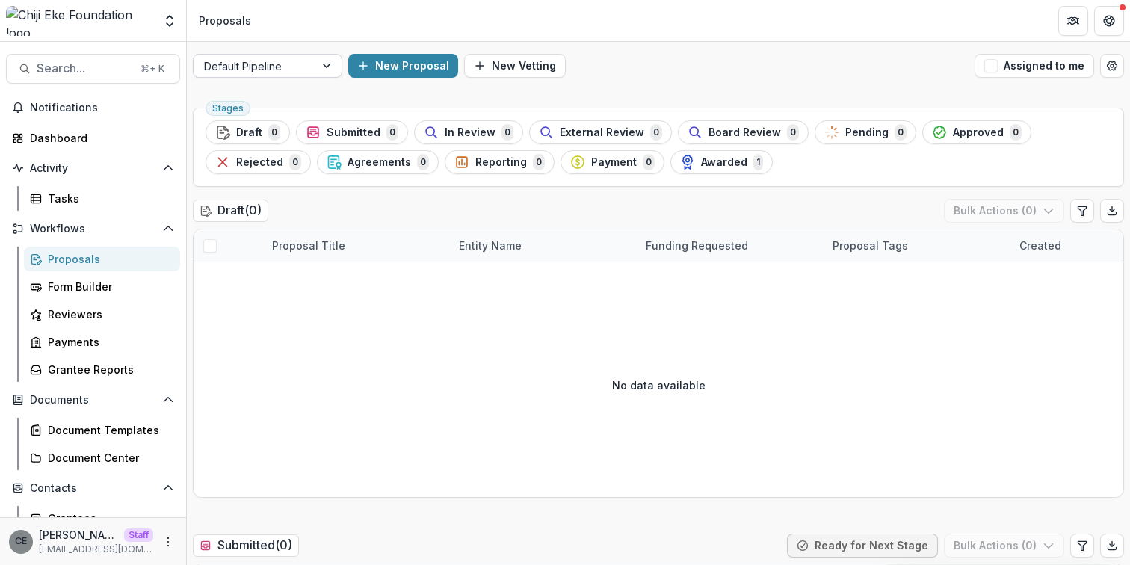
click at [328, 67] on div at bounding box center [328, 66] width 27 height 22
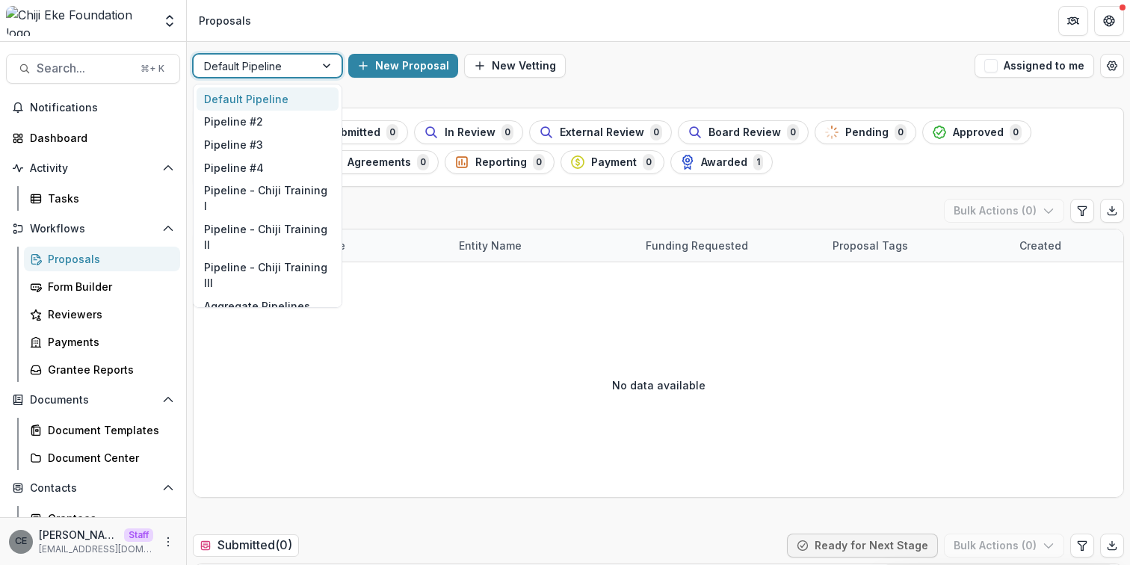
click at [332, 44] on div "Default Pipeline selected, 1 of 9. 9 results available. Use Up and Down to choo…" at bounding box center [658, 66] width 943 height 48
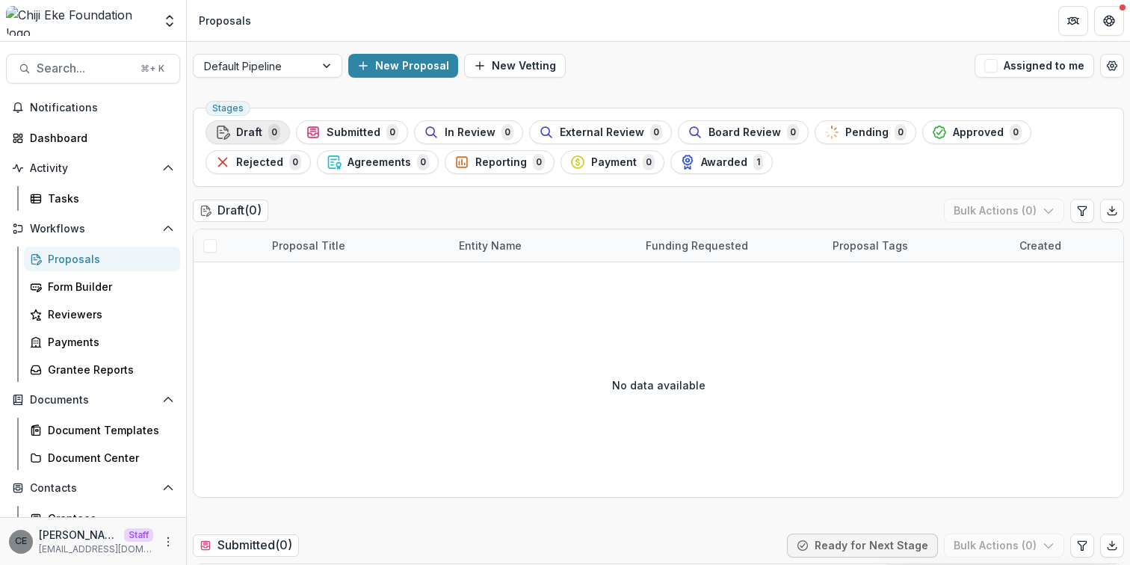
click at [265, 132] on div "Draft 0" at bounding box center [247, 132] width 65 height 16
click at [256, 131] on span "Draft" at bounding box center [249, 132] width 26 height 13
click at [71, 252] on div "Proposals" at bounding box center [108, 259] width 120 height 16
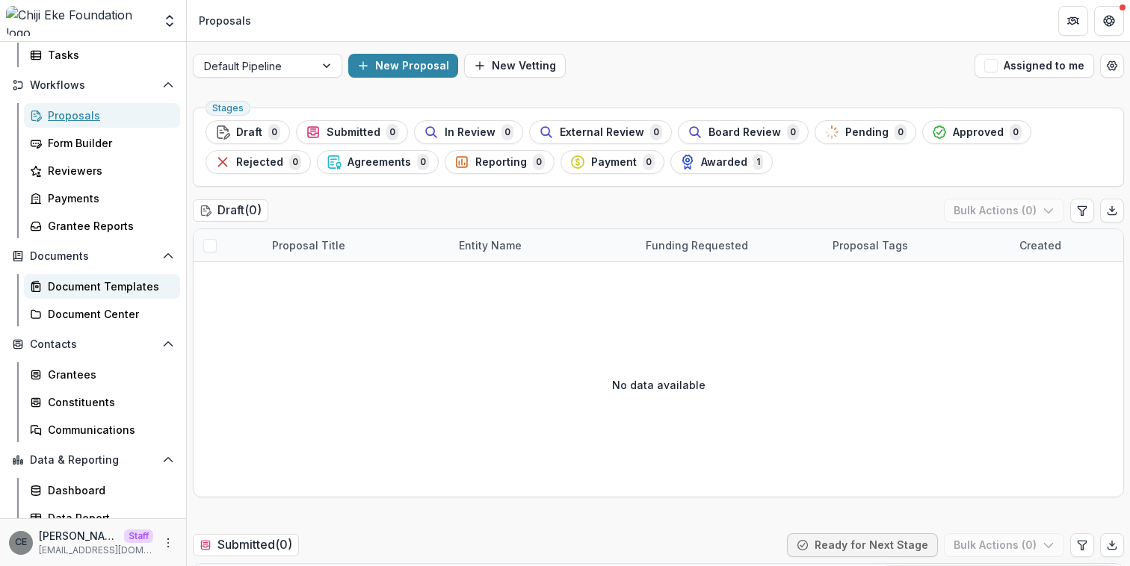
scroll to position [183, 0]
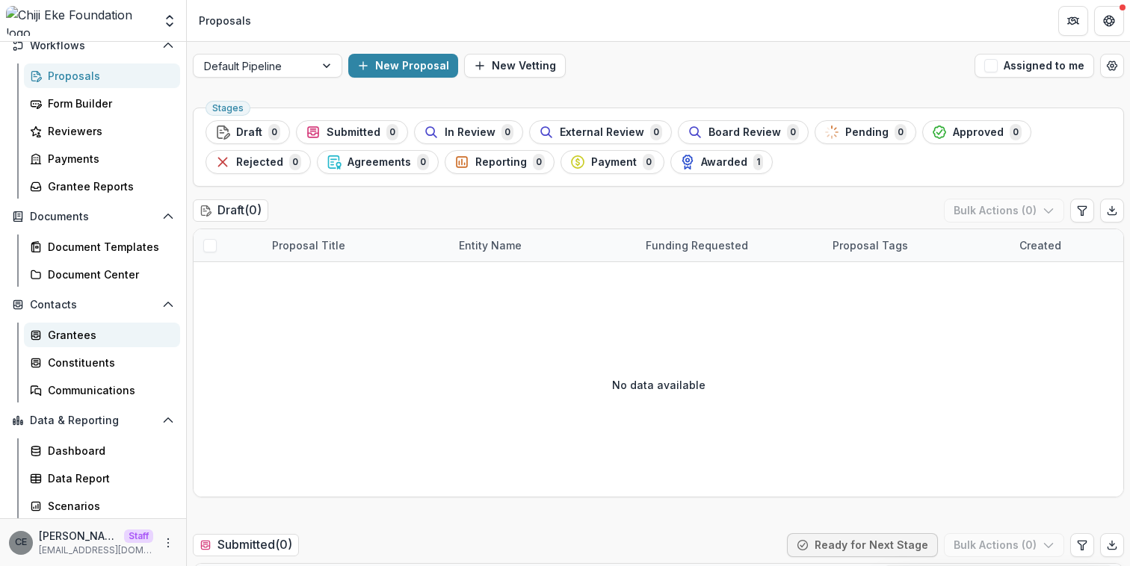
click at [80, 345] on link "Grantees" at bounding box center [102, 335] width 156 height 25
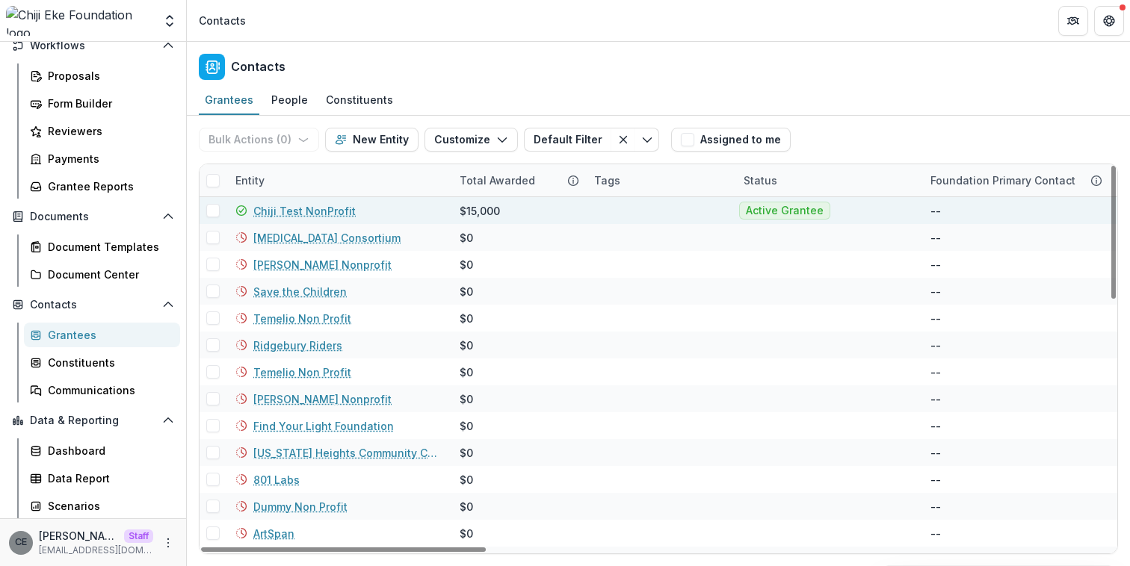
click at [291, 211] on link "Chiji Test NonProfit" at bounding box center [304, 211] width 102 height 16
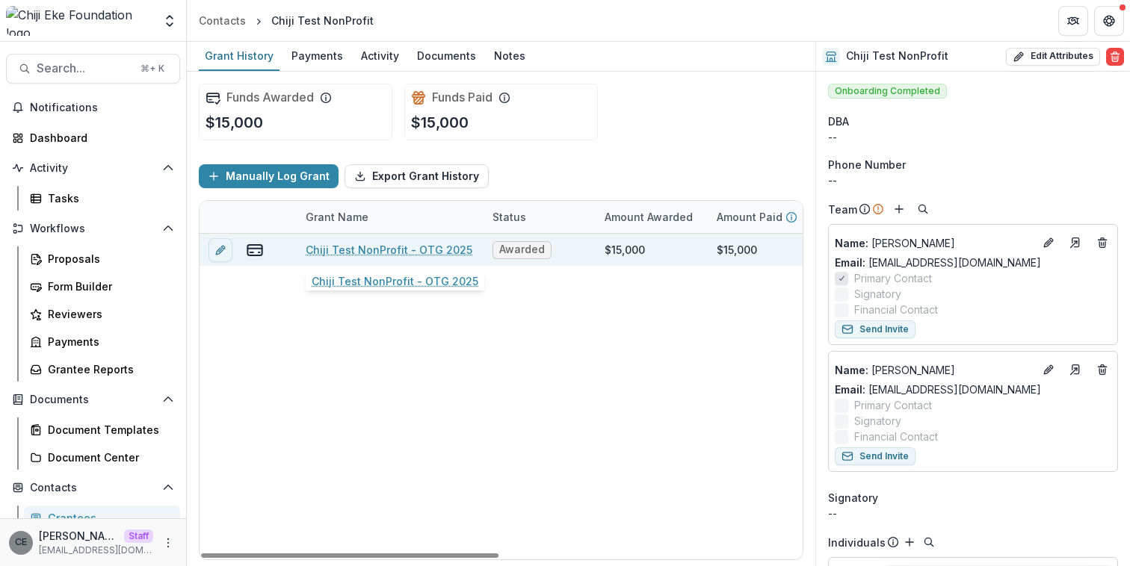
click at [342, 250] on link "Chiji Test NonProfit - OTG 2025" at bounding box center [389, 250] width 167 height 16
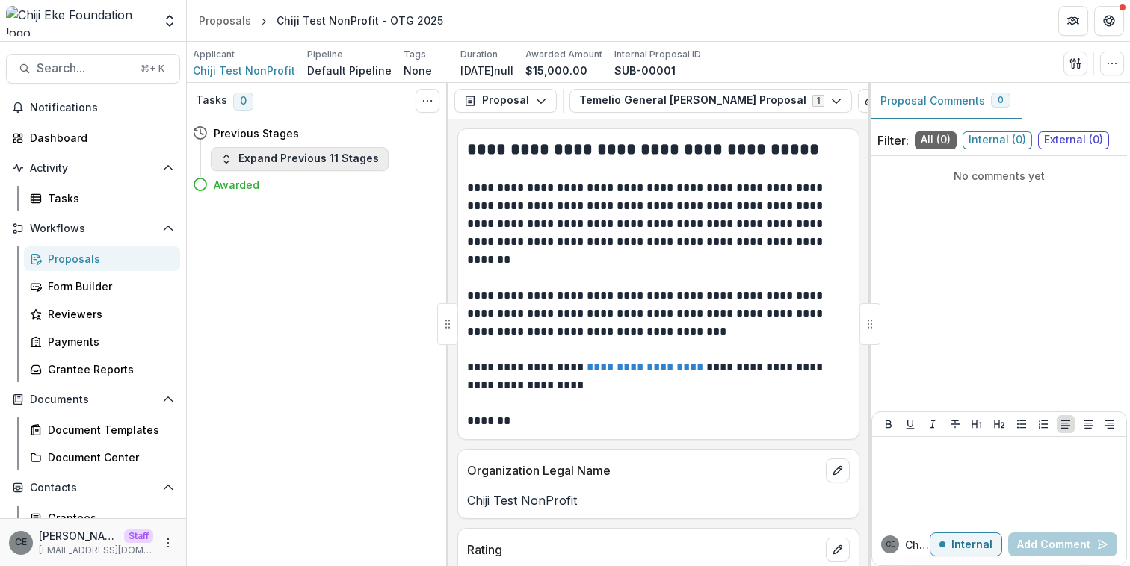
click at [228, 160] on icon "button" at bounding box center [226, 159] width 12 height 12
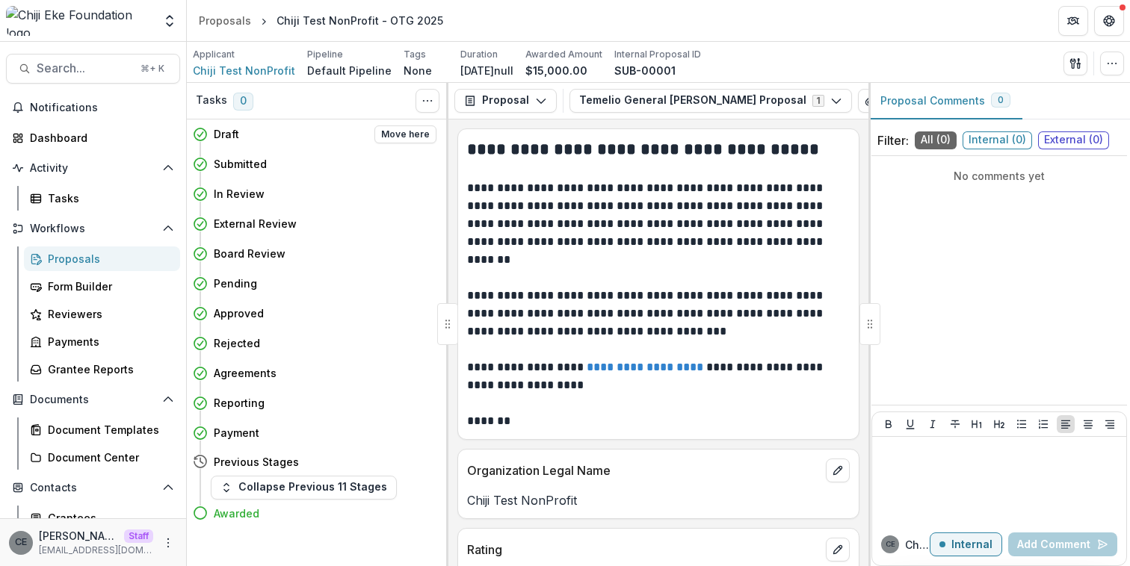
click at [225, 132] on h4 "Draft" at bounding box center [226, 134] width 25 height 16
click at [271, 486] on button "Collapse Previous 11 Stages" at bounding box center [304, 488] width 186 height 24
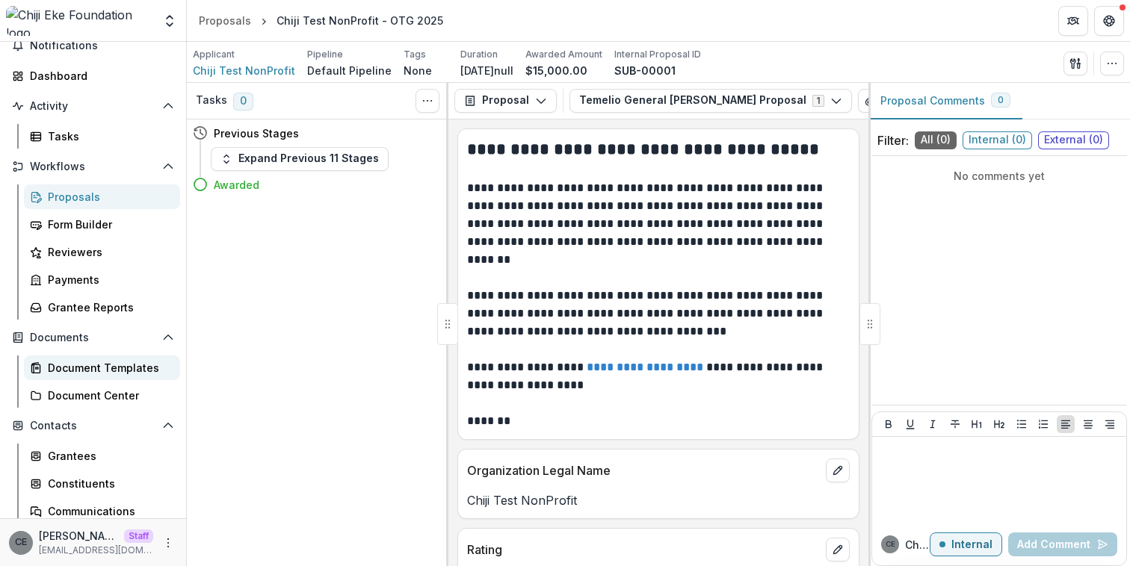
scroll to position [140, 0]
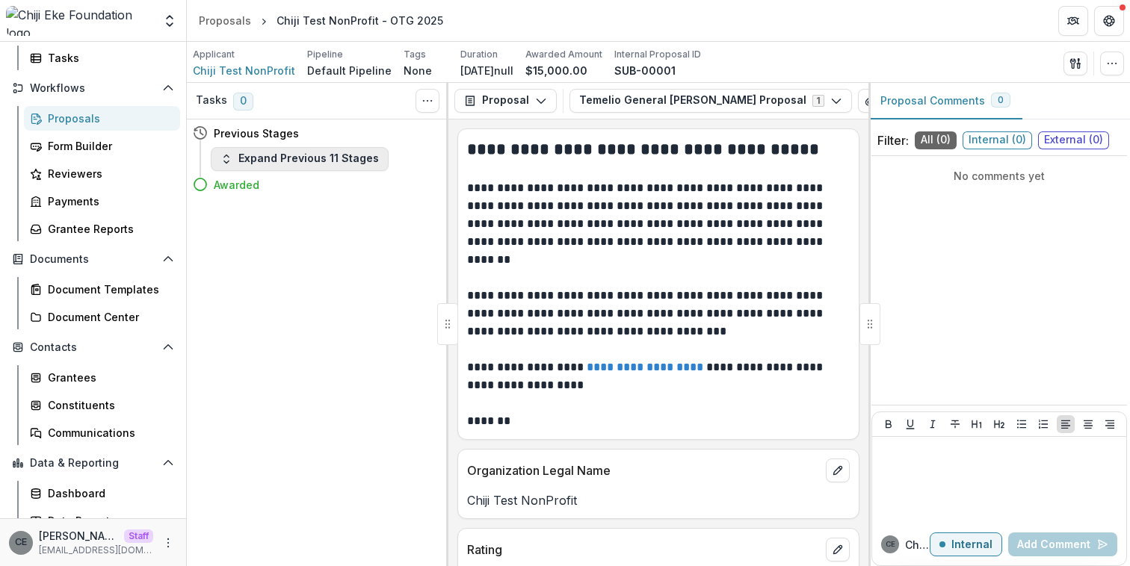
click at [325, 162] on button "Expand Previous 11 Stages" at bounding box center [300, 159] width 178 height 24
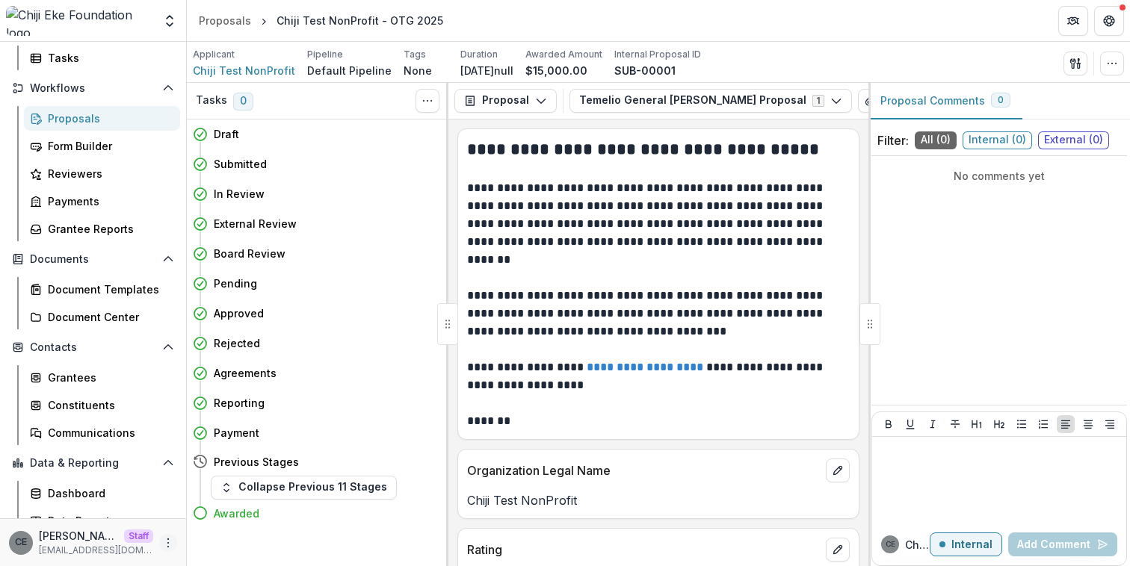
click at [164, 544] on icon "More" at bounding box center [168, 543] width 12 height 12
click at [223, 510] on link "User Settings" at bounding box center [262, 511] width 160 height 25
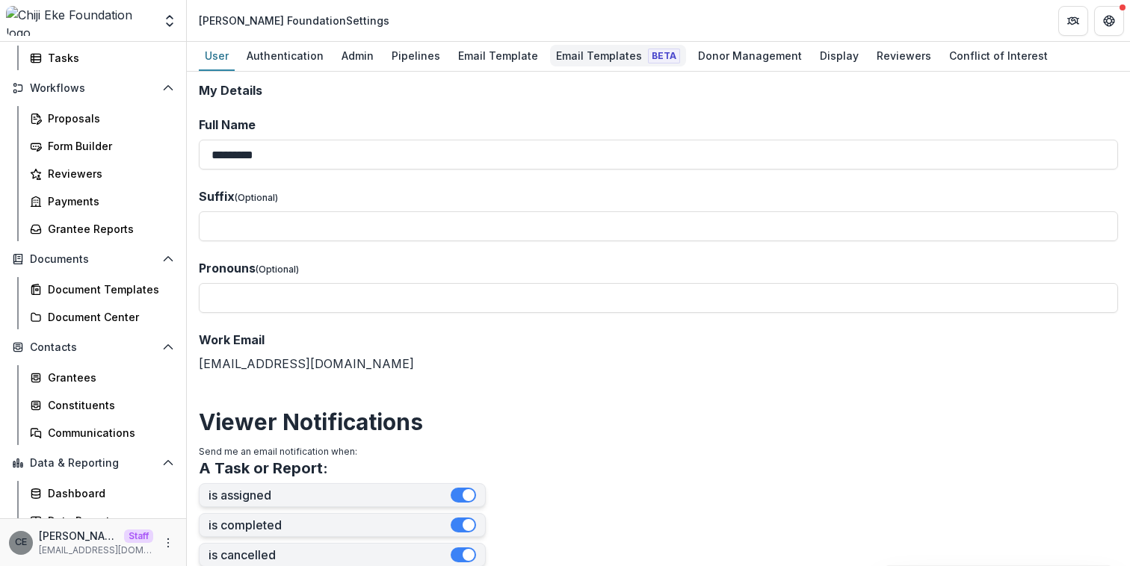
click at [588, 54] on div "Email Templates Beta" at bounding box center [618, 56] width 136 height 22
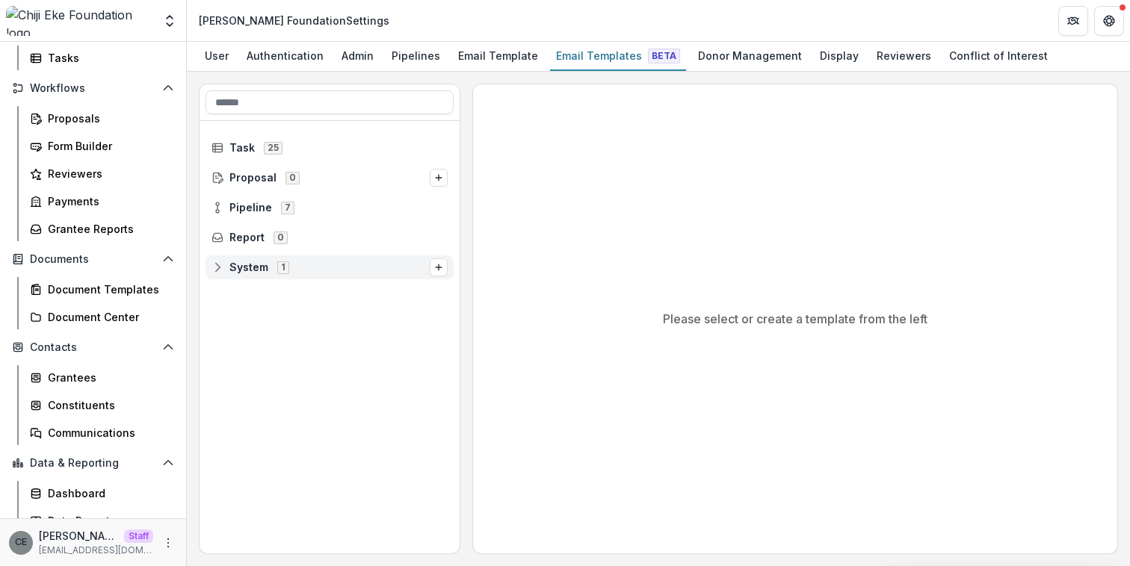
click at [223, 265] on span "System 1" at bounding box center [320, 267] width 218 height 13
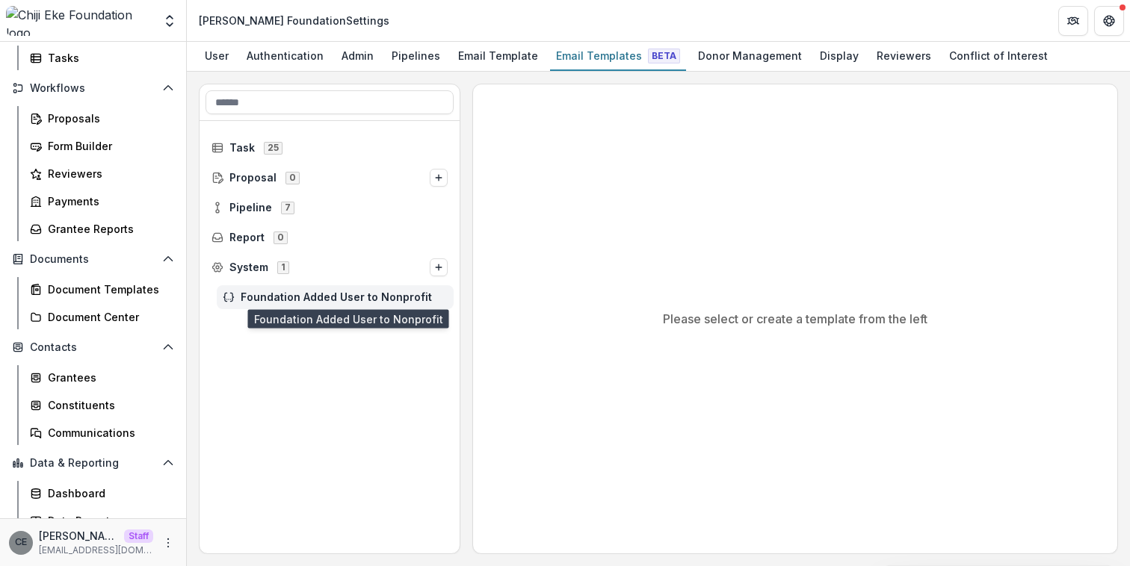
click at [304, 294] on span "Foundation Added User to Nonprofit" at bounding box center [344, 297] width 207 height 13
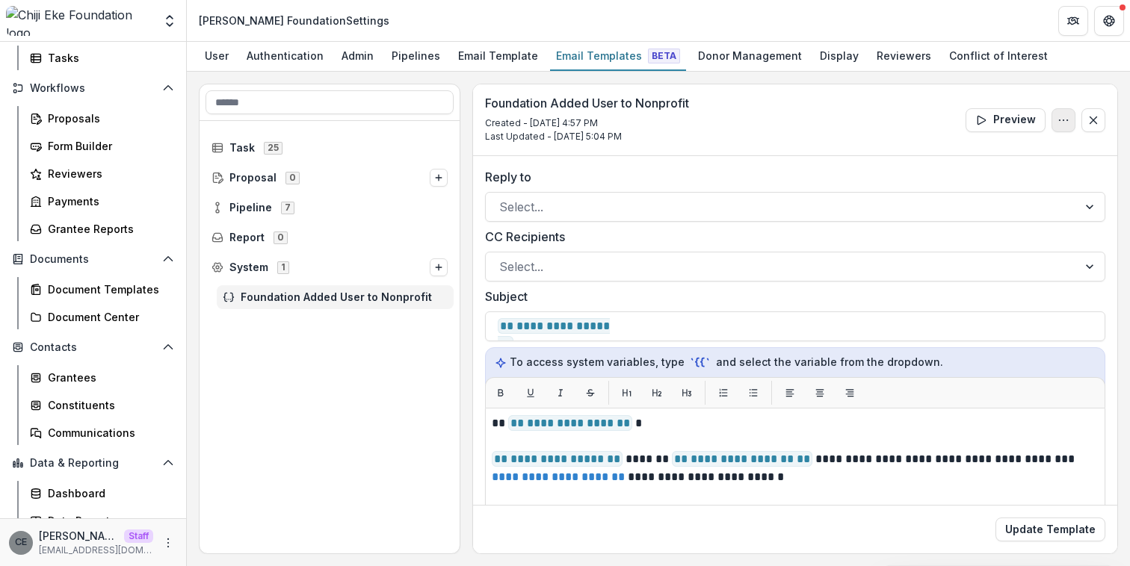
click at [1057, 121] on icon "Options" at bounding box center [1063, 120] width 12 height 12
click at [903, 113] on div "Foundation Added User to Nonprofit Created - Aug 26, 2025 @ 4:57 PM Last Update…" at bounding box center [795, 120] width 644 height 72
click at [227, 55] on div "User" at bounding box center [217, 56] width 36 height 22
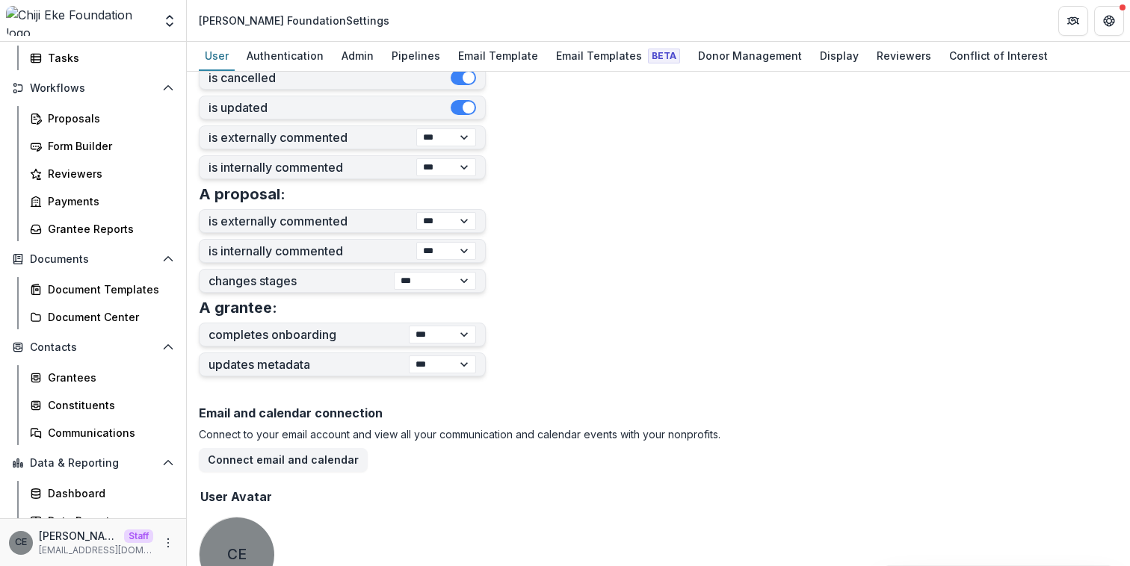
scroll to position [571, 0]
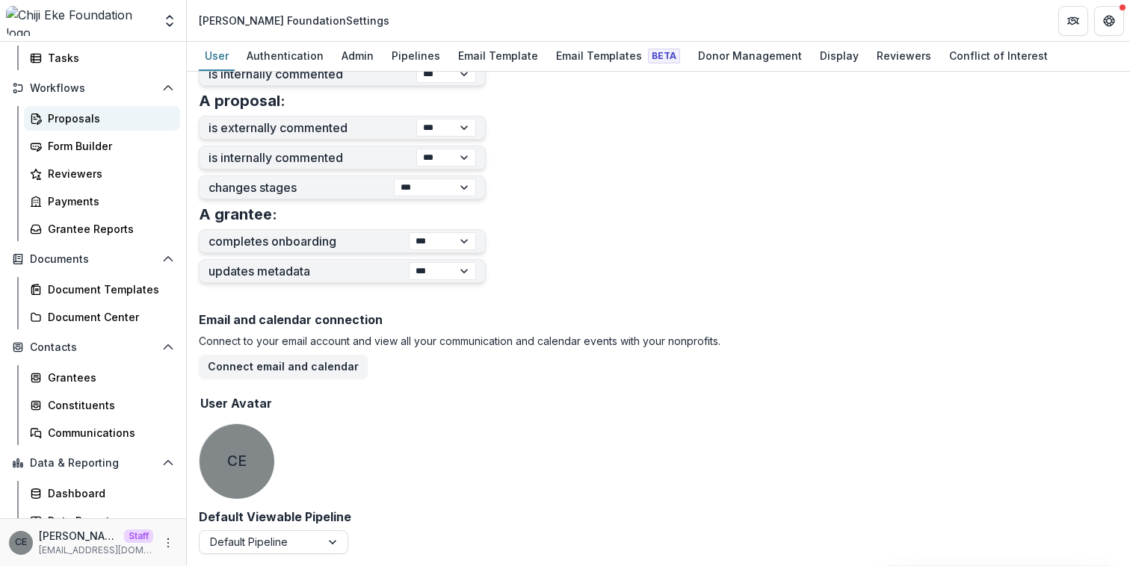
click at [94, 118] on div "Proposals" at bounding box center [108, 119] width 120 height 16
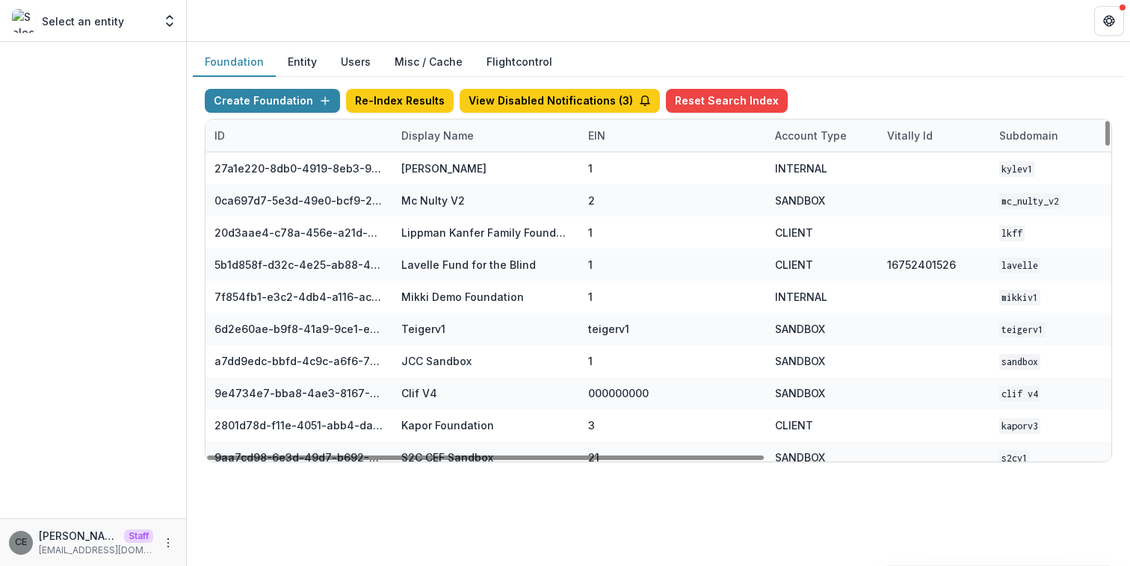
click at [430, 136] on div "Display Name" at bounding box center [437, 136] width 90 height 16
click at [433, 173] on input at bounding box center [484, 170] width 179 height 24
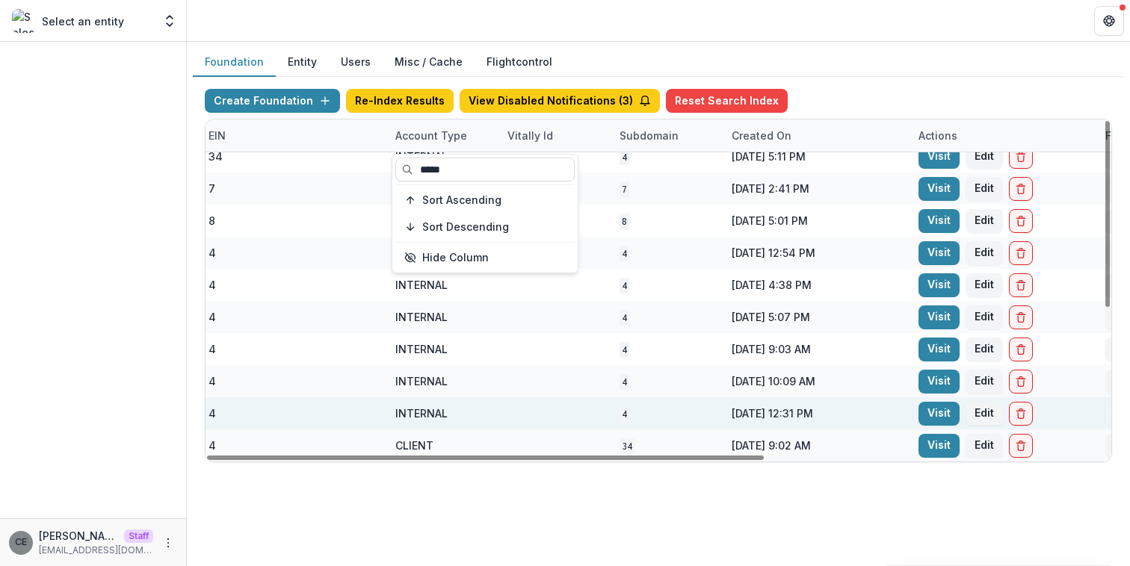
scroll to position [269, 552]
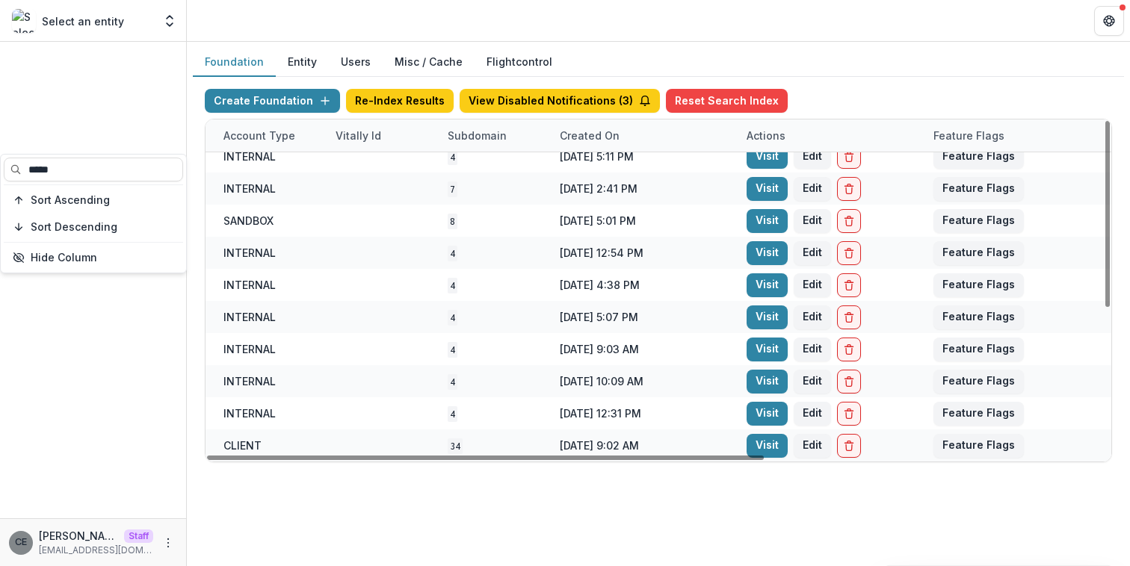
type input "*****"
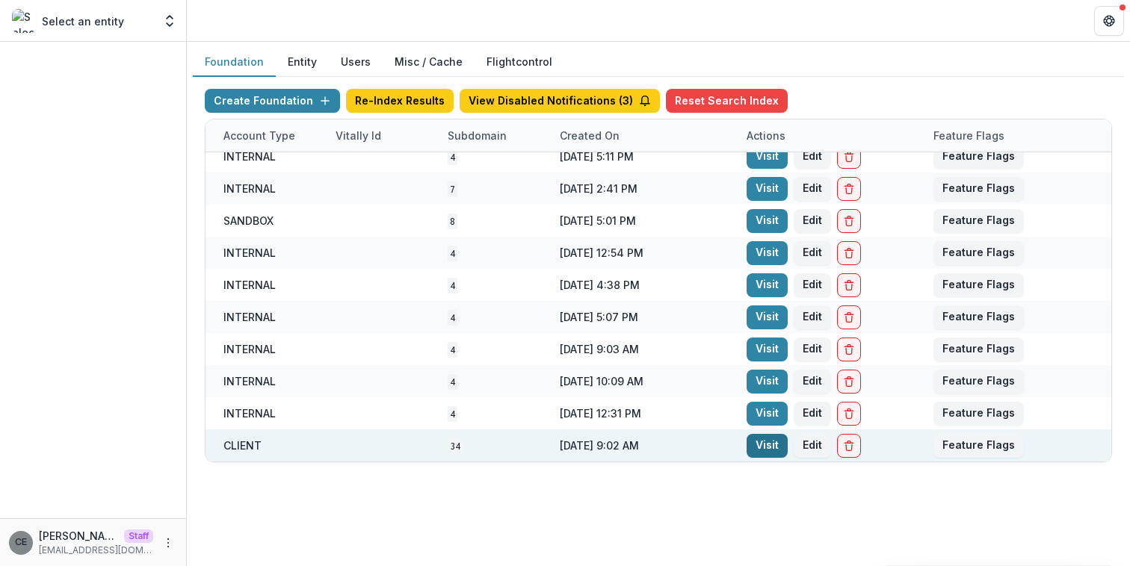
click at [768, 447] on link "Visit" at bounding box center [767, 446] width 41 height 24
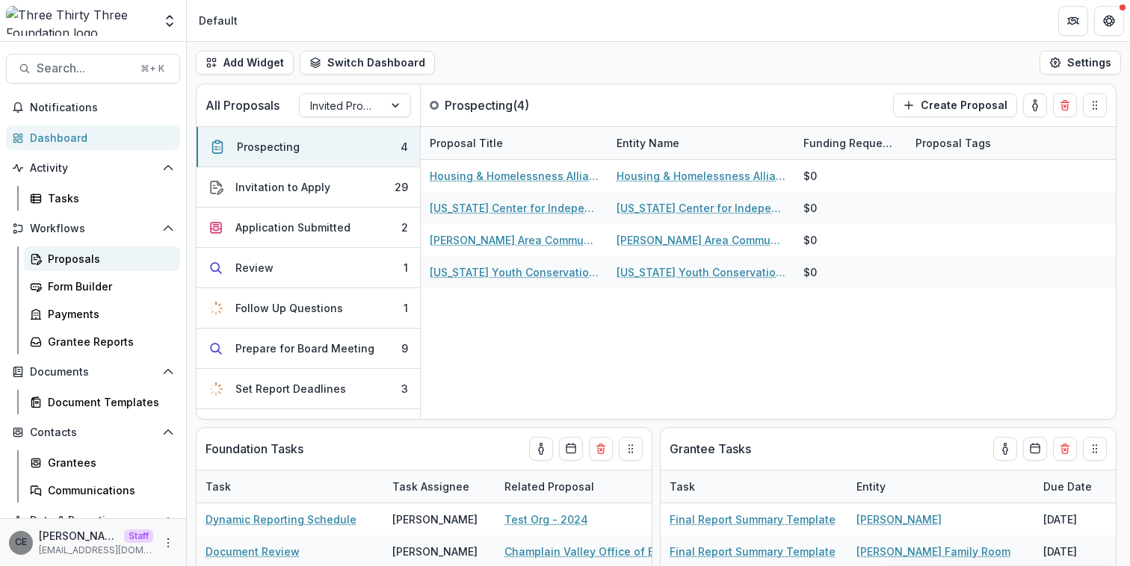
click at [80, 259] on div "Proposals" at bounding box center [108, 259] width 120 height 16
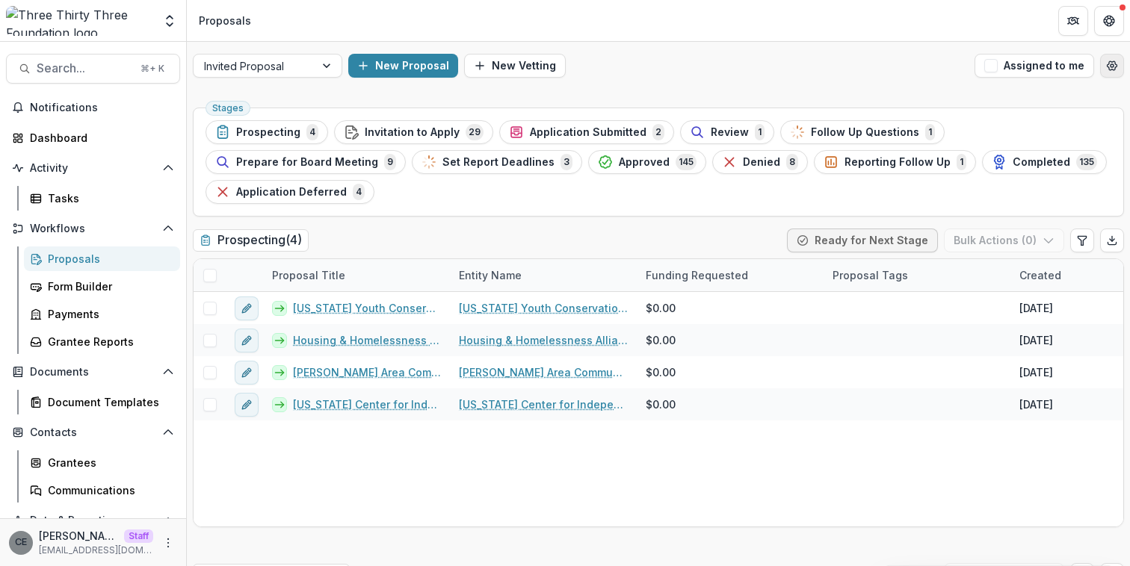
click at [1110, 67] on icon "Open table manager" at bounding box center [1112, 66] width 12 height 12
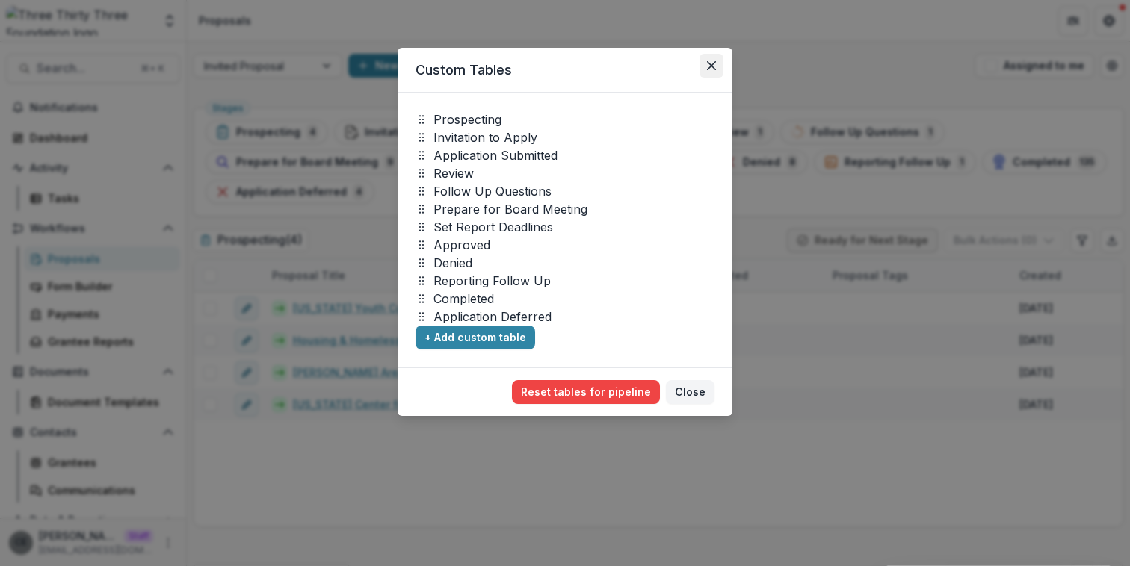
click at [714, 65] on icon "Close" at bounding box center [711, 65] width 9 height 9
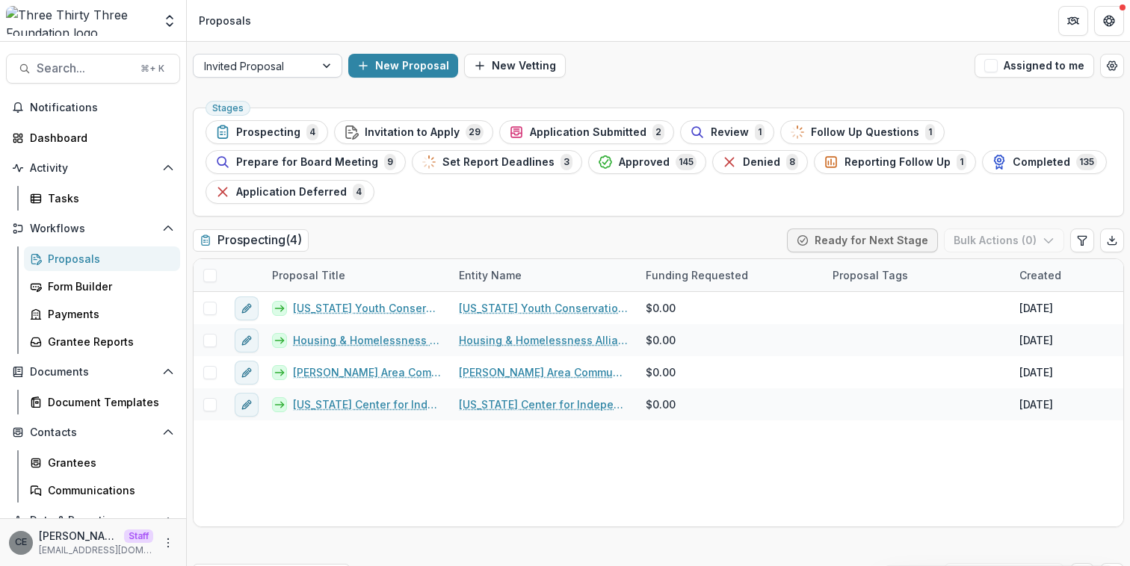
click at [324, 64] on div at bounding box center [328, 66] width 27 height 22
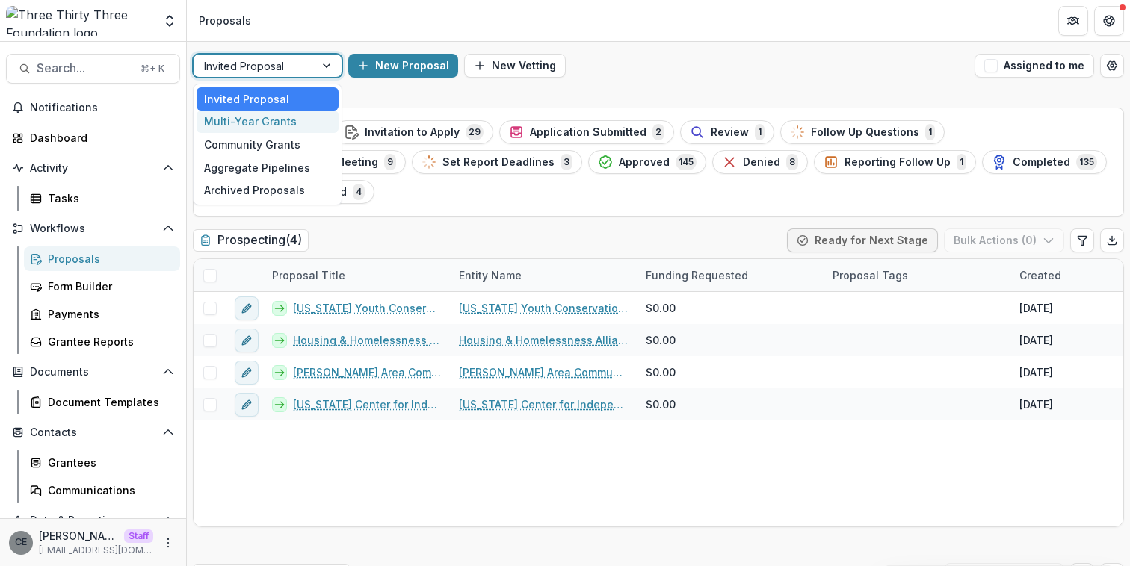
click at [287, 119] on div "Multi-Year Grants" at bounding box center [268, 122] width 142 height 23
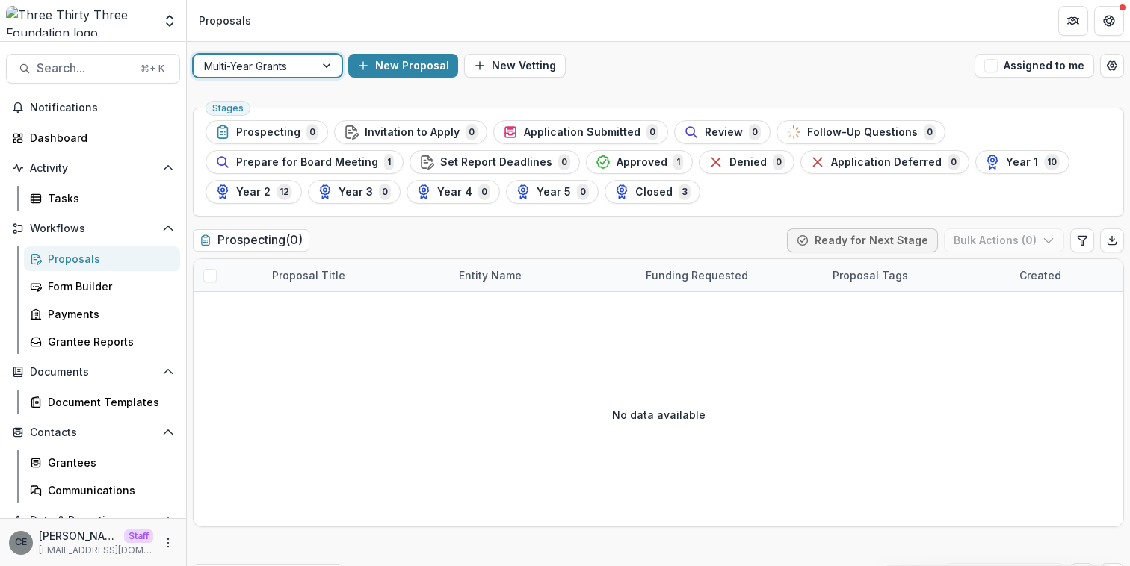
click at [327, 65] on div at bounding box center [328, 66] width 27 height 22
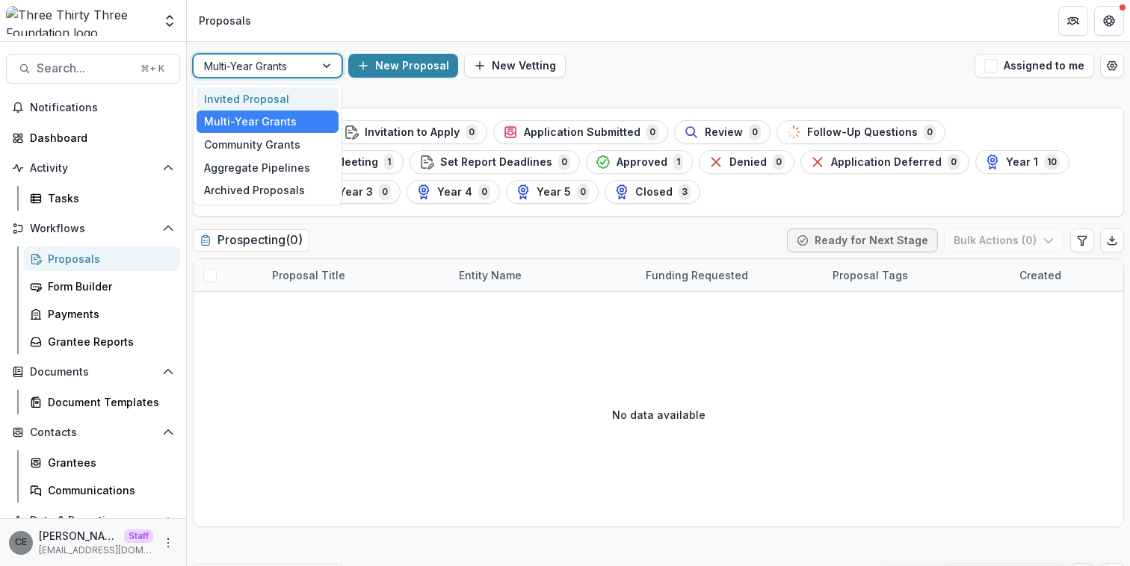
click at [283, 97] on div "Invited Proposal" at bounding box center [268, 98] width 142 height 23
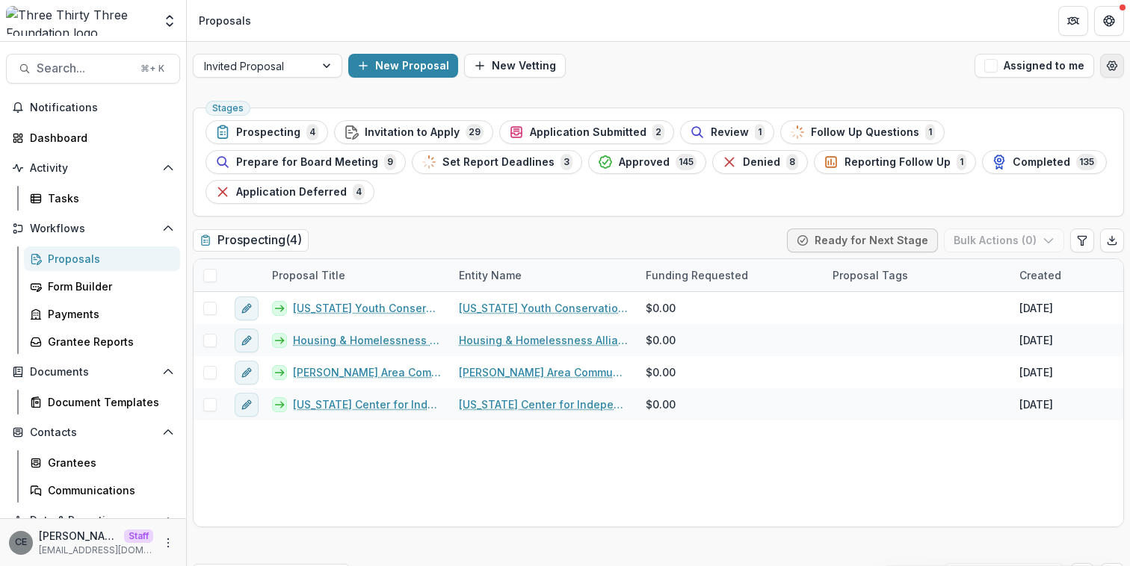
click at [1108, 62] on icon "Open table manager" at bounding box center [1112, 66] width 12 height 12
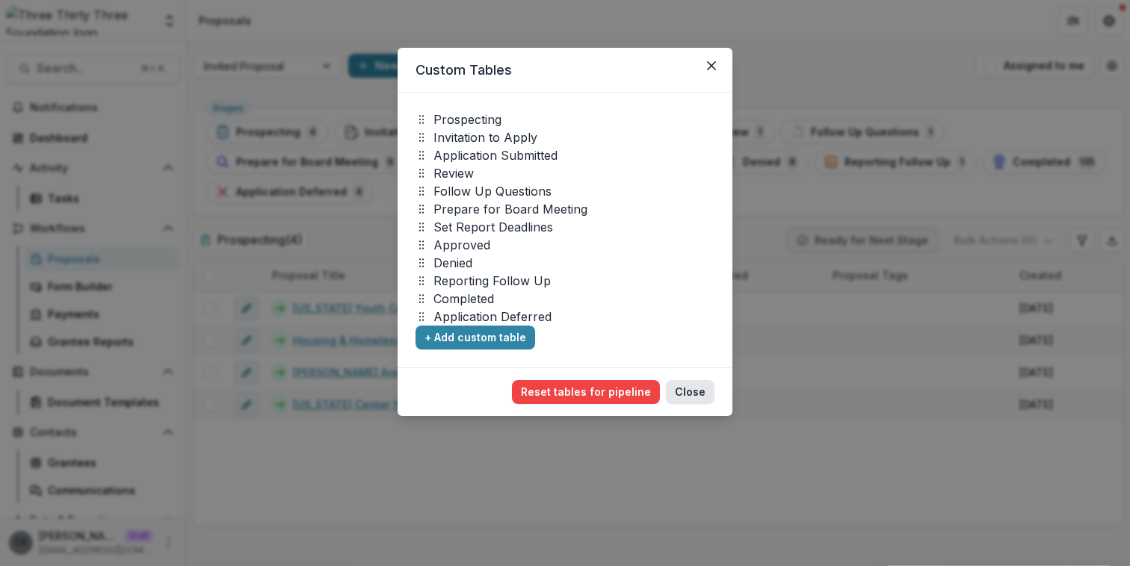
click at [696, 394] on button "Close" at bounding box center [690, 392] width 49 height 24
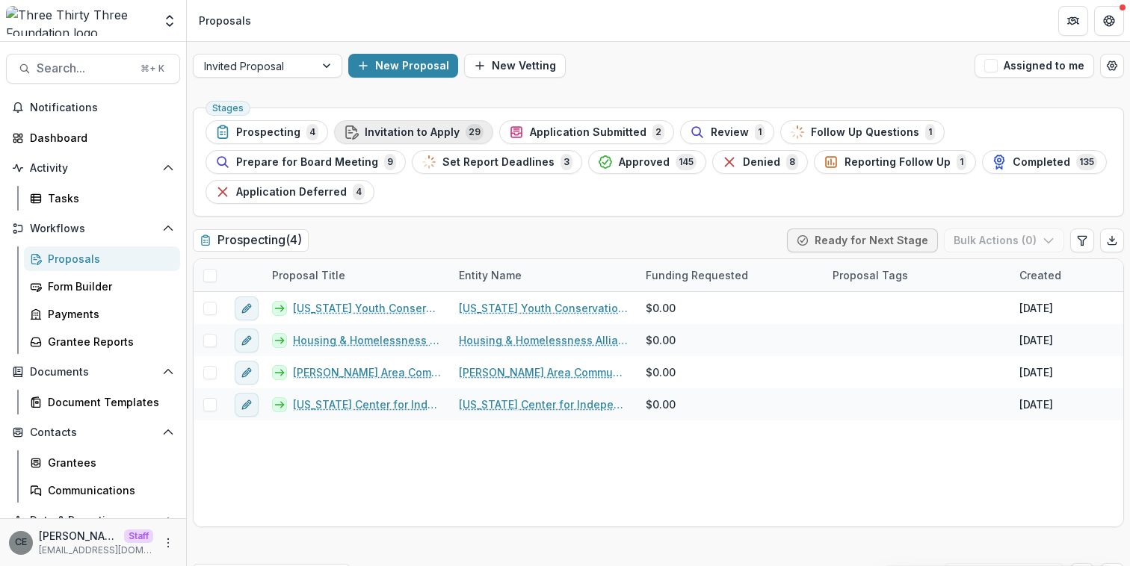
click at [423, 138] on span "Invitation to Apply" at bounding box center [412, 132] width 95 height 13
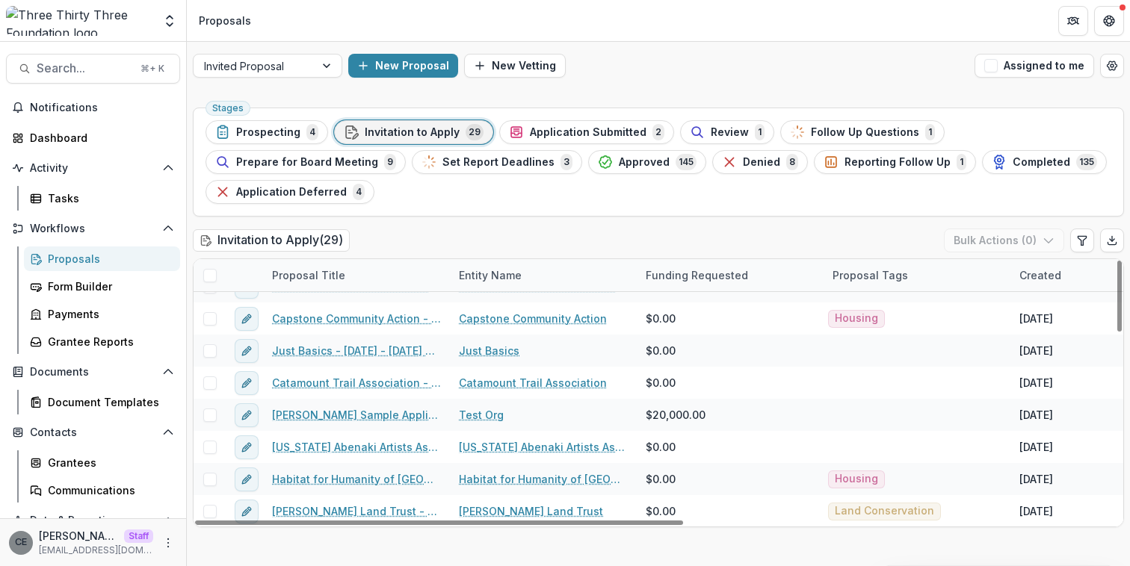
scroll to position [169, 0]
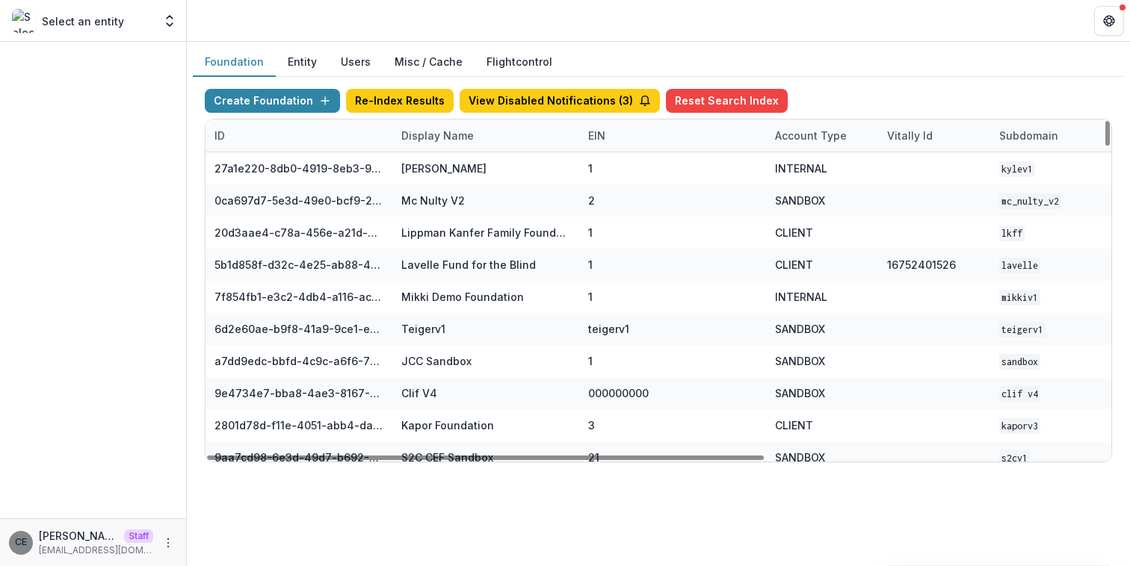
click at [436, 135] on div "Display Name" at bounding box center [437, 136] width 90 height 16
click at [433, 166] on input at bounding box center [484, 170] width 179 height 24
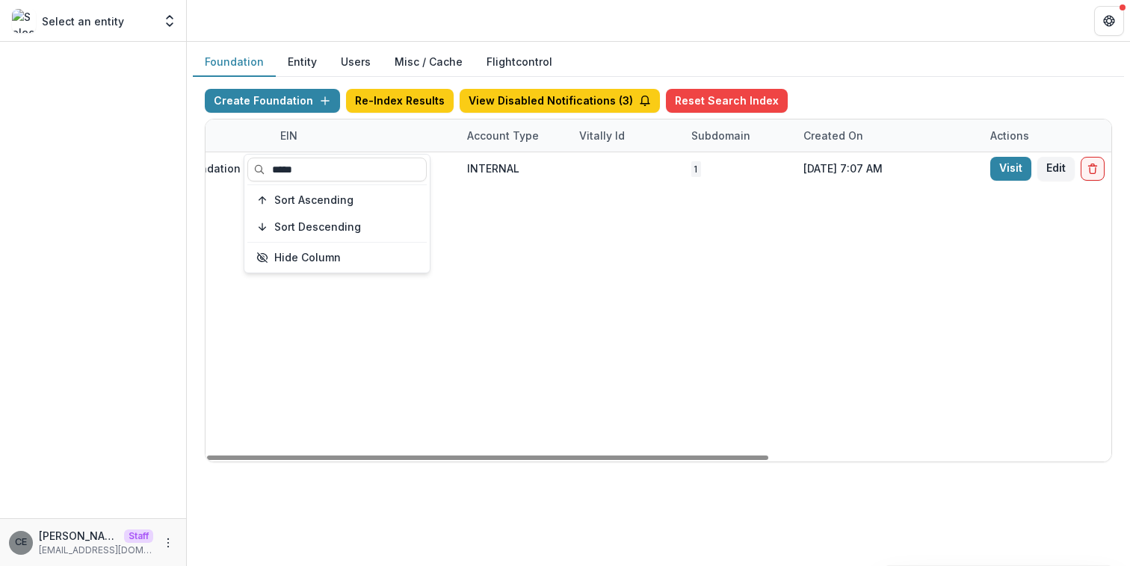
scroll to position [0, 552]
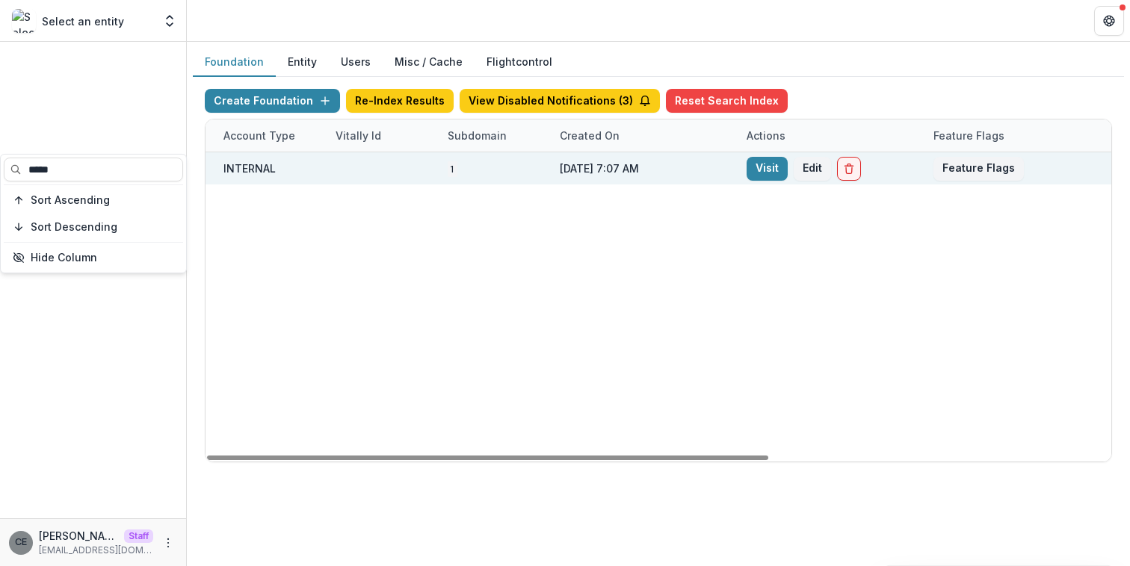
type input "*****"
click at [769, 167] on link "Visit" at bounding box center [767, 169] width 41 height 24
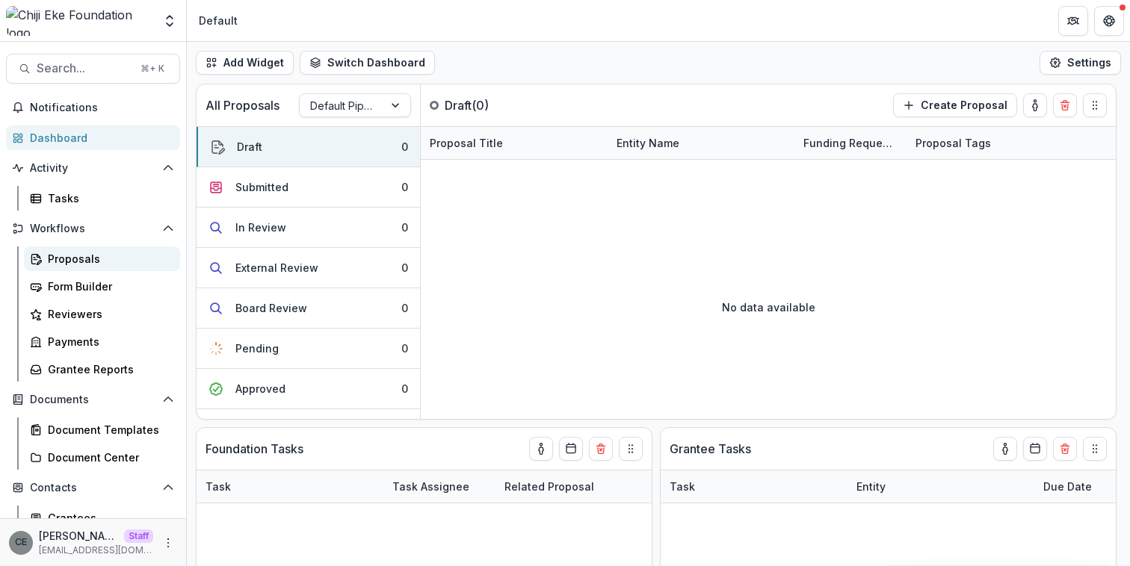
click at [69, 256] on div "Proposals" at bounding box center [108, 259] width 120 height 16
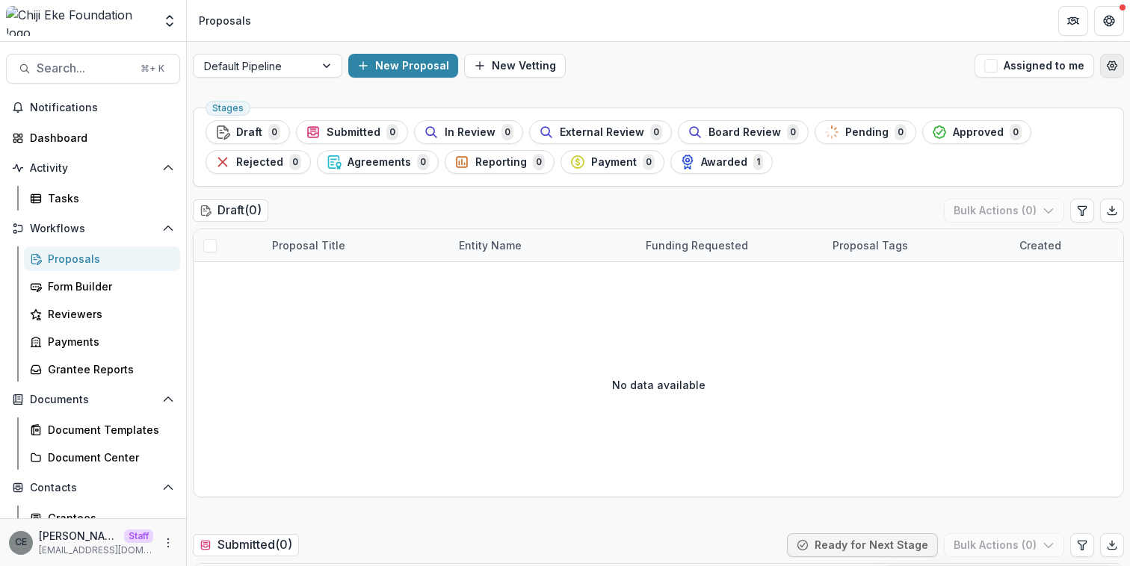
click at [1112, 64] on icon "Open table manager" at bounding box center [1113, 65] width 10 height 9
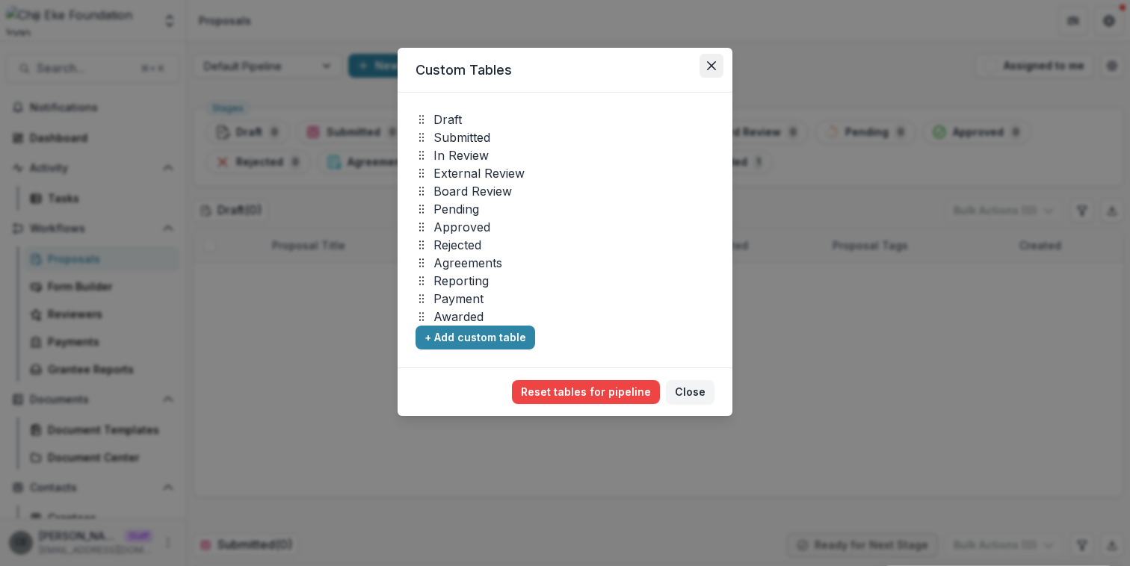
click at [711, 67] on icon "Close" at bounding box center [711, 65] width 9 height 9
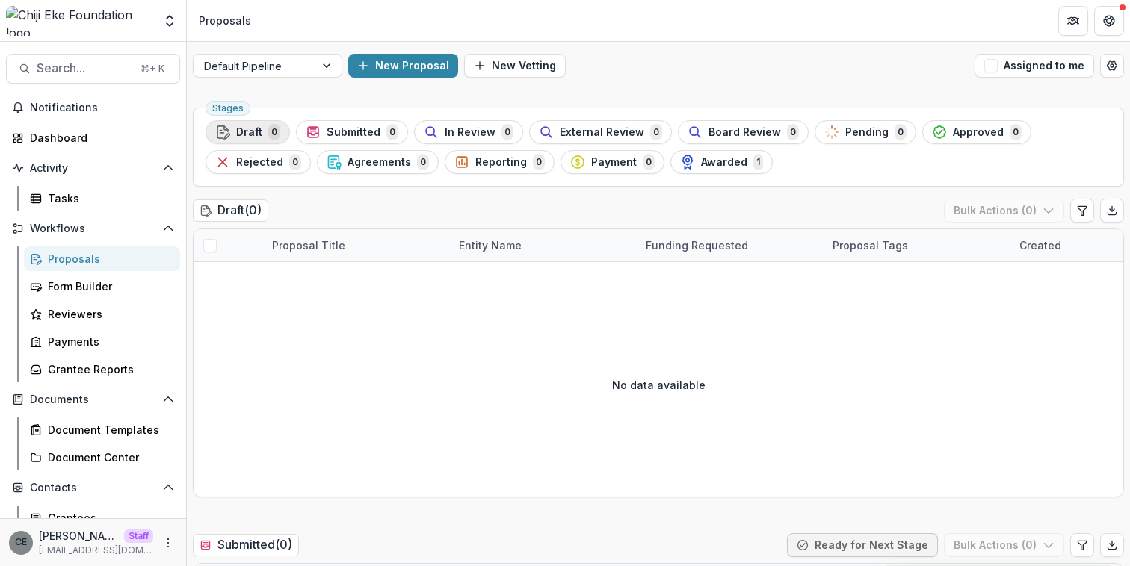
click at [255, 132] on span "Draft" at bounding box center [249, 132] width 26 height 13
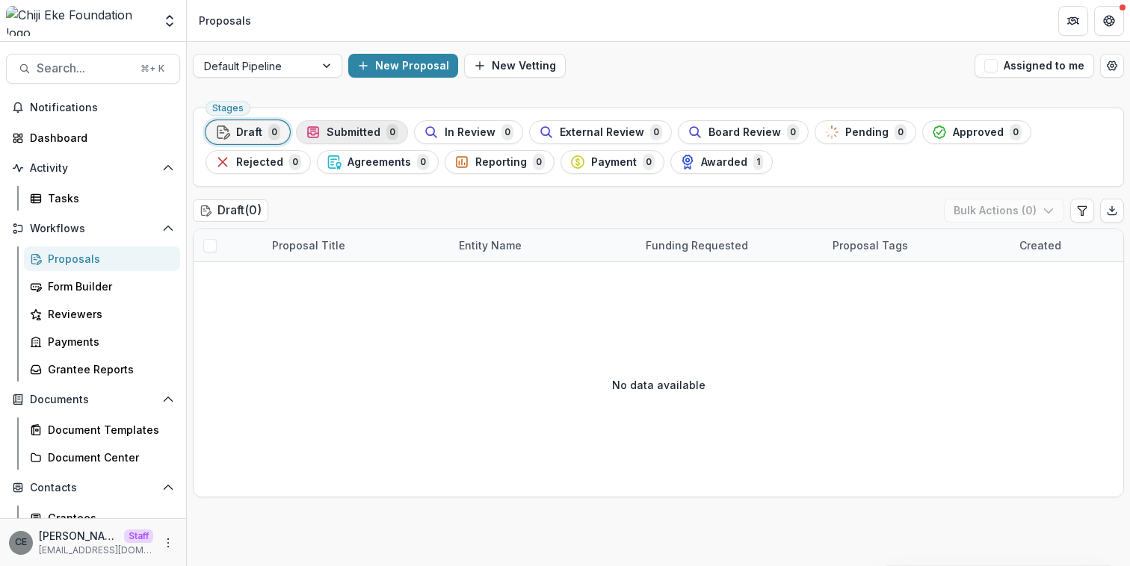
click at [338, 132] on span "Submitted" at bounding box center [354, 132] width 54 height 13
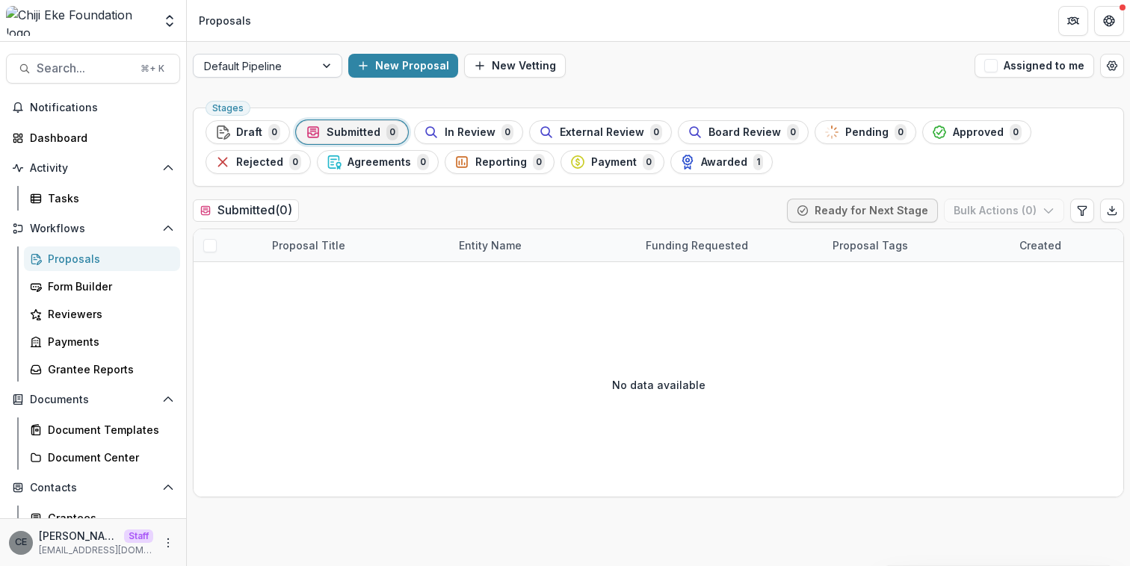
click at [328, 69] on div at bounding box center [328, 66] width 27 height 22
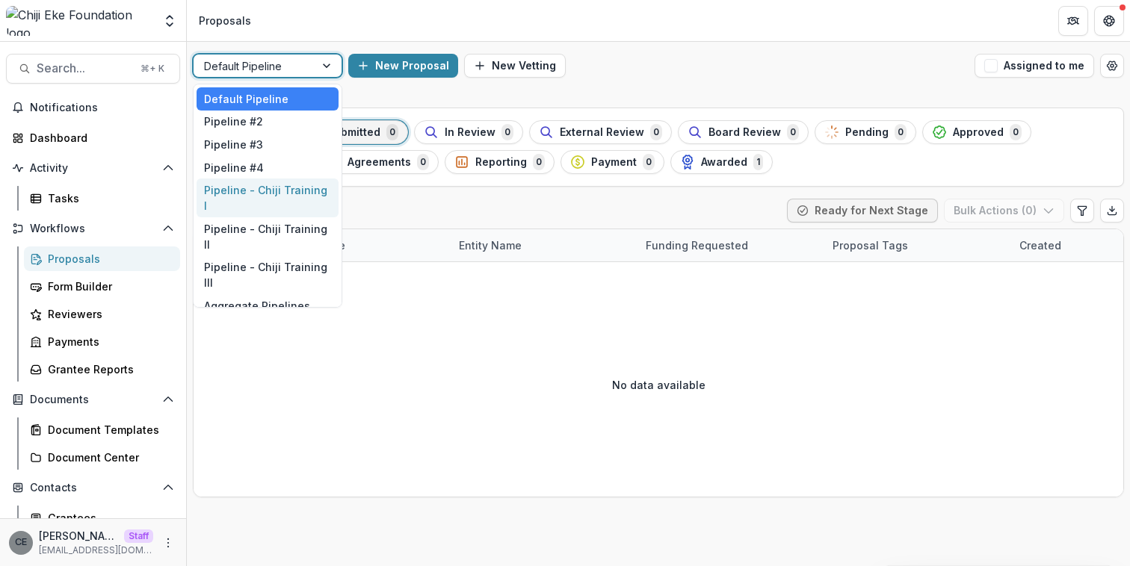
click at [291, 191] on div "Pipeline - Chiji Training I" at bounding box center [268, 198] width 142 height 39
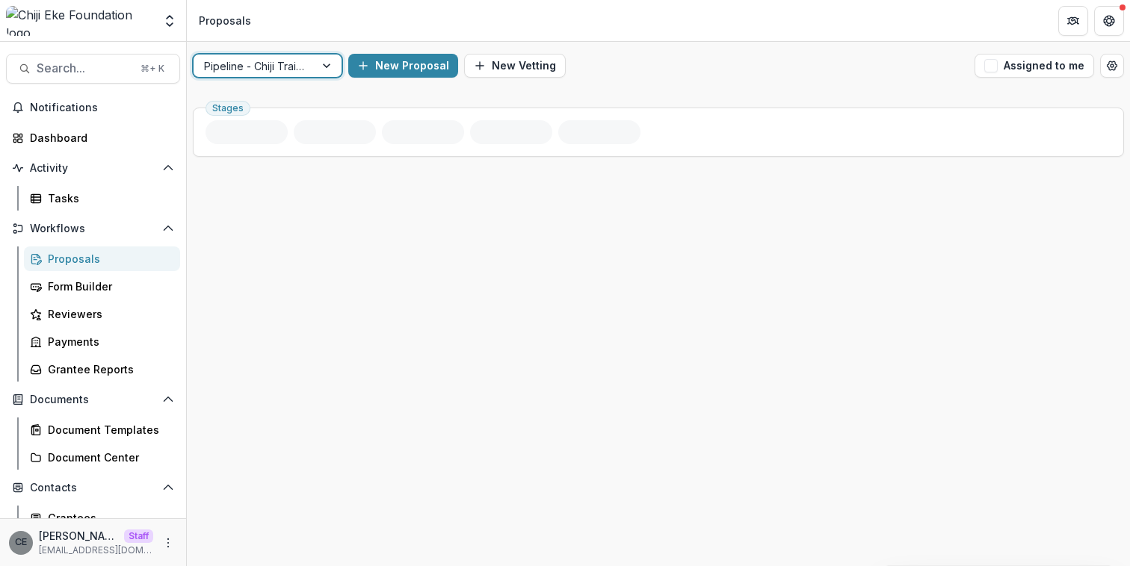
click at [324, 64] on div at bounding box center [328, 66] width 27 height 22
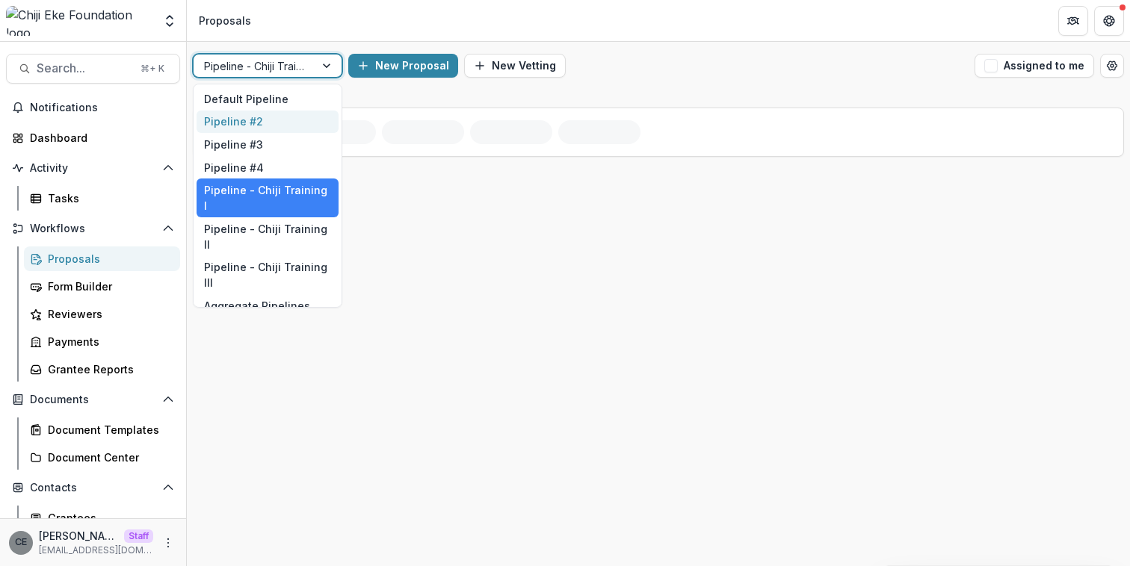
click at [269, 119] on div "Pipeline #2" at bounding box center [268, 122] width 142 height 23
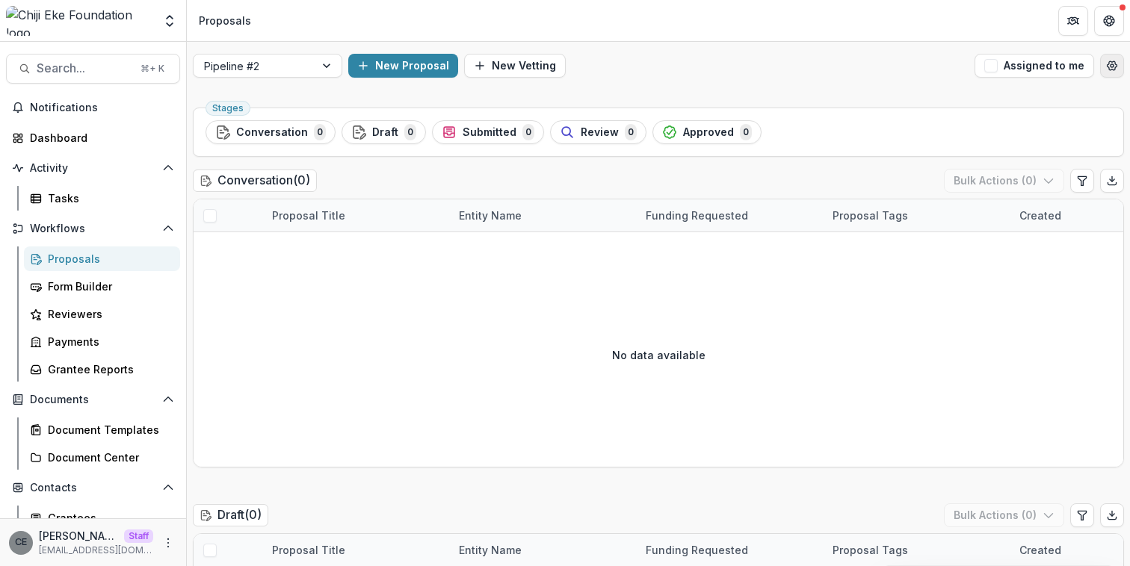
click at [1108, 65] on icon "Open table manager" at bounding box center [1112, 66] width 12 height 12
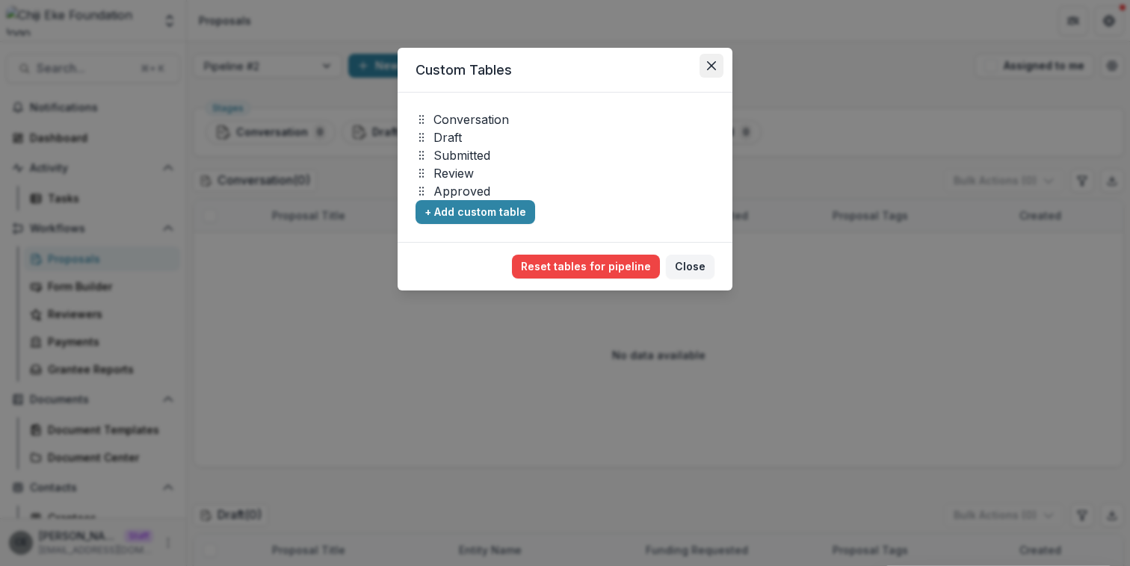
click at [714, 64] on icon "Close" at bounding box center [711, 65] width 9 height 9
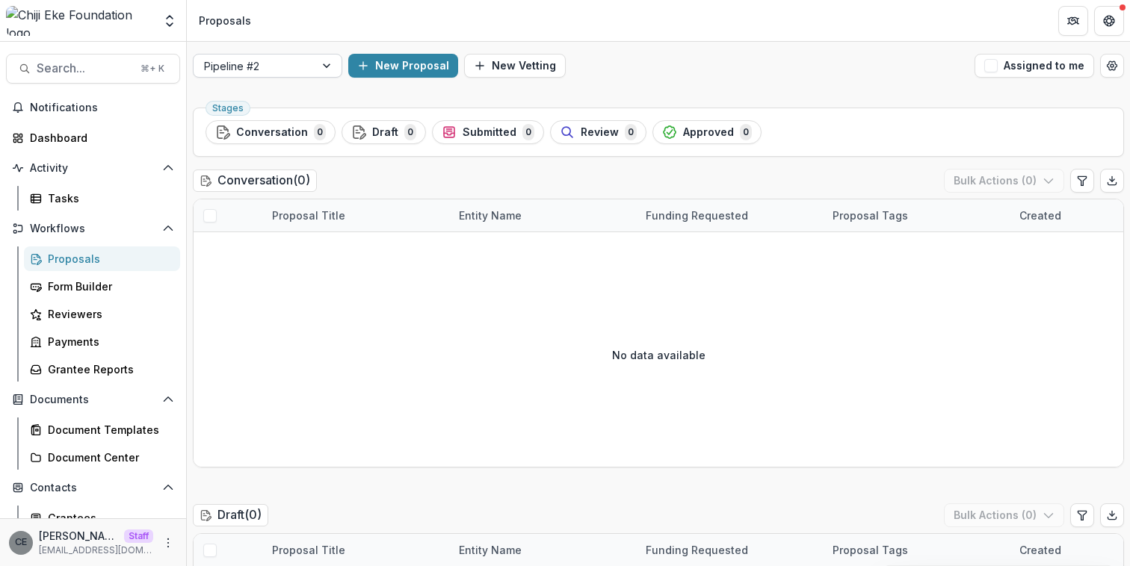
click at [302, 69] on div at bounding box center [254, 66] width 100 height 19
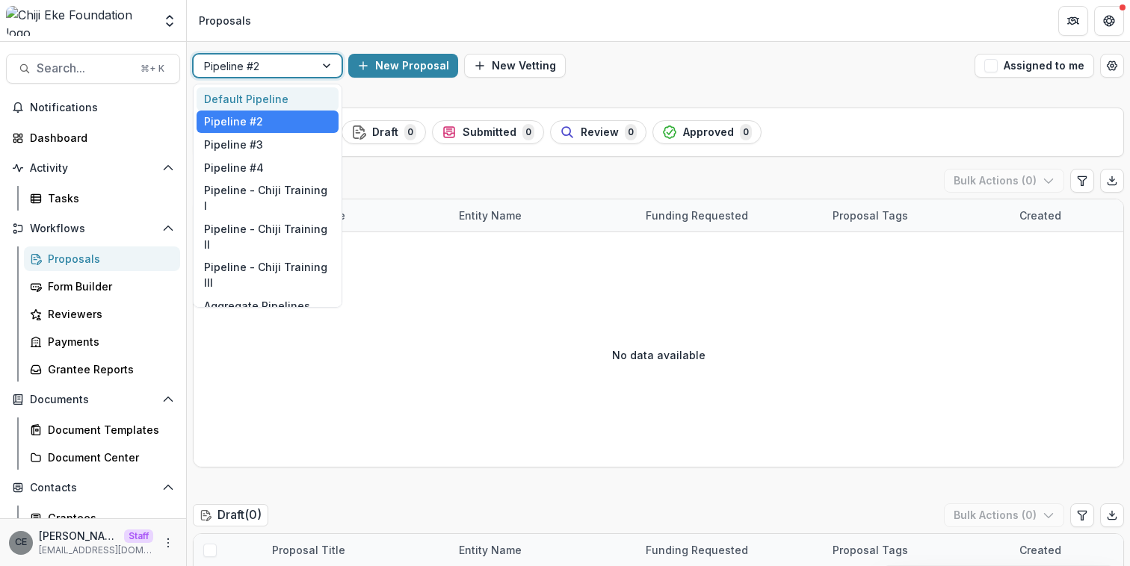
click at [265, 99] on div "Default Pipeline" at bounding box center [268, 98] width 142 height 23
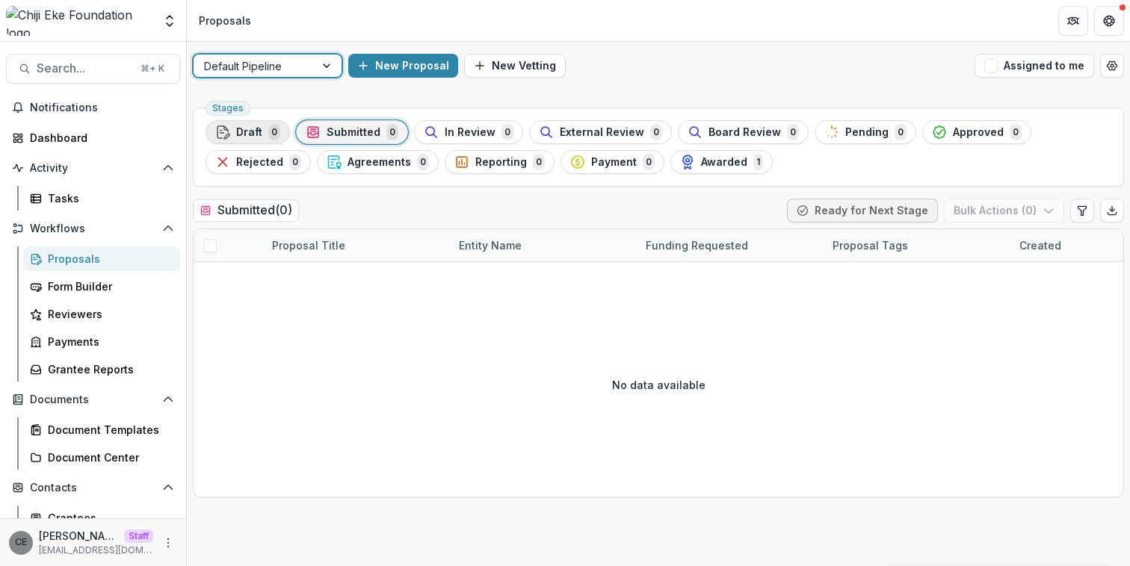
click at [253, 126] on span "Draft" at bounding box center [249, 132] width 26 height 13
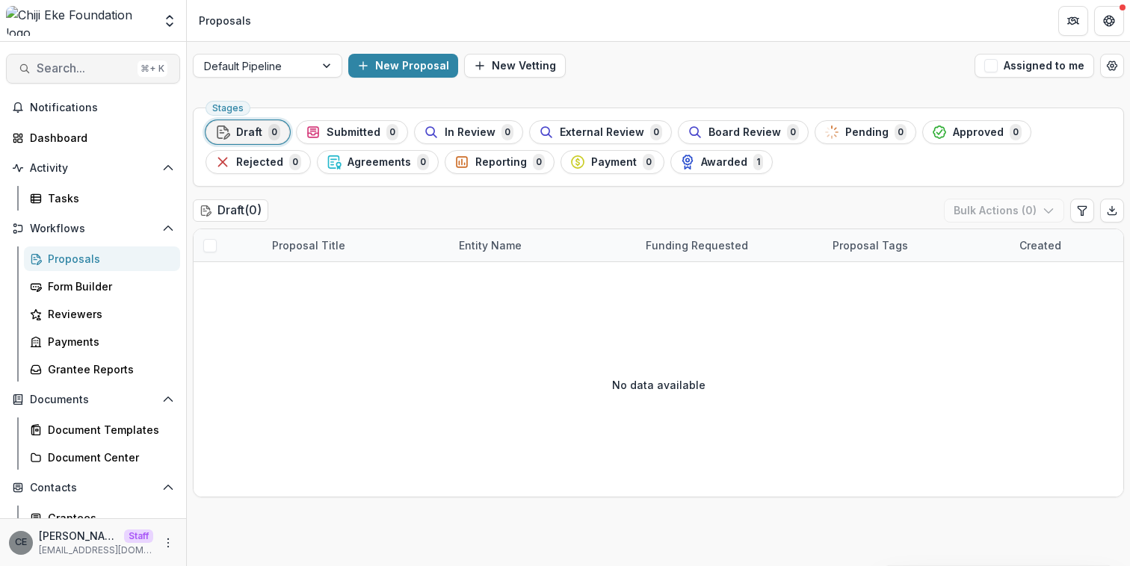
click at [91, 67] on span "Search..." at bounding box center [84, 68] width 95 height 14
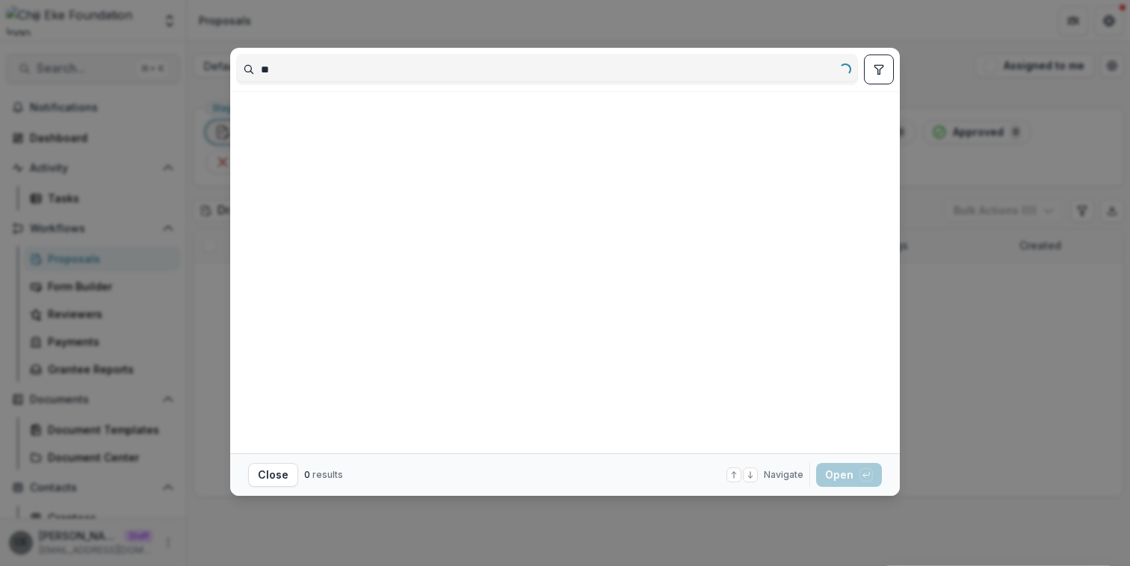
type input "*"
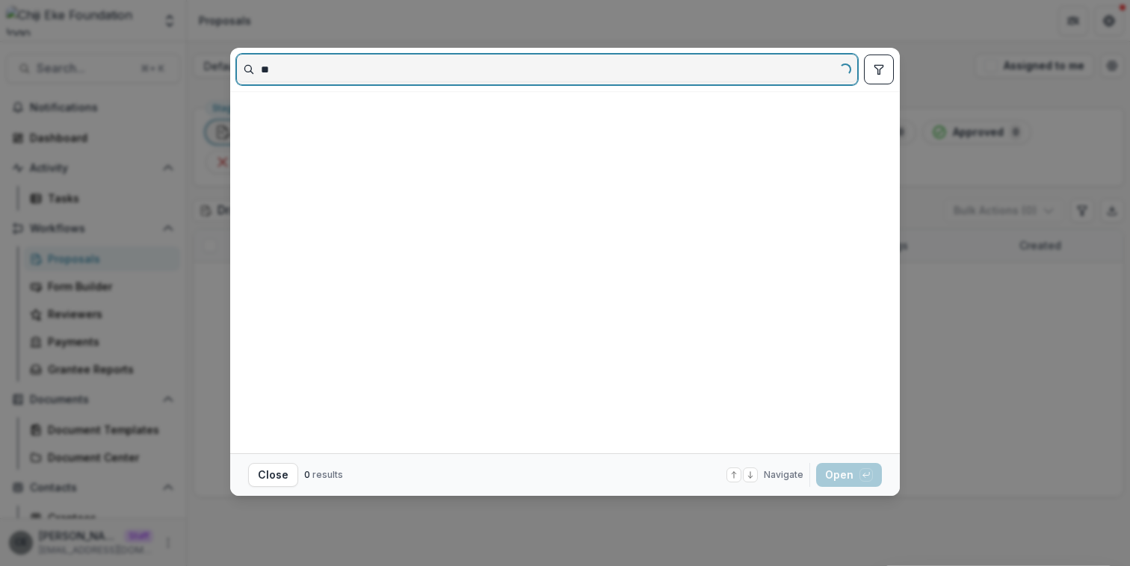
type input "*"
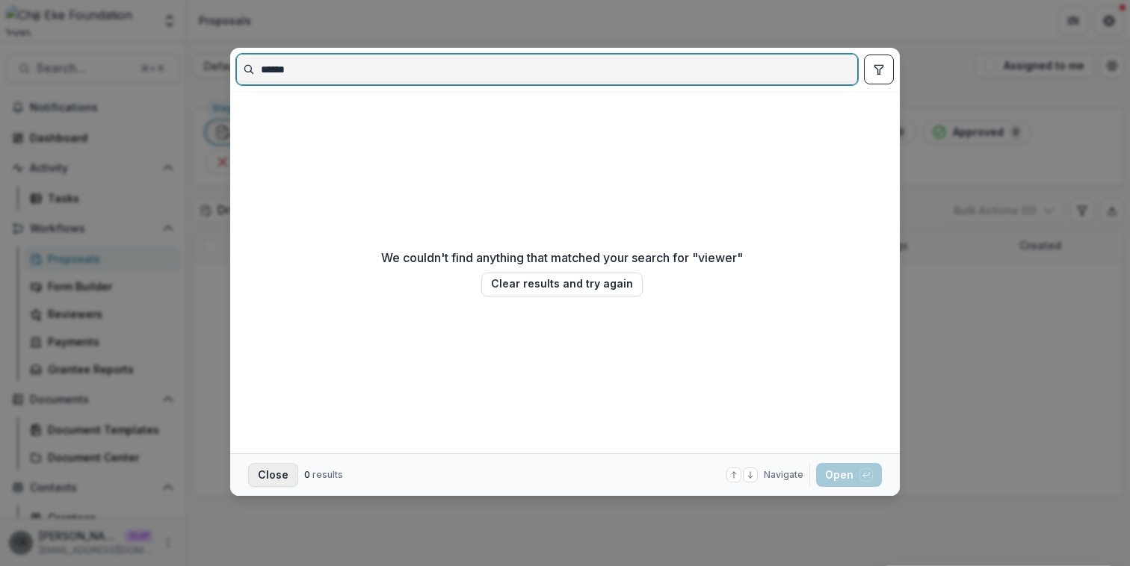
type input "******"
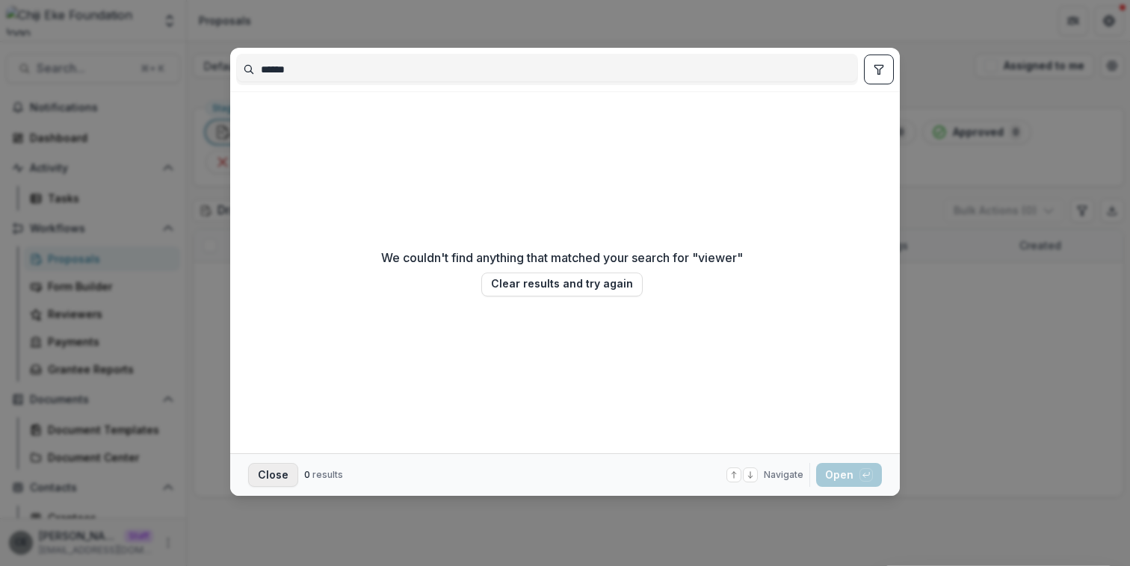
click at [281, 474] on button "Close" at bounding box center [273, 475] width 50 height 24
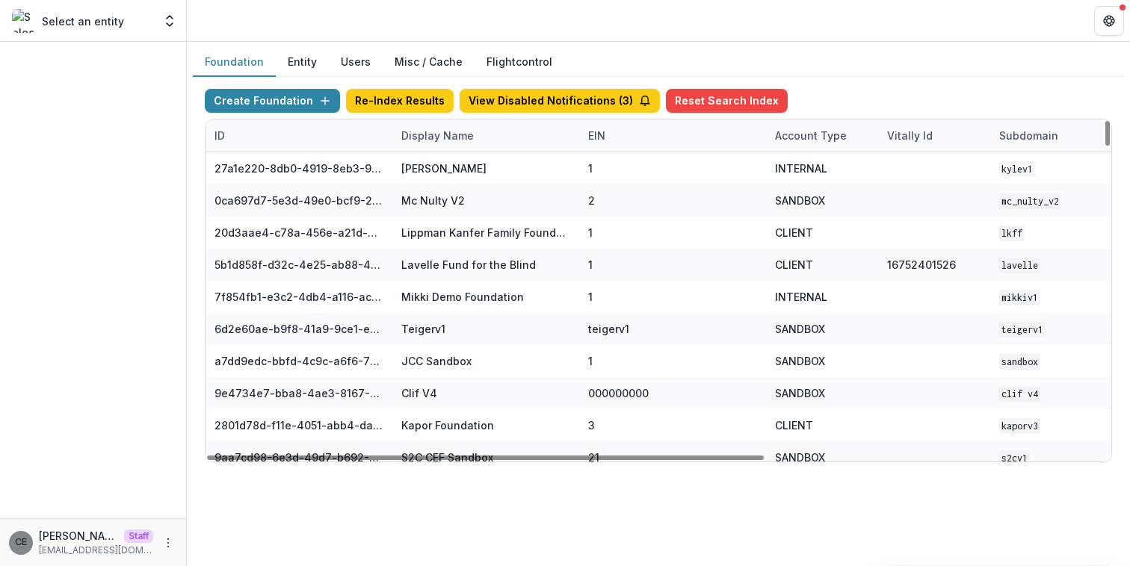
click at [440, 137] on div "Display Name" at bounding box center [437, 136] width 90 height 16
click at [429, 168] on input at bounding box center [484, 170] width 179 height 24
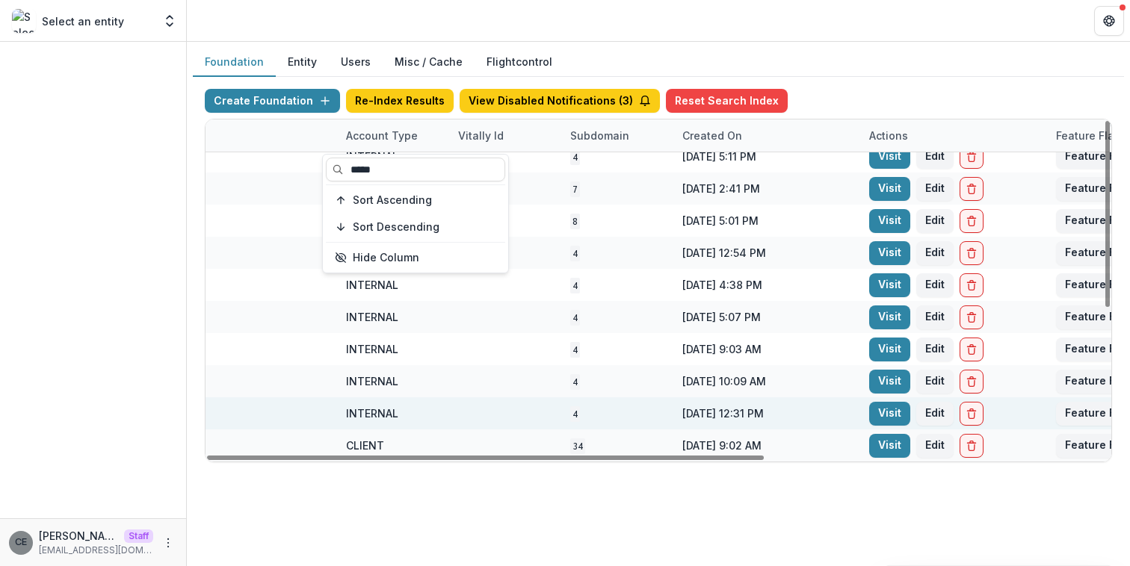
scroll to position [269, 552]
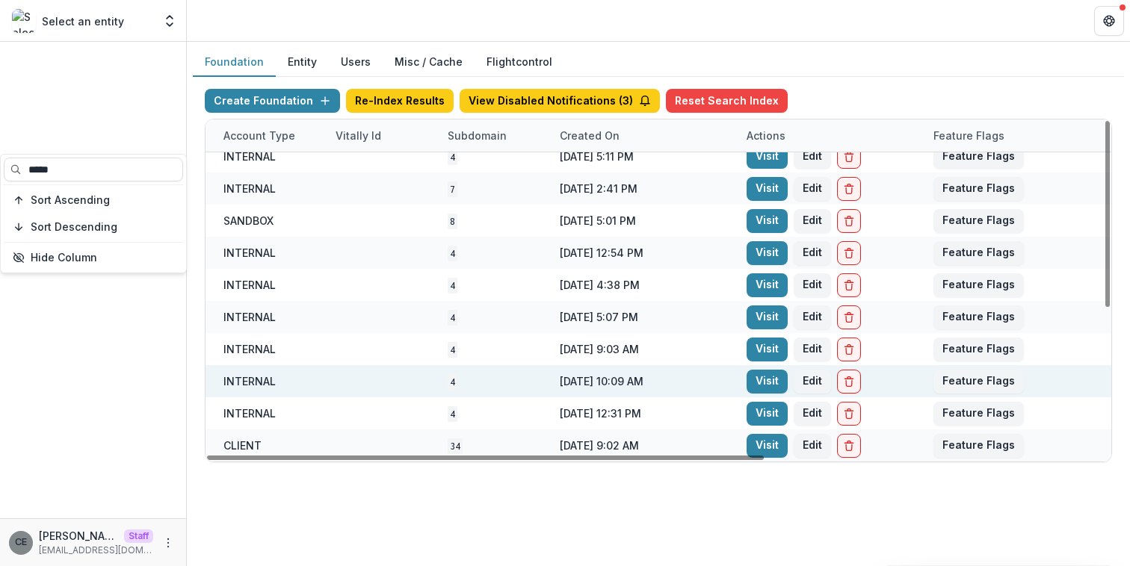
type input "*****"
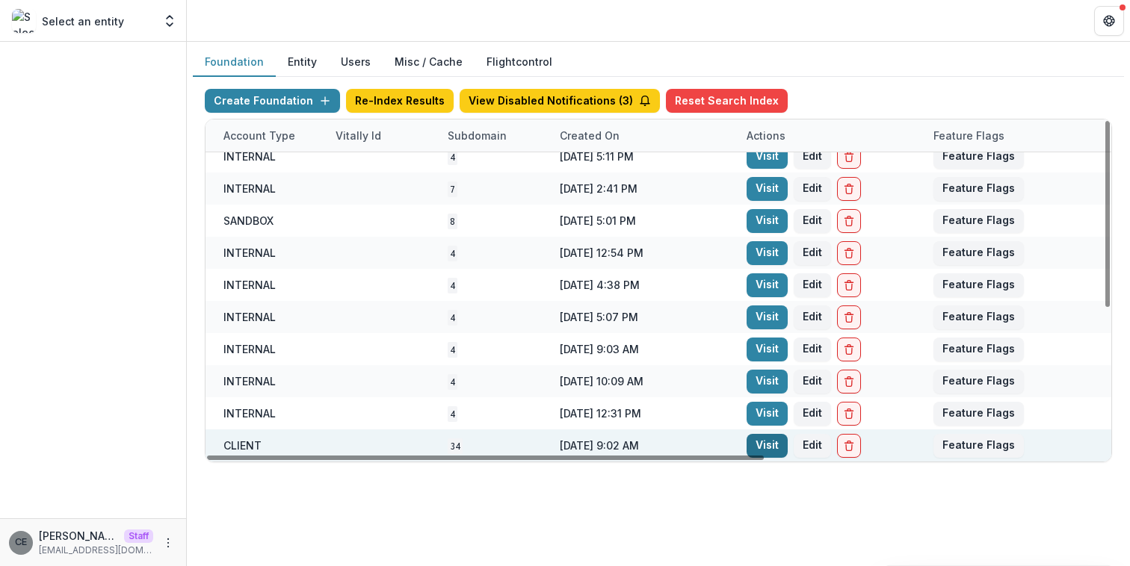
click at [760, 449] on link "Visit" at bounding box center [767, 446] width 41 height 24
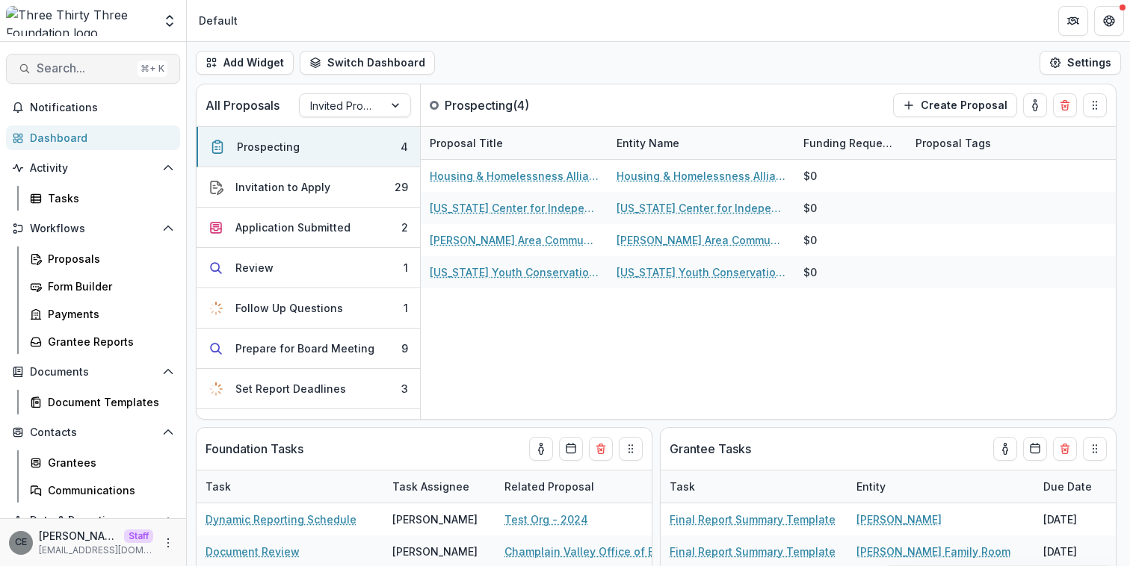
click at [99, 75] on span "Search..." at bounding box center [84, 68] width 95 height 14
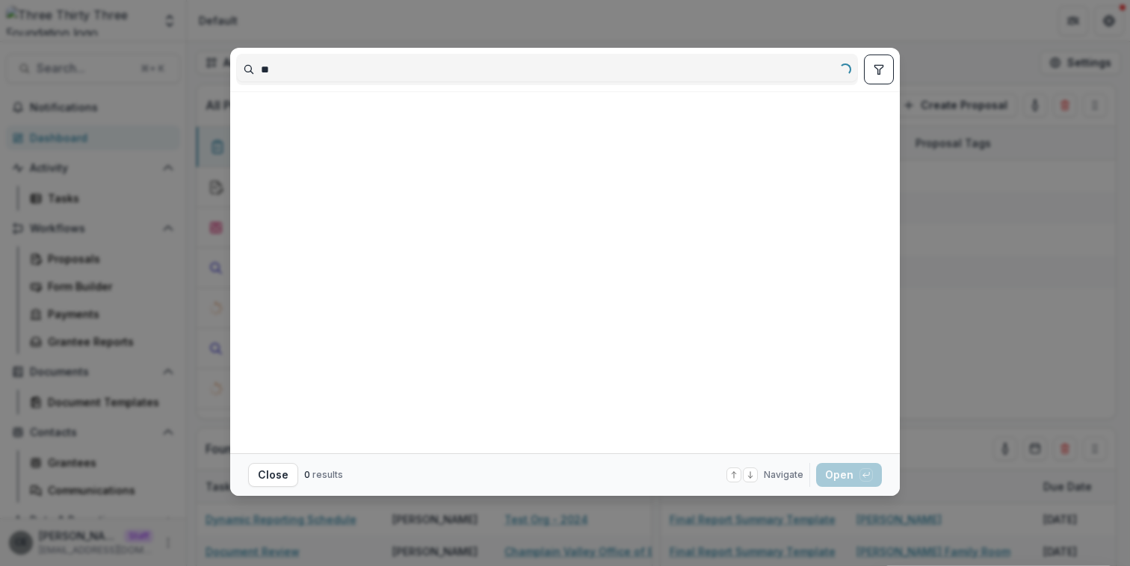
type input "*"
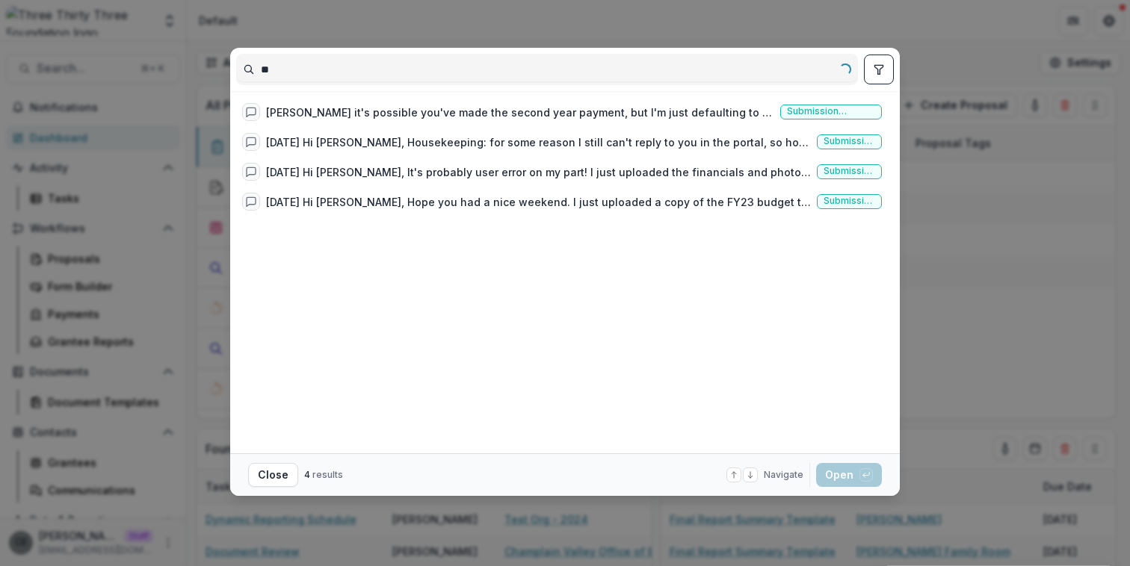
type input "*"
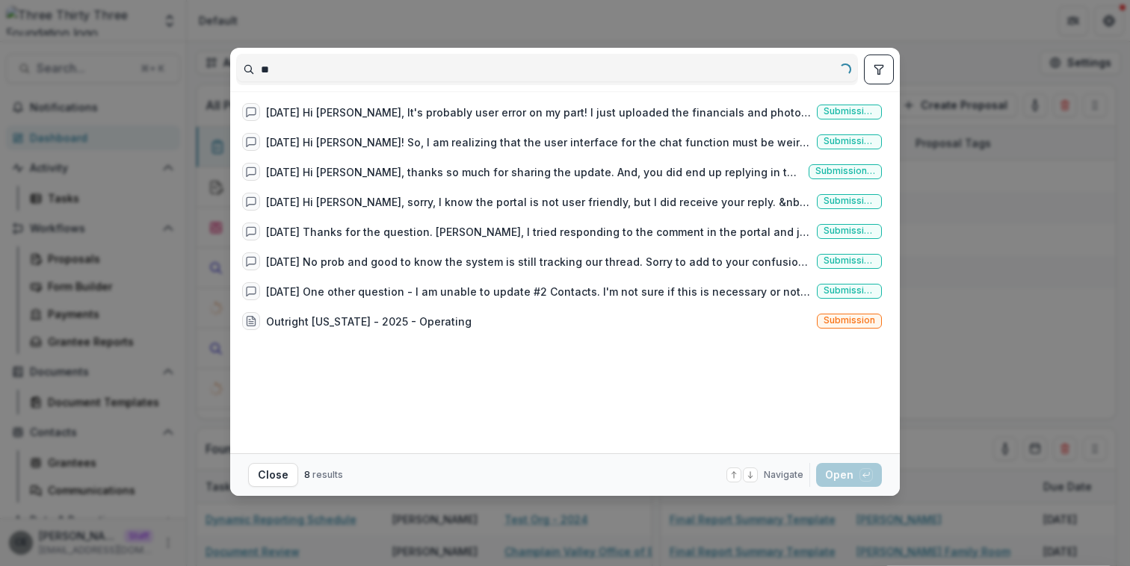
type input "*"
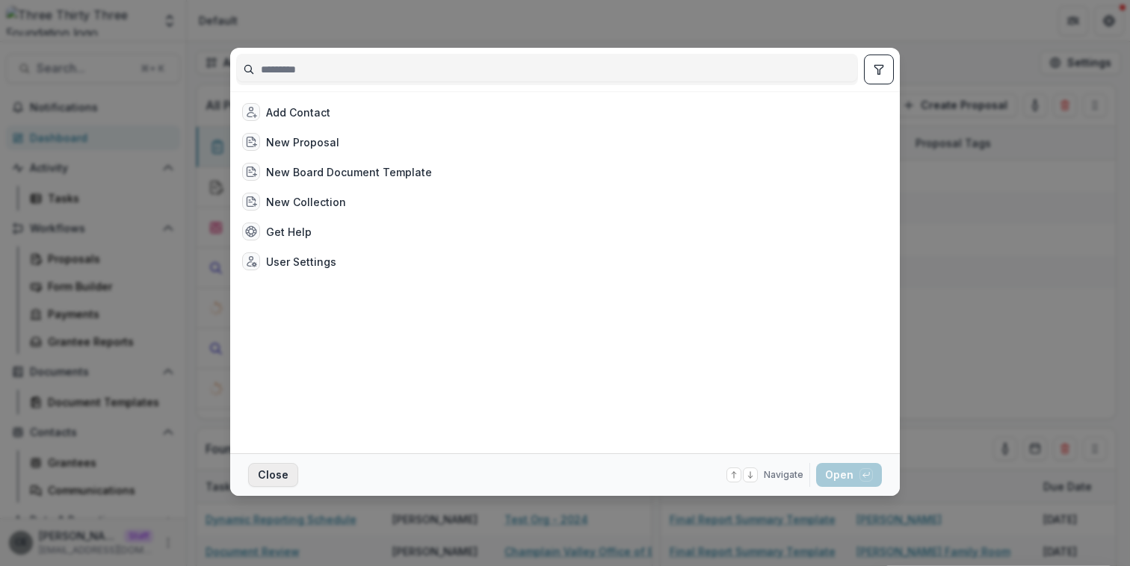
click at [274, 473] on button "Close" at bounding box center [273, 475] width 50 height 24
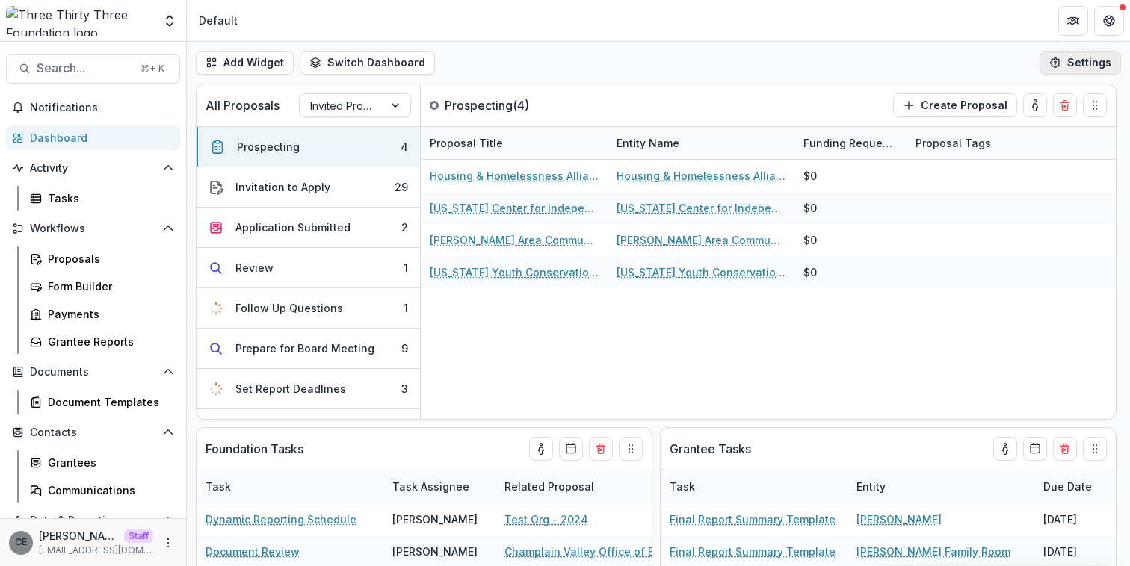
click at [1068, 61] on button "Settings" at bounding box center [1080, 63] width 81 height 24
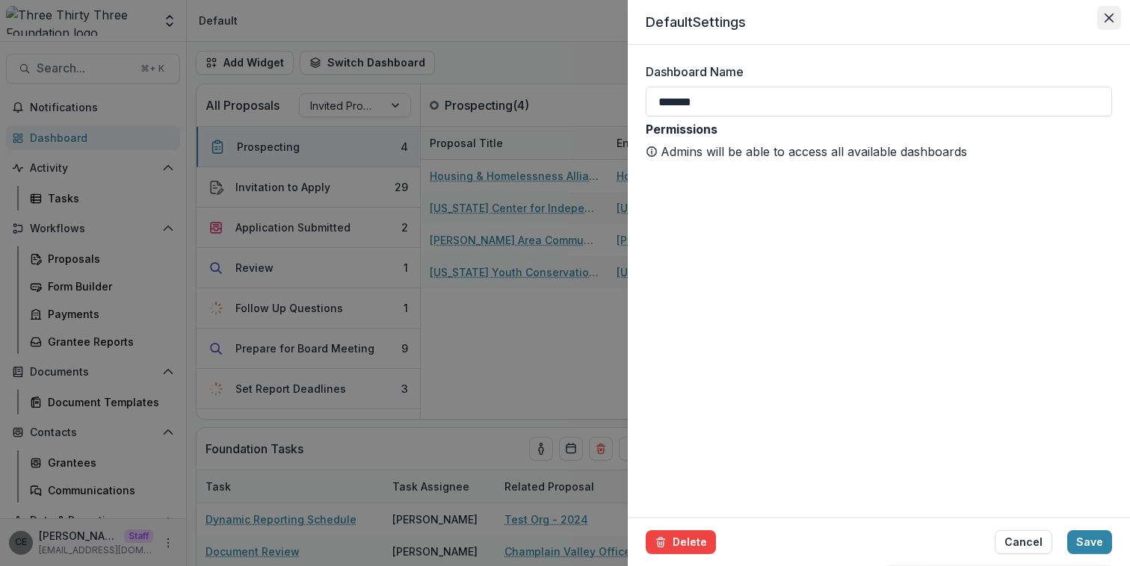
click at [1107, 16] on icon "Close" at bounding box center [1109, 17] width 9 height 9
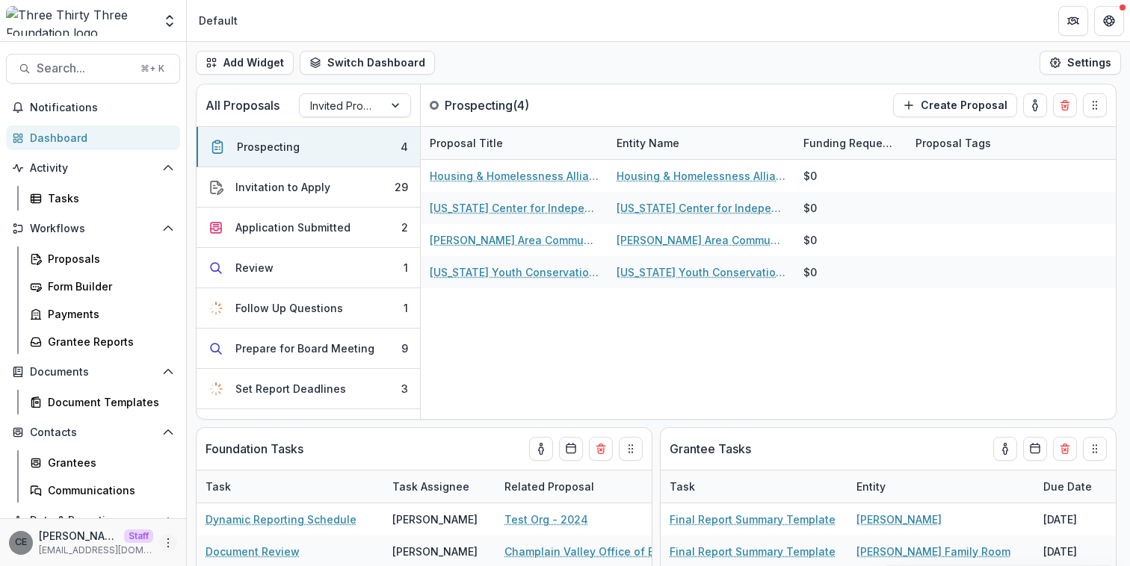
click at [165, 544] on icon "More" at bounding box center [168, 543] width 12 height 12
click at [214, 515] on link "User Settings" at bounding box center [262, 511] width 160 height 25
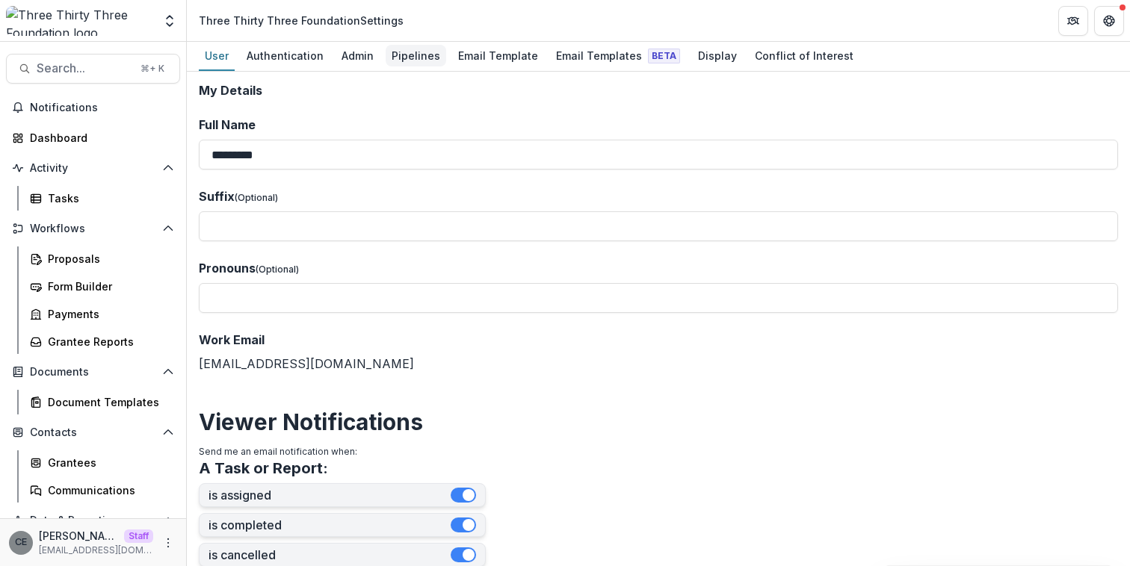
click at [423, 53] on div "Pipelines" at bounding box center [416, 56] width 61 height 22
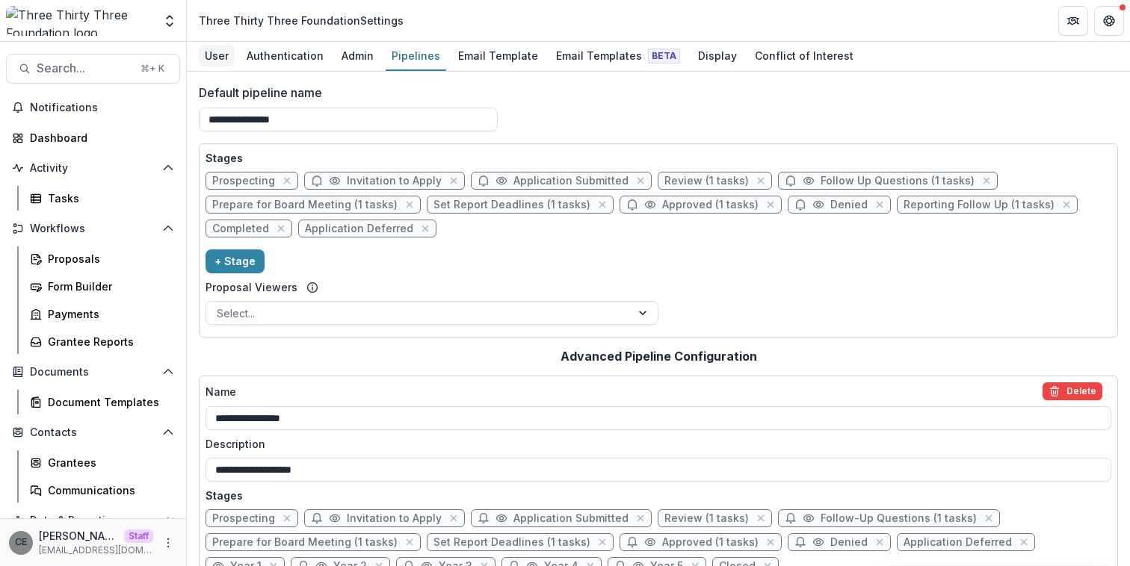
click at [217, 58] on div "User" at bounding box center [217, 56] width 36 height 22
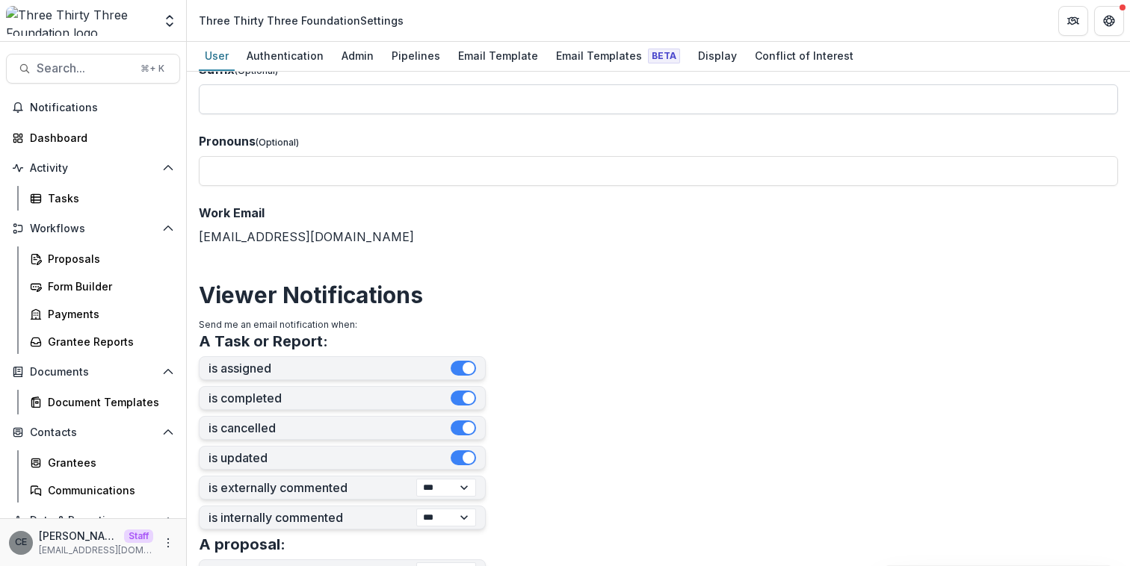
scroll to position [53, 0]
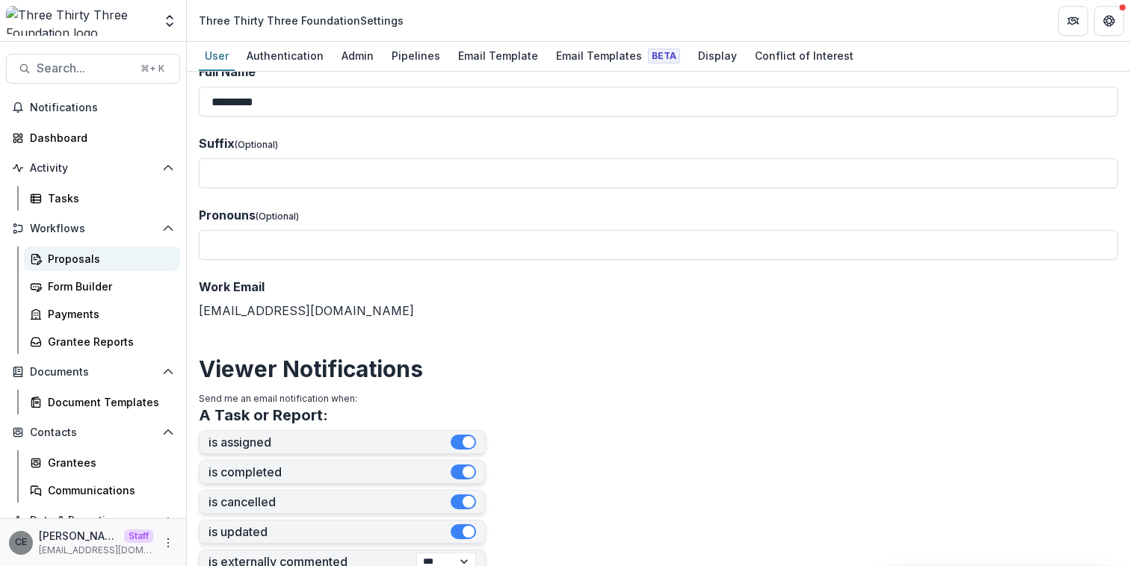
click at [66, 254] on div "Proposals" at bounding box center [108, 259] width 120 height 16
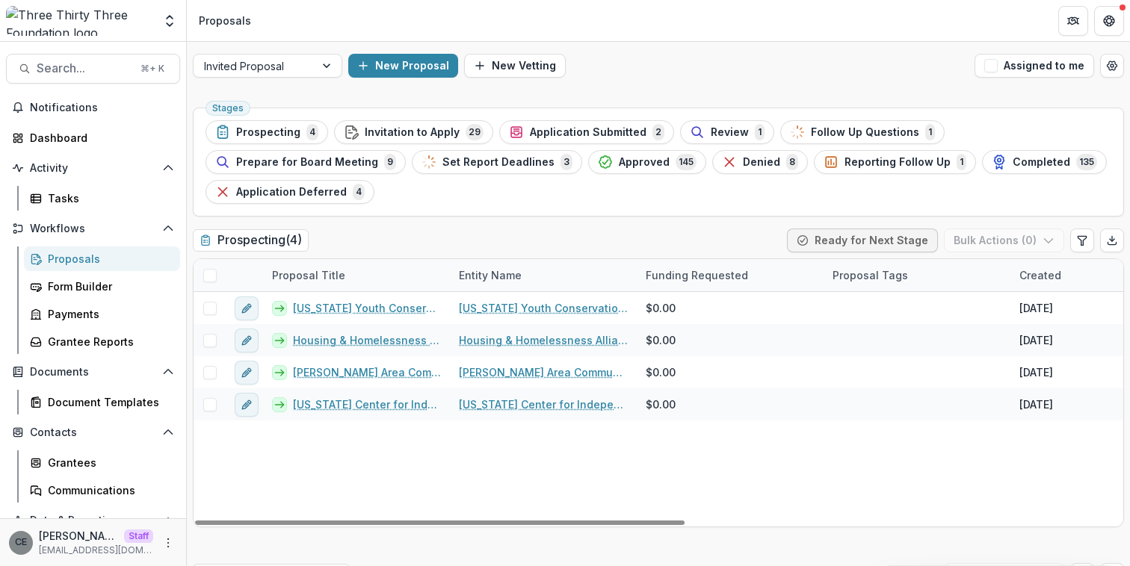
click at [213, 275] on span at bounding box center [209, 275] width 13 height 13
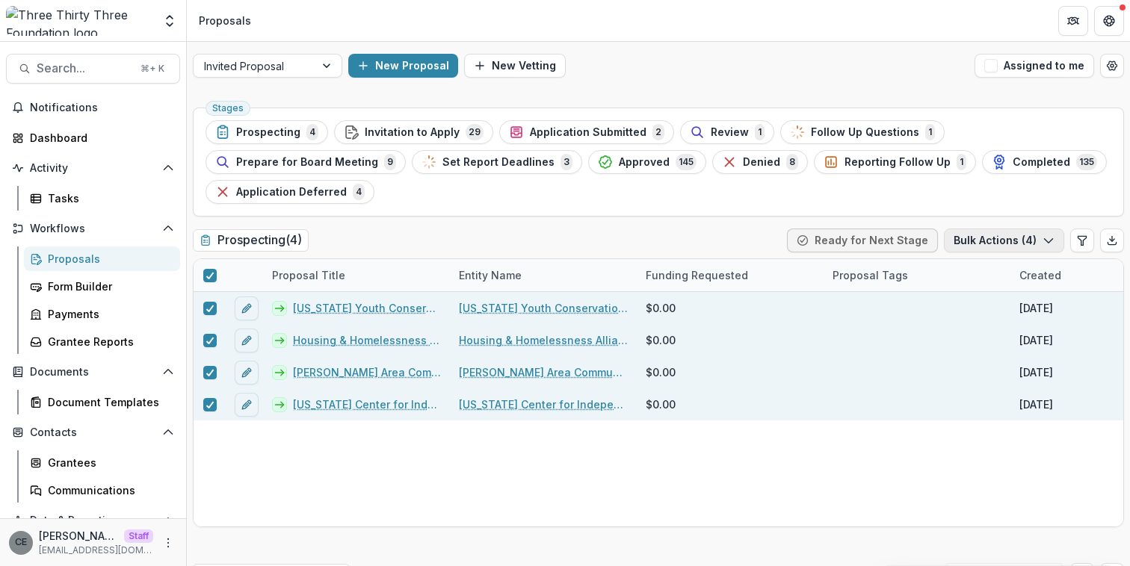
click at [1051, 241] on button "Bulk Actions ( 4 )" at bounding box center [1004, 241] width 120 height 24
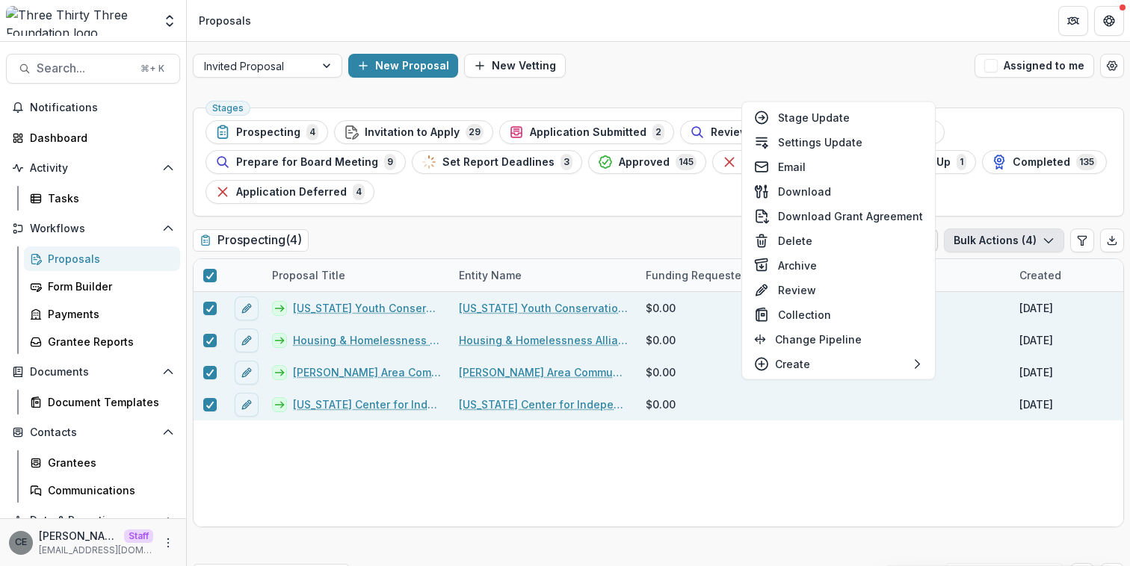
click at [863, 62] on div "New Proposal New Vetting" at bounding box center [658, 66] width 620 height 24
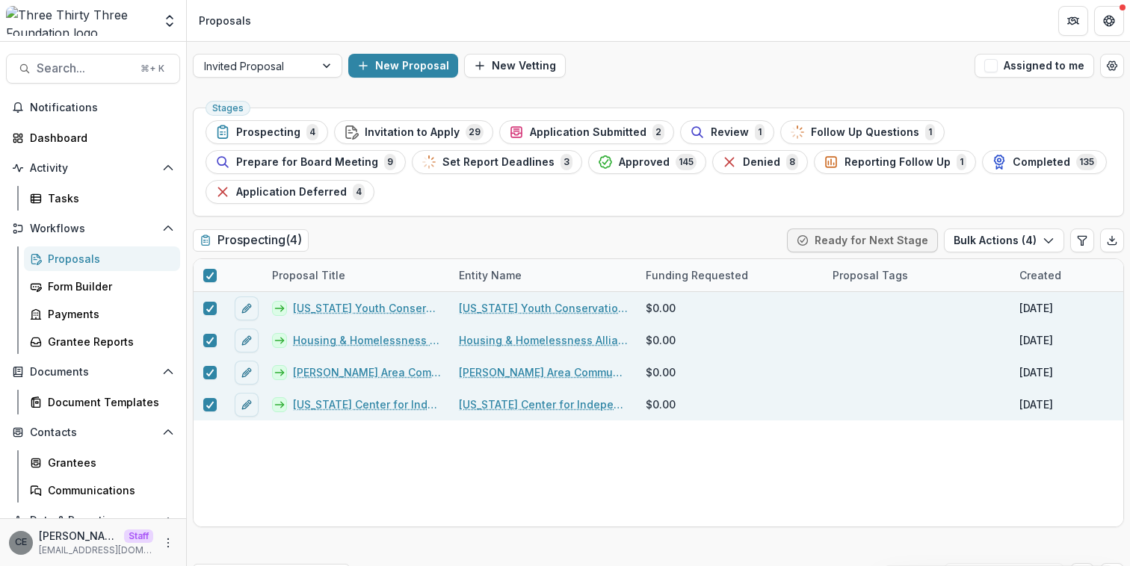
click at [863, 62] on div "New Proposal New Vetting" at bounding box center [658, 66] width 620 height 24
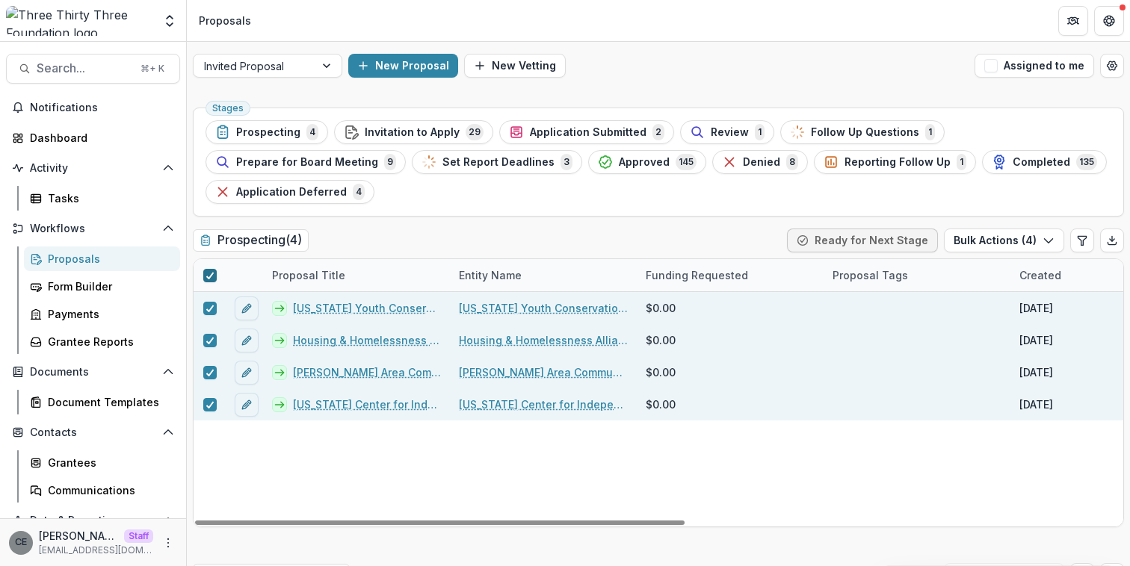
click at [212, 274] on polyline at bounding box center [209, 276] width 7 height 6
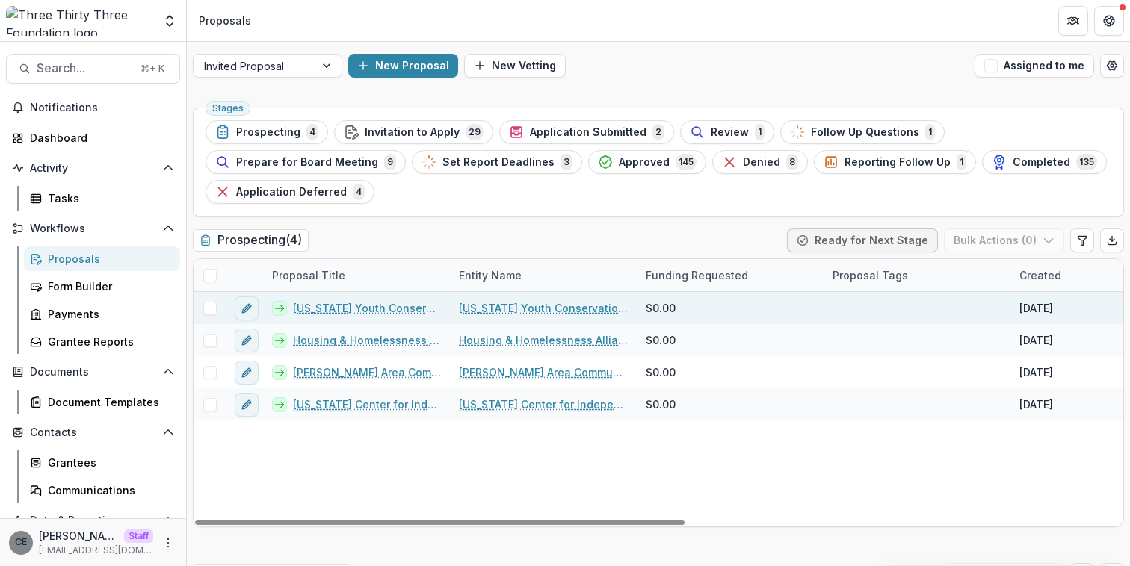
click at [206, 310] on span at bounding box center [209, 308] width 13 height 13
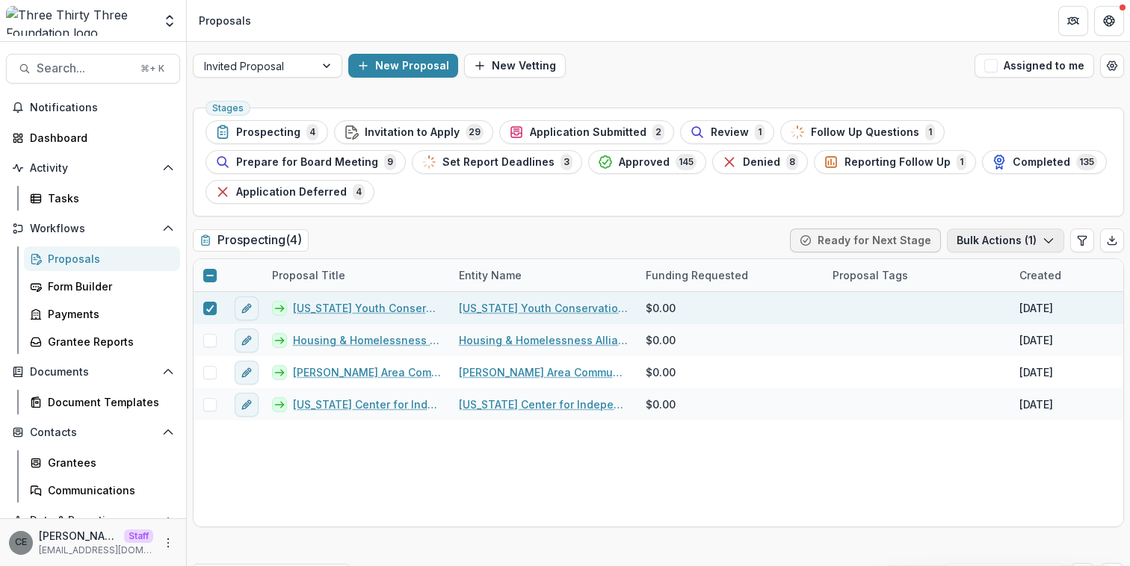
click at [1032, 239] on button "Bulk Actions ( 1 )" at bounding box center [1005, 241] width 117 height 24
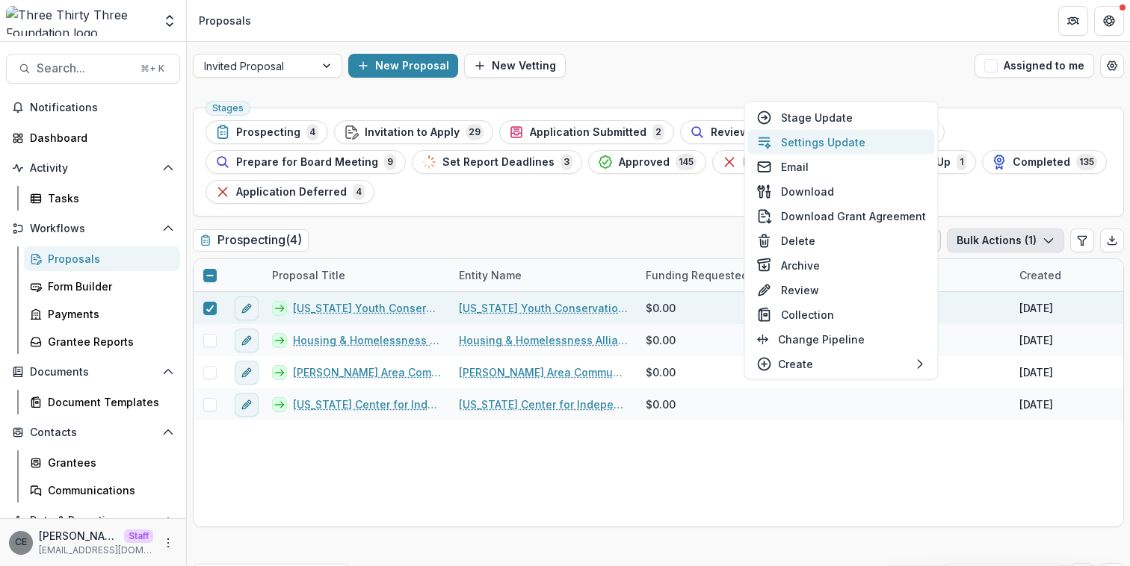
click at [859, 145] on button "Settings Update" at bounding box center [841, 142] width 187 height 25
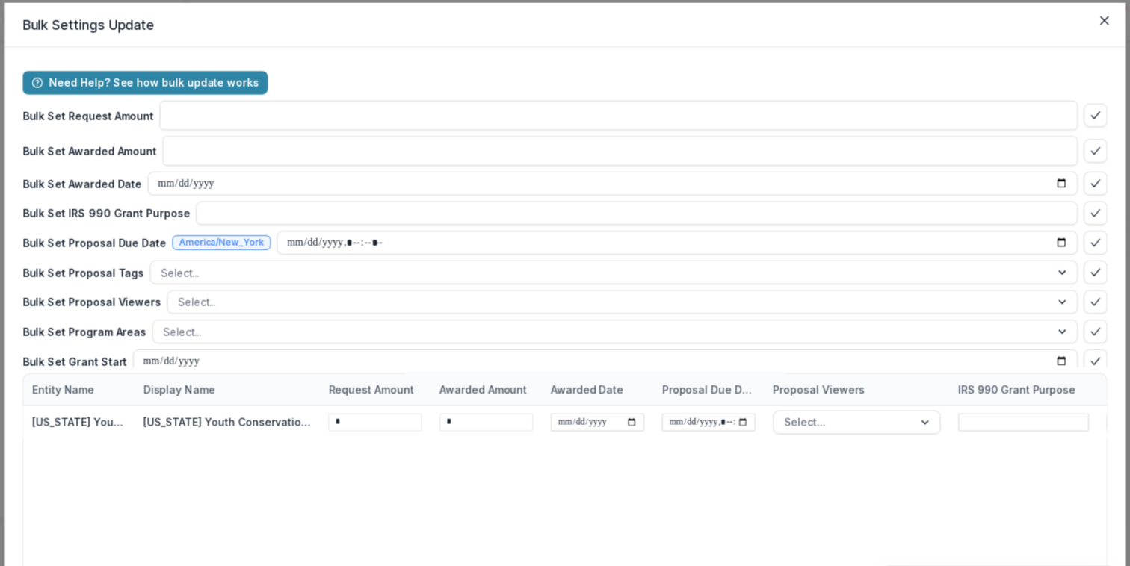
type input "**"
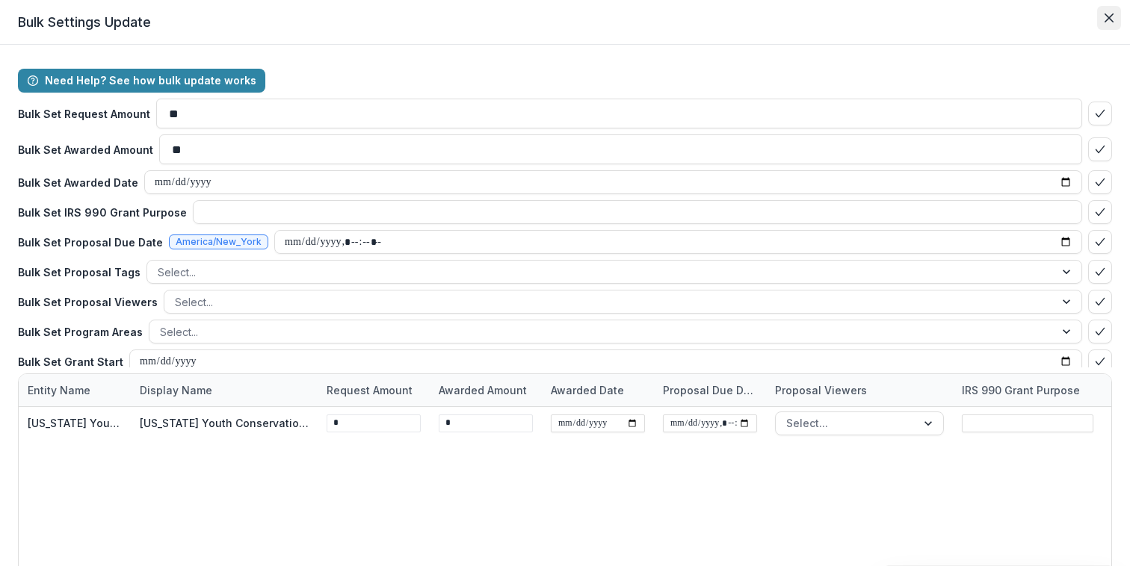
click at [1105, 22] on icon "Close" at bounding box center [1109, 17] width 9 height 9
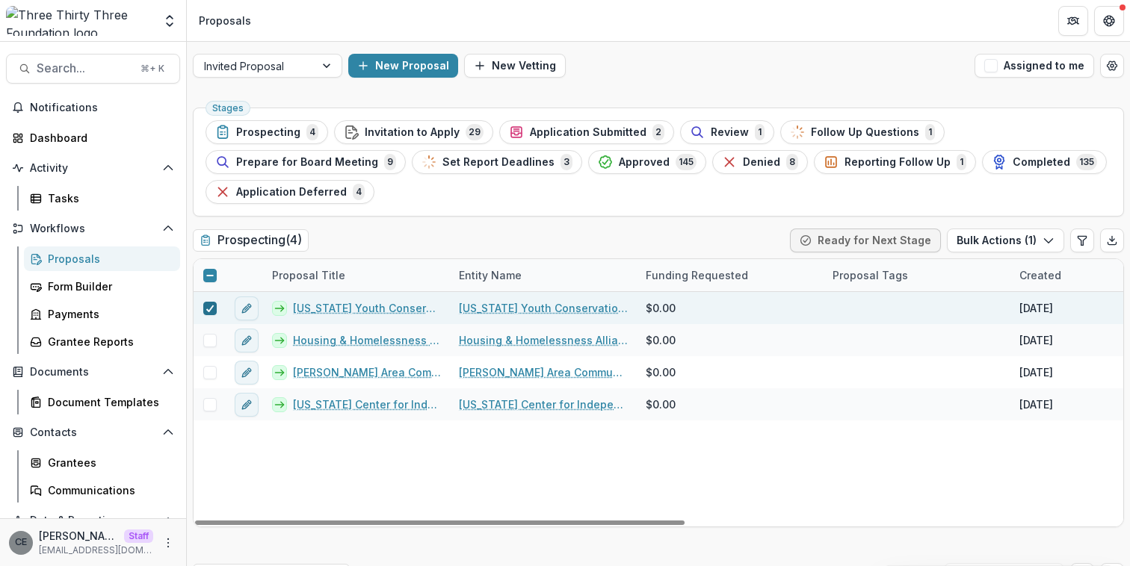
click at [210, 309] on polyline at bounding box center [209, 309] width 7 height 6
click at [162, 545] on icon "More" at bounding box center [168, 543] width 12 height 12
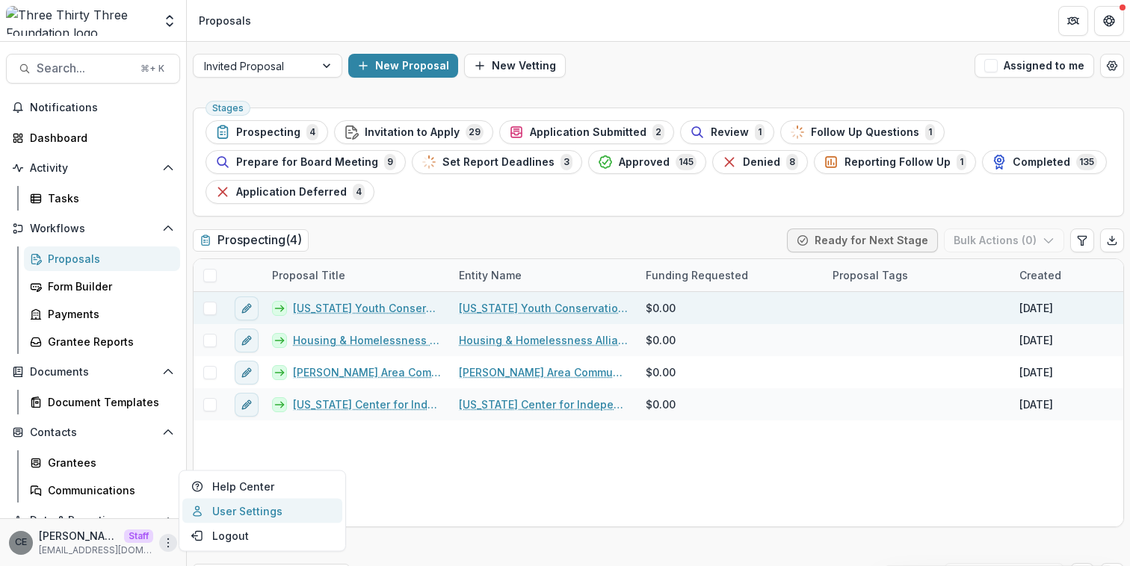
click at [241, 510] on link "User Settings" at bounding box center [262, 511] width 160 height 25
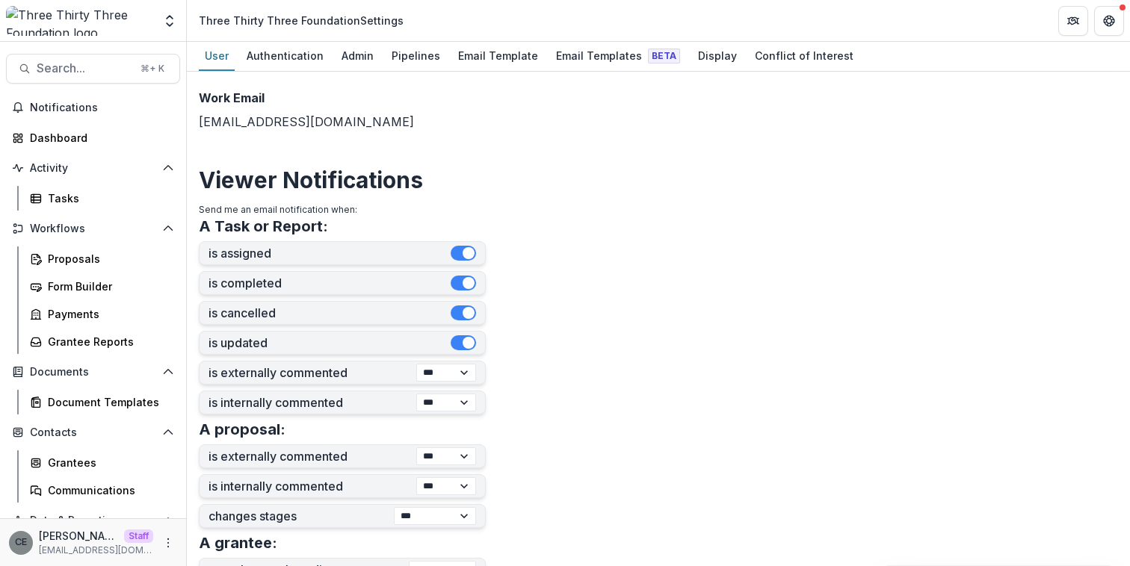
scroll to position [433, 0]
